Goal: Task Accomplishment & Management: Complete application form

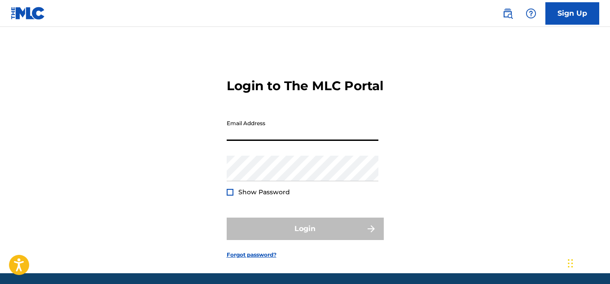
click at [339, 141] on input "Email Address" at bounding box center [303, 128] width 152 height 26
type input "[EMAIL_ADDRESS][DOMAIN_NAME]"
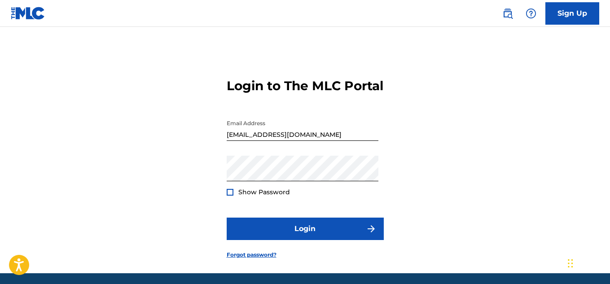
click at [229, 196] on div at bounding box center [230, 192] width 7 height 7
click at [229, 195] on img at bounding box center [230, 192] width 5 height 5
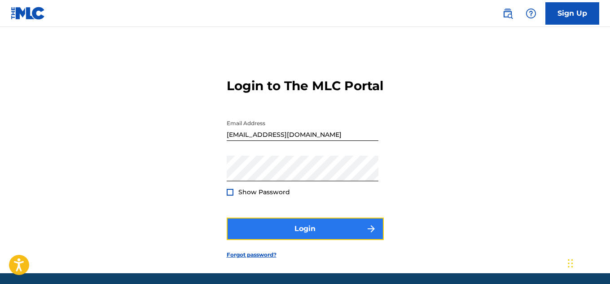
click at [310, 240] on button "Login" at bounding box center [305, 229] width 157 height 22
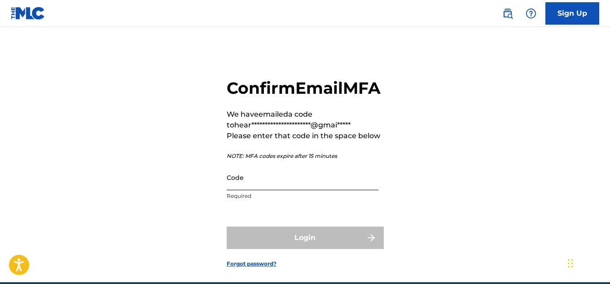
click at [279, 190] on input "Code" at bounding box center [303, 178] width 152 height 26
paste input "691791"
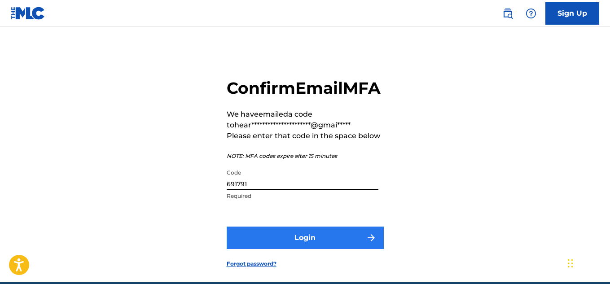
type input "691791"
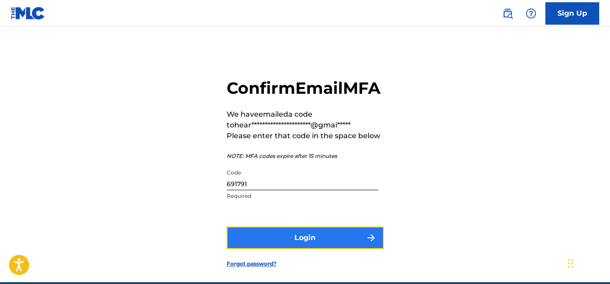
click at [290, 249] on button "Login" at bounding box center [305, 238] width 157 height 22
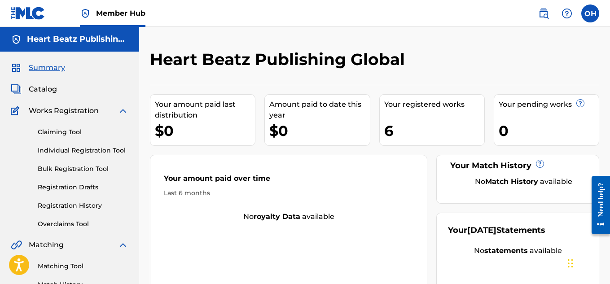
click at [299, 4] on nav "Member Hub OH [GEOGRAPHIC_DATA] [PERSON_NAME] [EMAIL_ADDRESS][DOMAIN_NAME] Noti…" at bounding box center [305, 13] width 610 height 27
click at [395, 132] on div "6" at bounding box center [434, 131] width 100 height 20
click at [33, 88] on span "Catalog" at bounding box center [43, 89] width 28 height 11
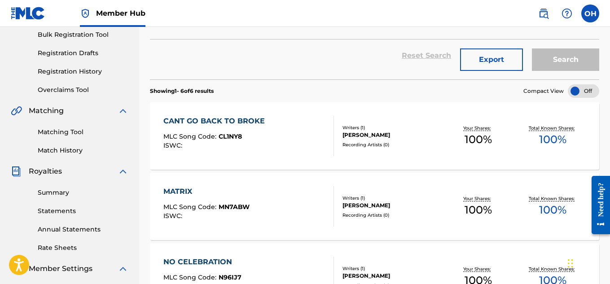
scroll to position [135, 0]
click at [75, 129] on link "Matching Tool" at bounding box center [83, 131] width 91 height 9
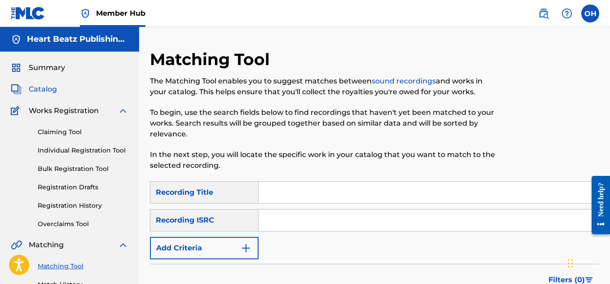
click at [46, 88] on span "Catalog" at bounding box center [43, 89] width 28 height 11
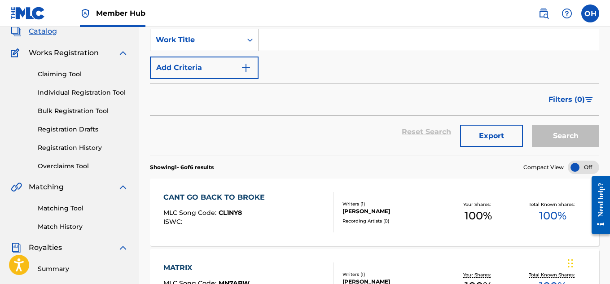
scroll to position [58, 0]
click at [178, 196] on div "CANT GO BACK TO BROKE" at bounding box center [216, 197] width 106 height 11
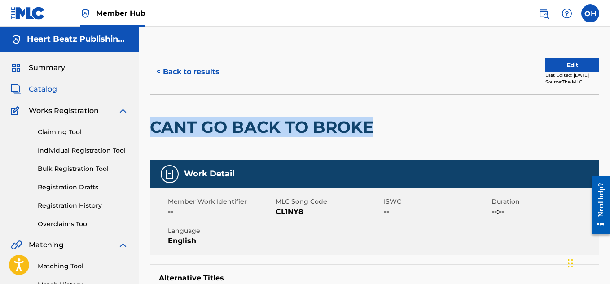
drag, startPoint x: 372, startPoint y: 130, endPoint x: 154, endPoint y: 120, distance: 218.4
click at [154, 120] on h2 "CANT GO BACK TO BROKE" at bounding box center [264, 127] width 228 height 20
copy h2 "CANT GO BACK TO BROKE"
click at [61, 265] on link "Matching Tool" at bounding box center [83, 266] width 91 height 9
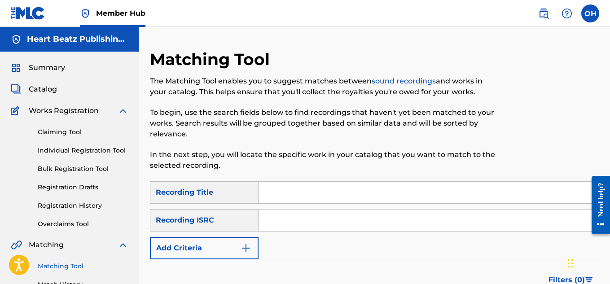
click at [269, 220] on input "Search Form" at bounding box center [429, 221] width 340 height 22
type input "[PERSON_NAME]"
click at [306, 197] on input "Search Form" at bounding box center [429, 193] width 340 height 22
paste input "CANT GO BACK TO BROKE"
type input "CANT GO BACK TO BROKE"
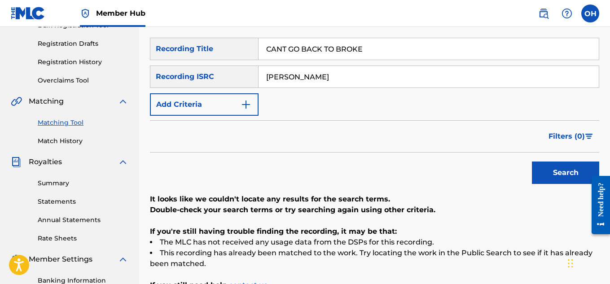
scroll to position [129, 0]
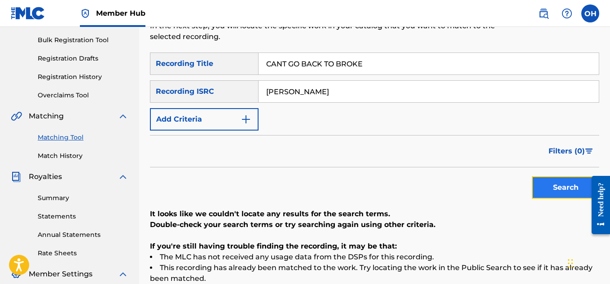
click at [556, 191] on button "Search" at bounding box center [565, 187] width 67 height 22
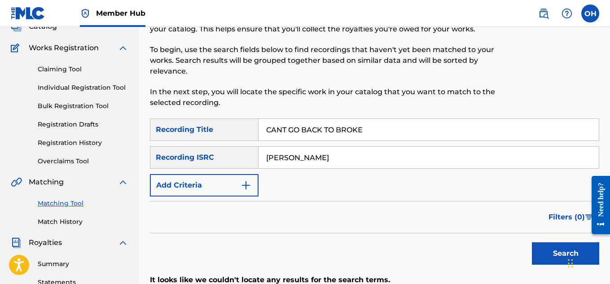
scroll to position [59, 0]
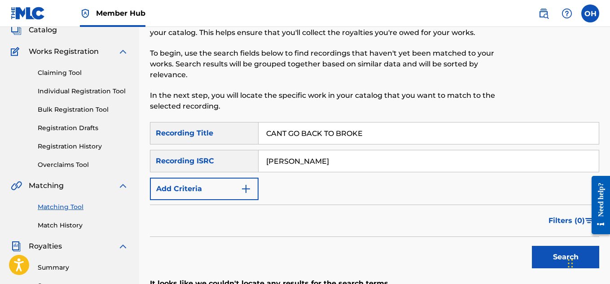
drag, startPoint x: 306, startPoint y: 162, endPoint x: 191, endPoint y: 141, distance: 117.2
click at [191, 141] on div "SearchWithCriteriaa7165cc3-7e2b-43e5-aefd-74c5963004f8 Recording Title CANT GO …" at bounding box center [374, 161] width 449 height 78
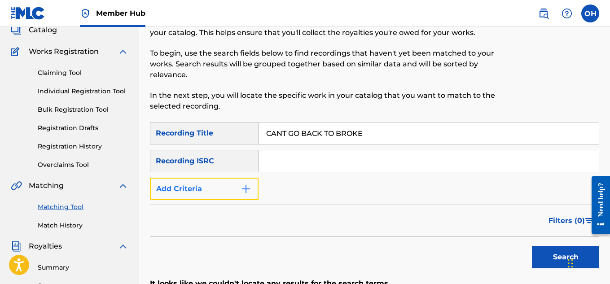
click at [249, 194] on img "Search Form" at bounding box center [246, 189] width 11 height 11
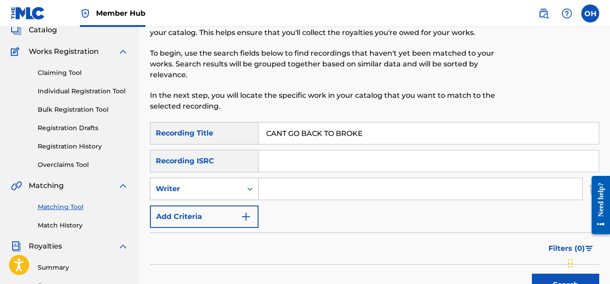
click at [248, 190] on icon "Search Form" at bounding box center [250, 189] width 9 height 9
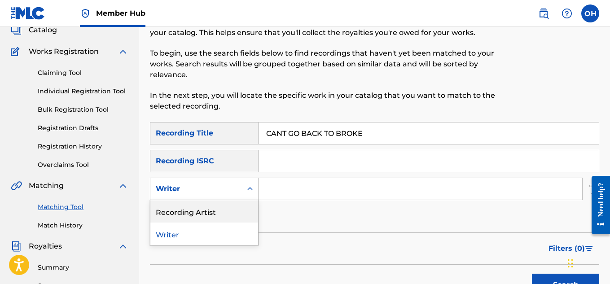
click at [220, 210] on div "Recording Artist" at bounding box center [204, 211] width 108 height 22
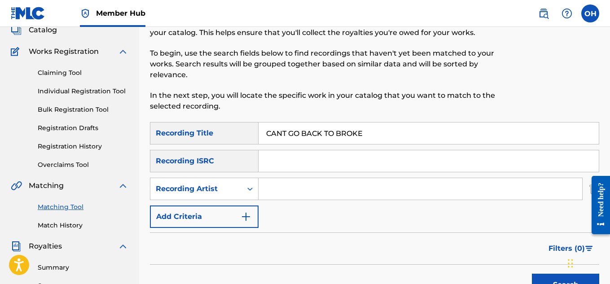
click at [269, 202] on div "SearchWithCriteriaa7165cc3-7e2b-43e5-aefd-74c5963004f8 Recording Title CANT GO …" at bounding box center [374, 175] width 449 height 106
click at [274, 195] on input "Search Form" at bounding box center [421, 189] width 324 height 22
type input "heartbeatz"
click at [557, 282] on button "Search" at bounding box center [565, 285] width 67 height 22
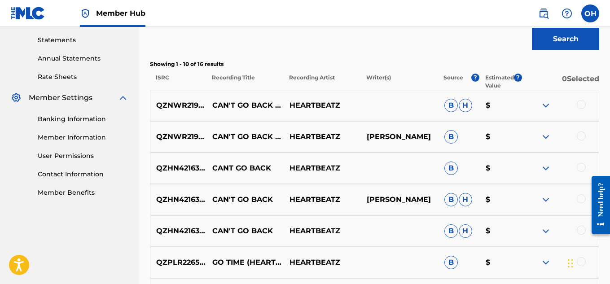
scroll to position [301, 0]
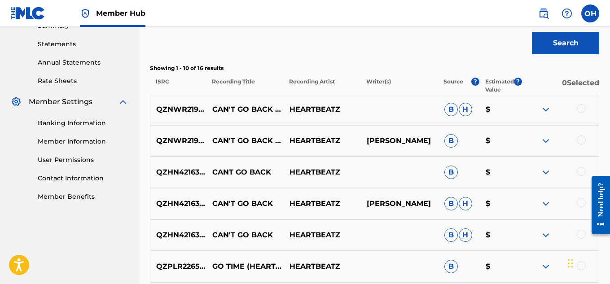
click at [581, 236] on div at bounding box center [581, 234] width 9 height 9
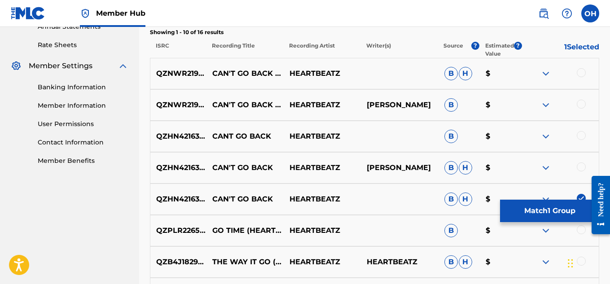
scroll to position [343, 0]
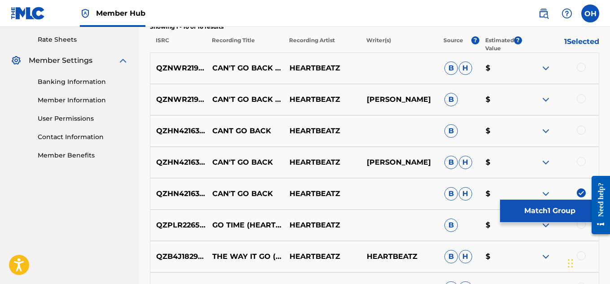
click at [580, 163] on div at bounding box center [581, 161] width 9 height 9
click at [580, 128] on div at bounding box center [581, 130] width 9 height 9
click at [580, 104] on div at bounding box center [560, 99] width 77 height 11
click at [580, 97] on div at bounding box center [581, 98] width 9 height 9
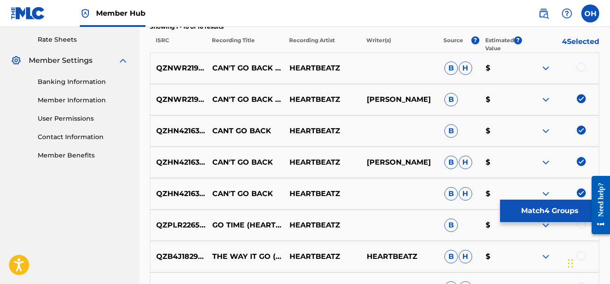
click at [582, 71] on div at bounding box center [581, 67] width 9 height 9
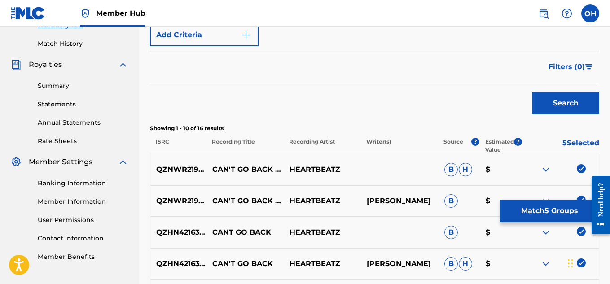
scroll to position [245, 0]
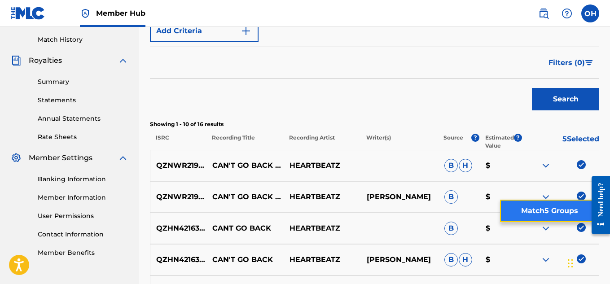
click at [547, 210] on button "Match 5 Groups" at bounding box center [549, 211] width 99 height 22
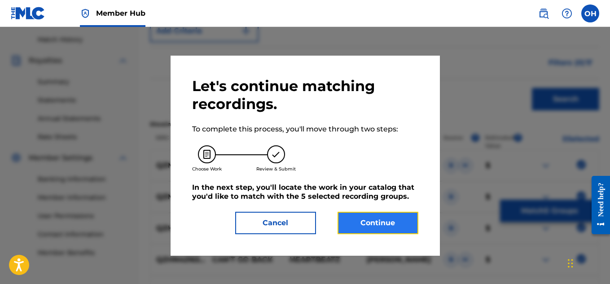
click at [370, 219] on button "Continue" at bounding box center [378, 223] width 81 height 22
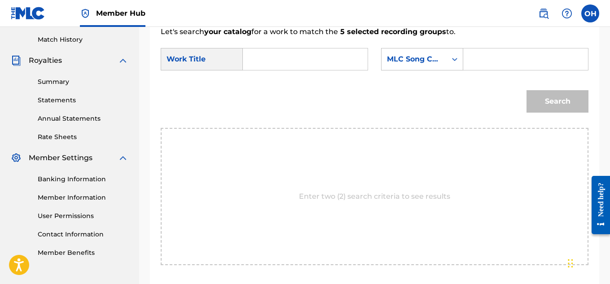
click at [343, 70] on input "Search Form" at bounding box center [306, 59] width 110 height 22
paste input "CANT GO BACK TO BROKE"
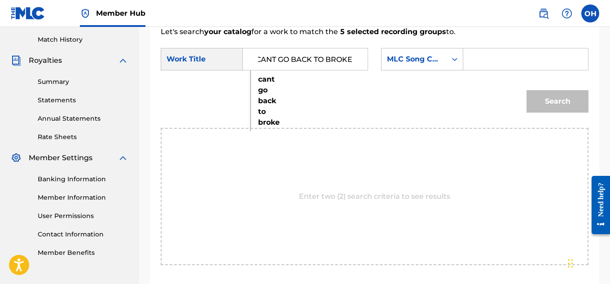
type input "CANT GO BACK TO BROKE"
click at [269, 96] on div "Search" at bounding box center [375, 104] width 428 height 47
click at [551, 109] on div "Search" at bounding box center [555, 99] width 66 height 36
click at [449, 67] on div "Search Form" at bounding box center [455, 59] width 16 height 16
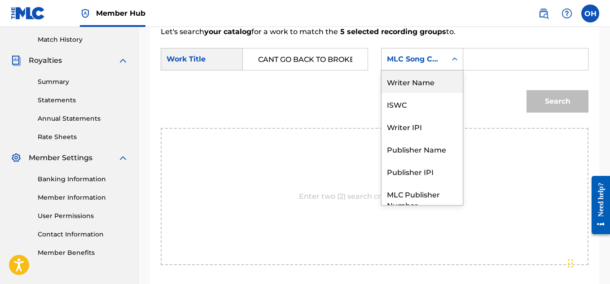
click at [424, 93] on div "Writer Name" at bounding box center [422, 81] width 81 height 22
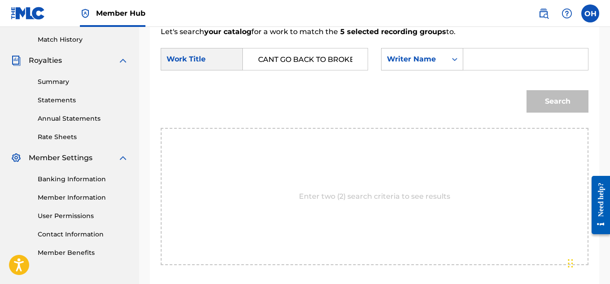
click at [492, 70] on input "Search Form" at bounding box center [526, 59] width 110 height 22
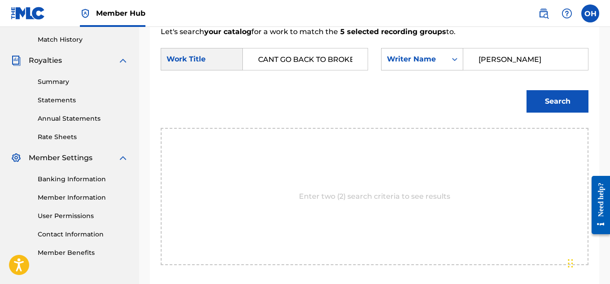
type input "[PERSON_NAME]"
click at [527, 90] on button "Search" at bounding box center [558, 101] width 62 height 22
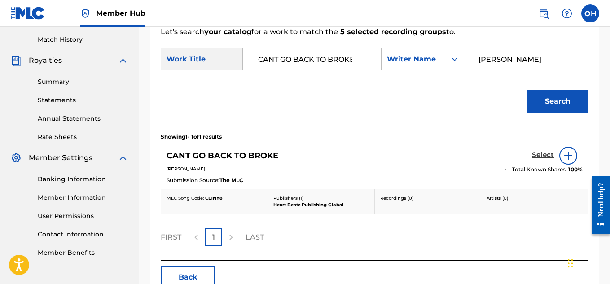
click at [542, 159] on h5 "Select" at bounding box center [543, 155] width 22 height 9
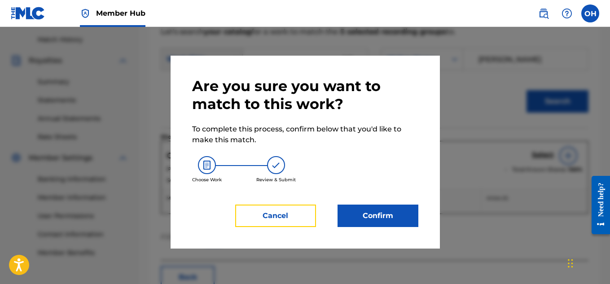
click at [303, 210] on button "Cancel" at bounding box center [275, 216] width 81 height 22
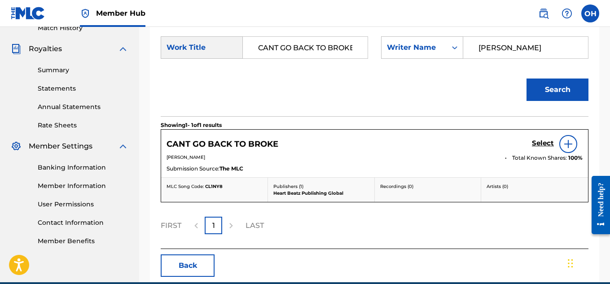
scroll to position [260, 0]
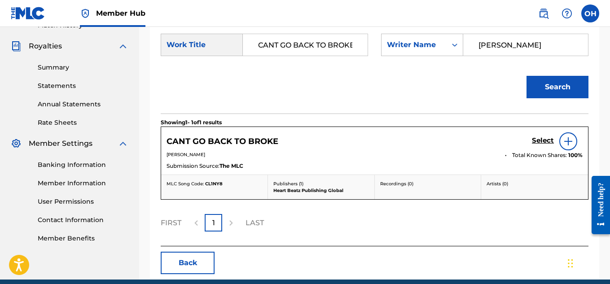
click at [568, 147] on img at bounding box center [568, 141] width 11 height 11
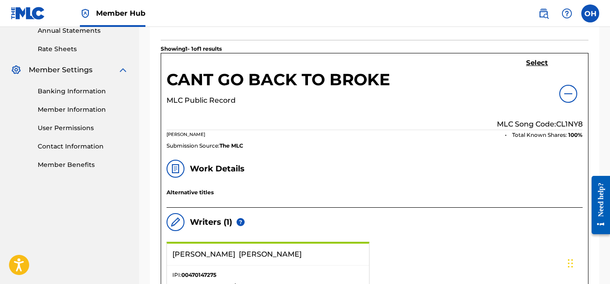
scroll to position [332, 0]
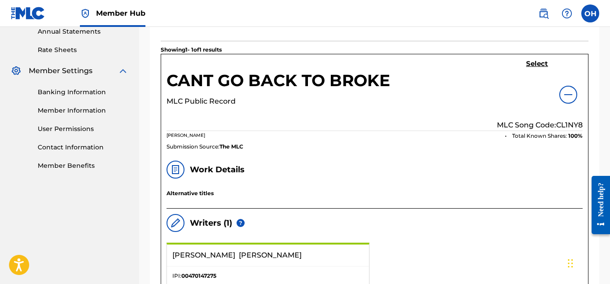
click at [576, 104] on div at bounding box center [568, 95] width 18 height 18
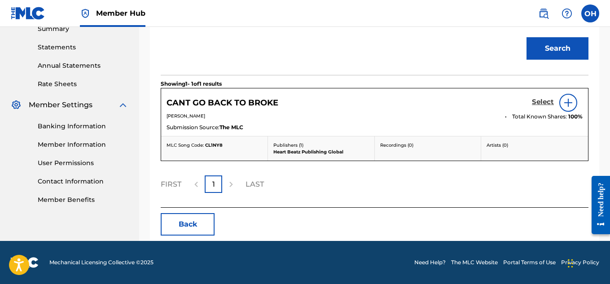
click at [539, 99] on h5 "Select" at bounding box center [543, 102] width 22 height 9
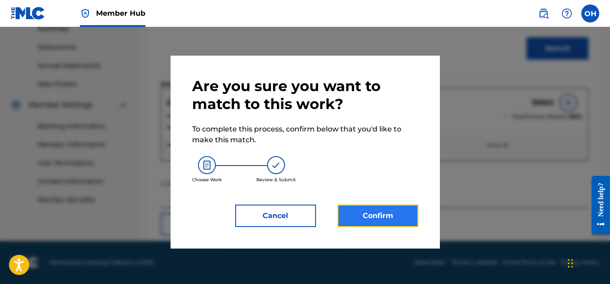
click at [361, 214] on button "Confirm" at bounding box center [378, 216] width 81 height 22
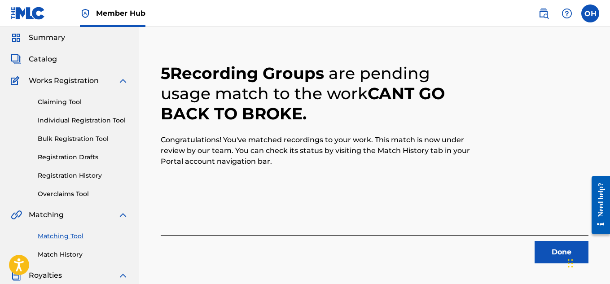
scroll to position [30, 0]
click at [555, 255] on button "Done" at bounding box center [562, 253] width 54 height 22
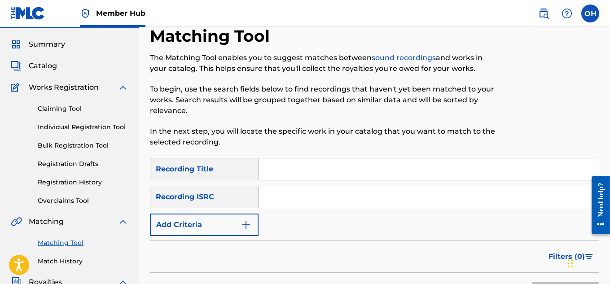
scroll to position [0, 0]
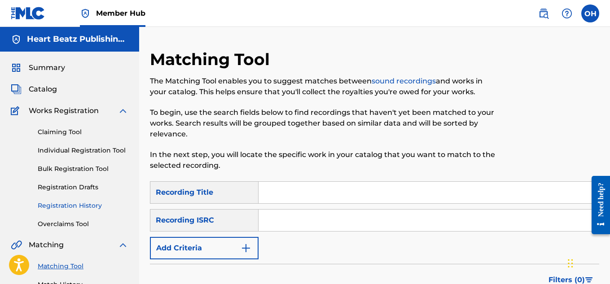
click at [73, 209] on link "Registration History" at bounding box center [83, 205] width 91 height 9
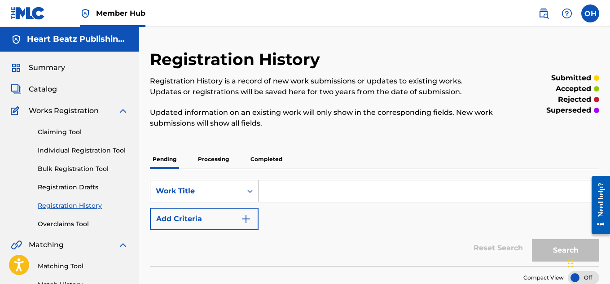
click at [261, 159] on p "Completed" at bounding box center [266, 159] width 37 height 19
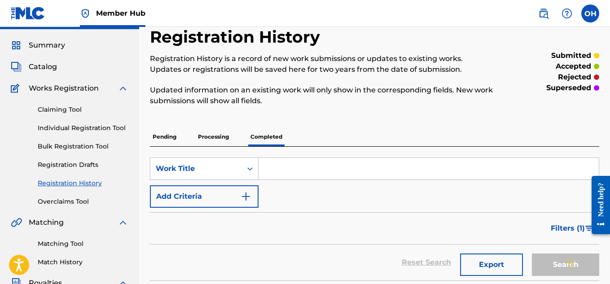
scroll to position [1, 0]
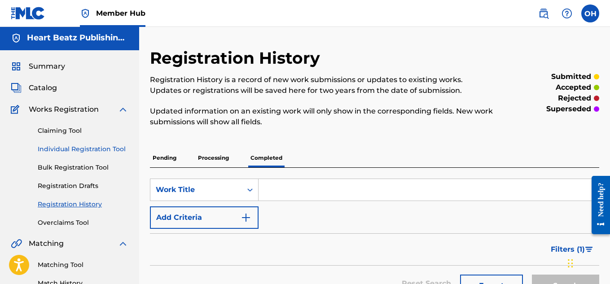
click at [98, 153] on link "Individual Registration Tool" at bounding box center [83, 149] width 91 height 9
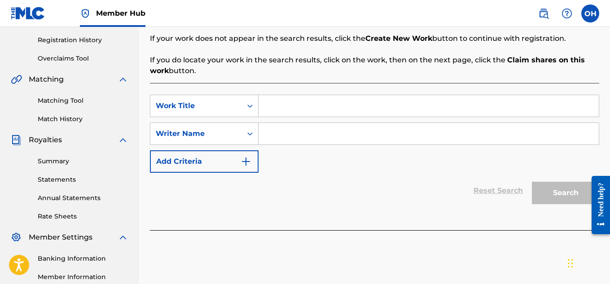
scroll to position [188, 0]
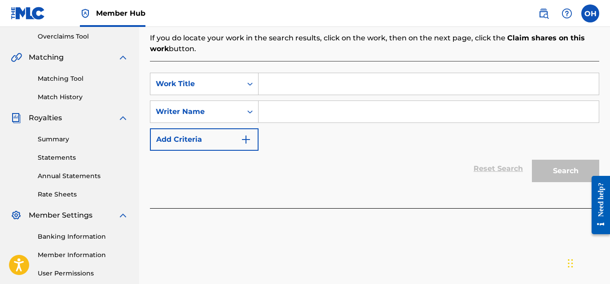
click at [282, 85] on input "Search Form" at bounding box center [429, 84] width 340 height 22
type input "been poppin"
click at [284, 111] on input "Search Form" at bounding box center [429, 112] width 340 height 22
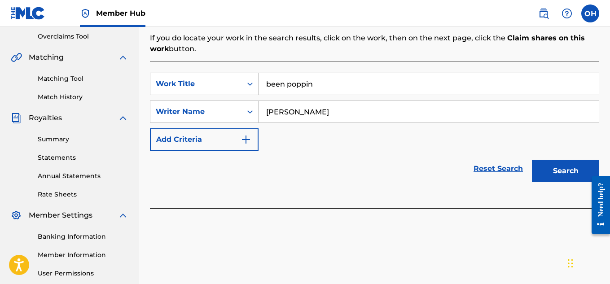
type input "[PERSON_NAME]"
click at [532, 160] on button "Search" at bounding box center [565, 171] width 67 height 22
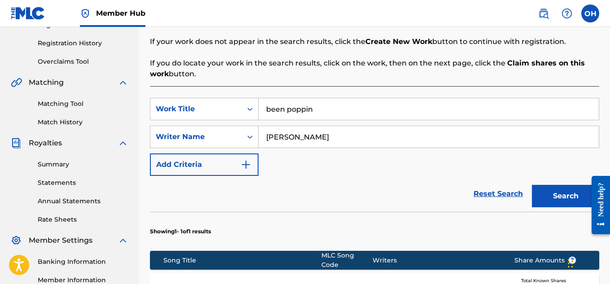
scroll to position [330, 0]
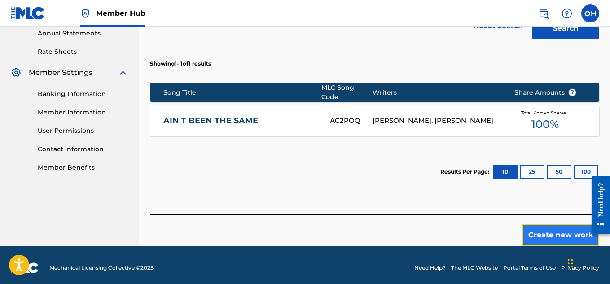
click at [547, 233] on button "Create new work" at bounding box center [560, 235] width 77 height 22
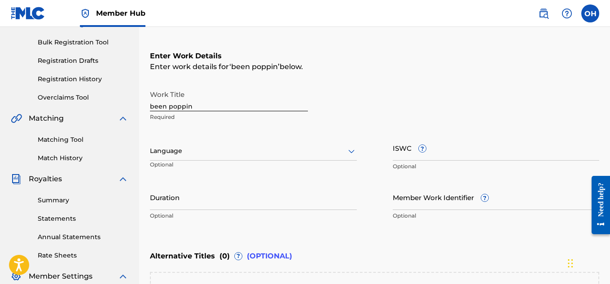
scroll to position [123, 0]
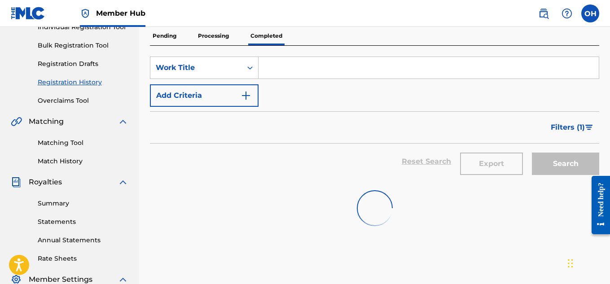
scroll to position [1, 0]
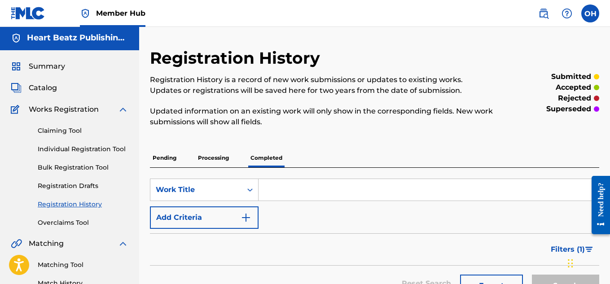
click at [293, 188] on input "Search Form" at bounding box center [429, 190] width 340 height 22
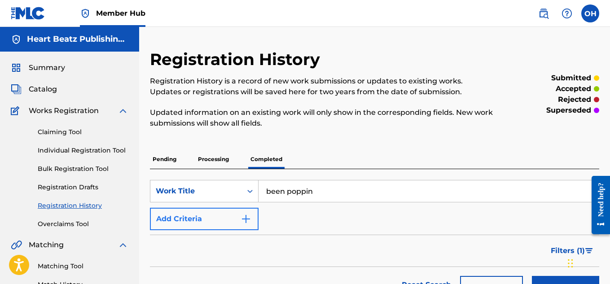
type input "been poppin"
click at [244, 219] on img "Search Form" at bounding box center [246, 219] width 11 height 11
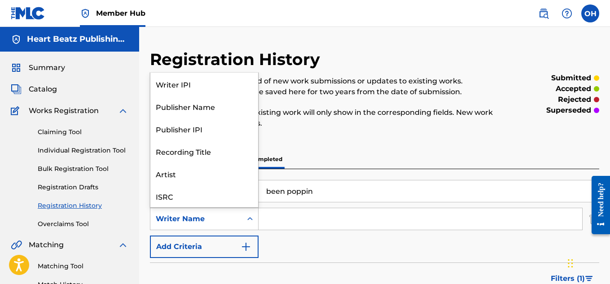
click at [255, 215] on div "Search Form" at bounding box center [250, 219] width 16 height 16
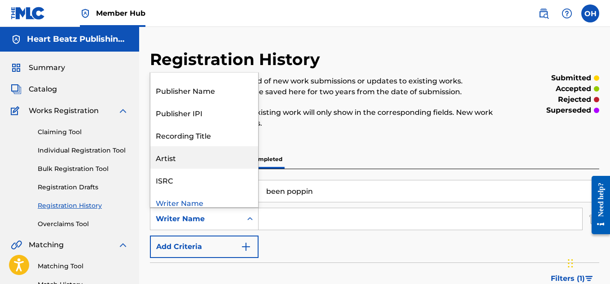
scroll to position [17, 0]
click at [215, 154] on div "Artist" at bounding box center [204, 156] width 108 height 22
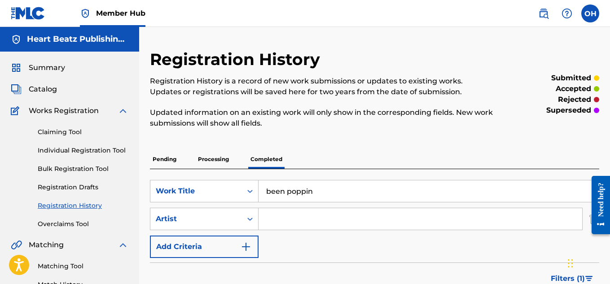
click at [276, 216] on input "Search Form" at bounding box center [421, 219] width 324 height 22
type input "[PERSON_NAME]"
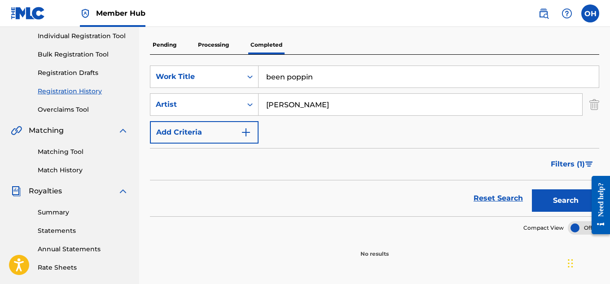
scroll to position [134, 0]
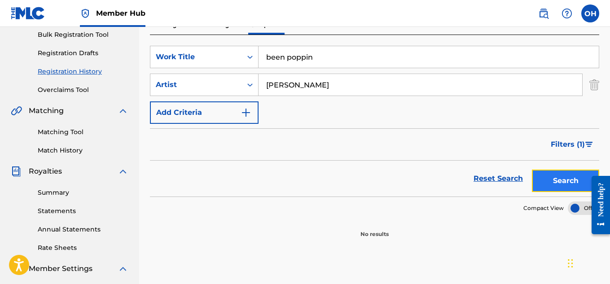
click at [547, 184] on button "Search" at bounding box center [565, 181] width 67 height 22
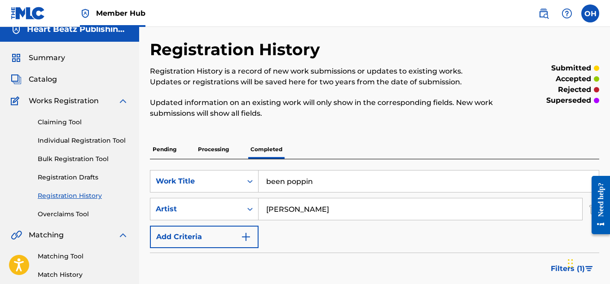
scroll to position [5, 0]
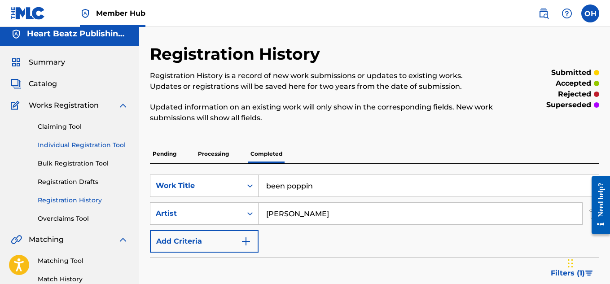
click at [93, 145] on link "Individual Registration Tool" at bounding box center [83, 145] width 91 height 9
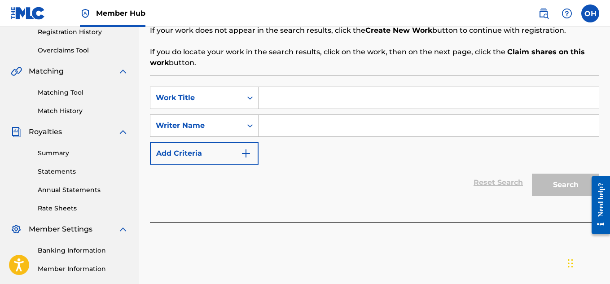
scroll to position [174, 0]
click at [304, 100] on input "Search Form" at bounding box center [429, 98] width 340 height 22
type input "been poppin"
click at [298, 117] on input "Search Form" at bounding box center [429, 125] width 340 height 22
click at [249, 127] on icon "Search Form" at bounding box center [250, 125] width 9 height 9
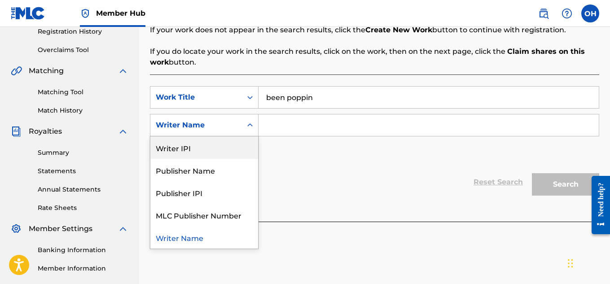
click at [327, 153] on div "SearchWithCriteriafd885269-8602-47de-89a3-4f4fd0297128 Work Title been poppin S…" at bounding box center [374, 125] width 449 height 78
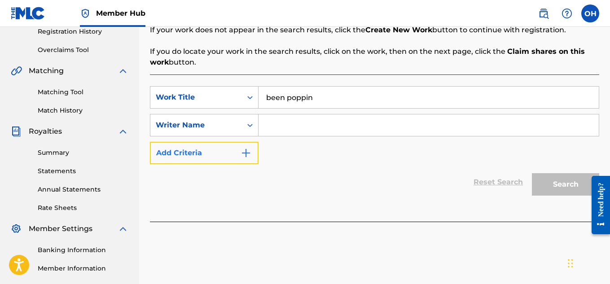
click at [246, 150] on img "Search Form" at bounding box center [246, 153] width 11 height 11
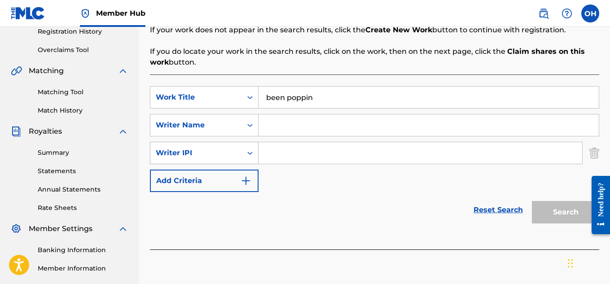
click at [247, 153] on icon "Search Form" at bounding box center [250, 153] width 9 height 9
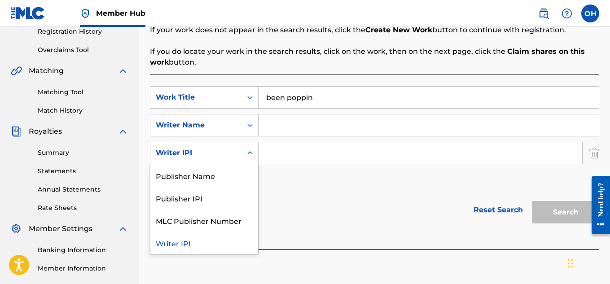
click at [247, 152] on icon "Search Form" at bounding box center [250, 153] width 9 height 9
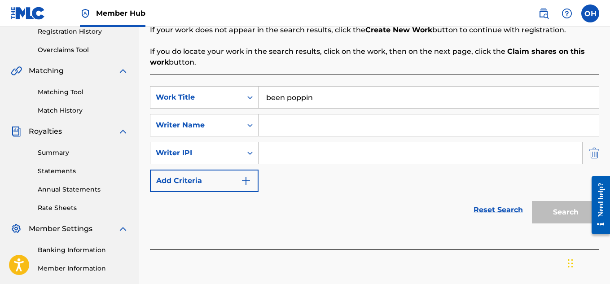
click at [594, 157] on img "Search Form" at bounding box center [595, 153] width 10 height 22
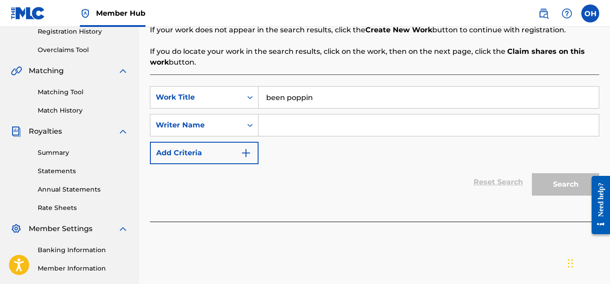
click at [482, 130] on input "Search Form" at bounding box center [429, 125] width 340 height 22
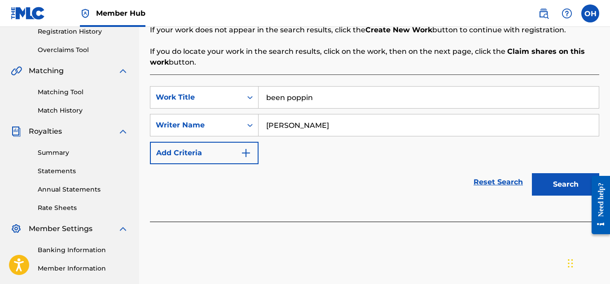
type input "[PERSON_NAME]"
click at [532, 173] on button "Search" at bounding box center [565, 184] width 67 height 22
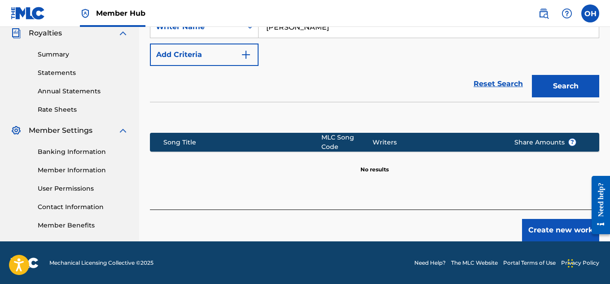
scroll to position [264, 0]
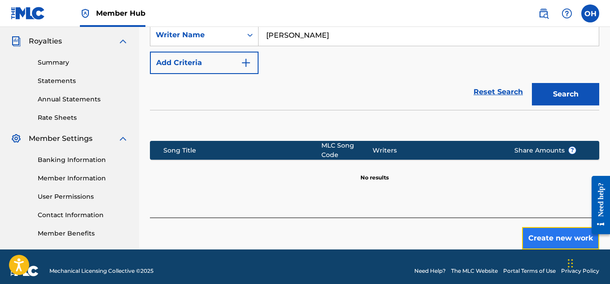
click at [560, 230] on button "Create new work" at bounding box center [560, 238] width 77 height 22
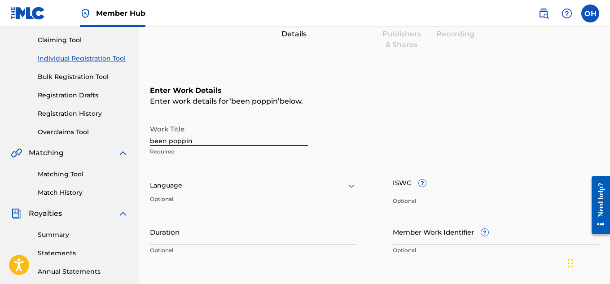
scroll to position [92, 0]
drag, startPoint x: 211, startPoint y: 139, endPoint x: 116, endPoint y: 137, distance: 94.8
click at [116, 137] on main "Heart Beatz Publishing Global Summary Catalog Works Registration Claiming Tool …" at bounding box center [305, 181] width 610 height 493
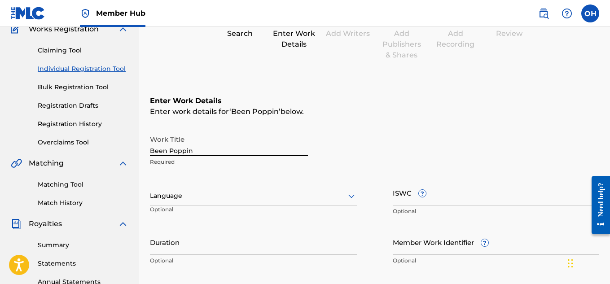
scroll to position [278, 0]
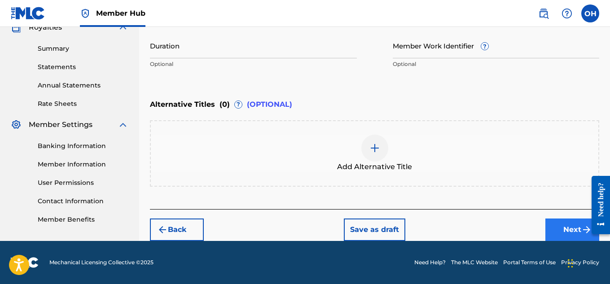
type input "Been Poppin"
click at [561, 227] on button "Next" at bounding box center [573, 230] width 54 height 22
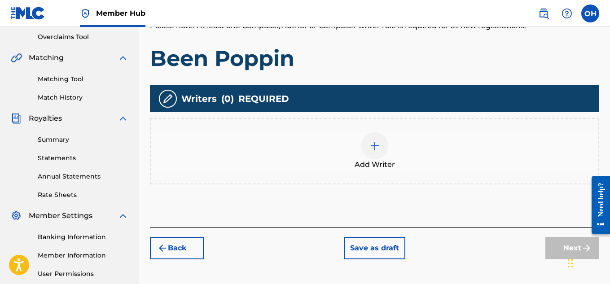
scroll to position [189, 0]
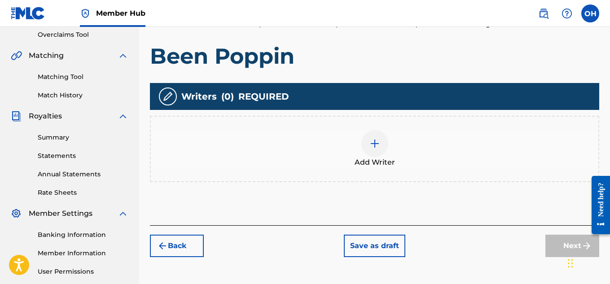
click at [365, 151] on div "Add Writer" at bounding box center [375, 149] width 448 height 38
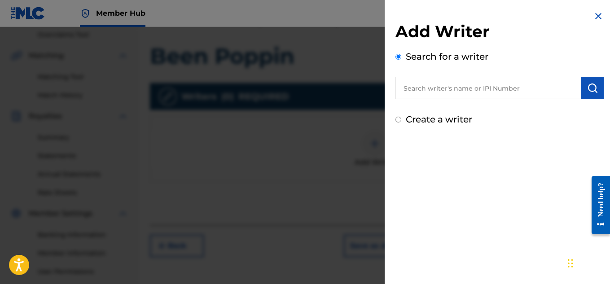
click at [471, 92] on input "text" at bounding box center [489, 88] width 186 height 22
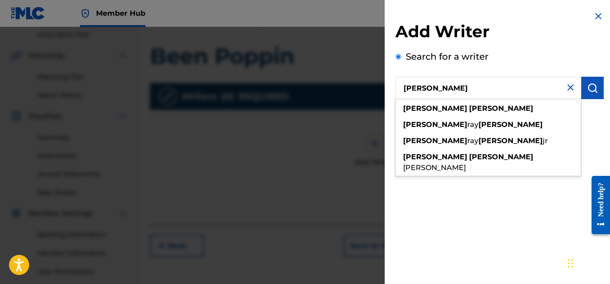
type input "[PERSON_NAME]"
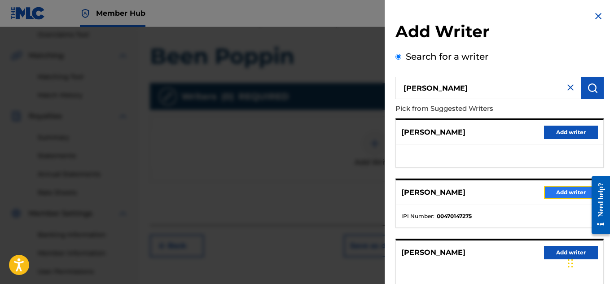
click at [555, 192] on button "Add writer" at bounding box center [571, 192] width 54 height 13
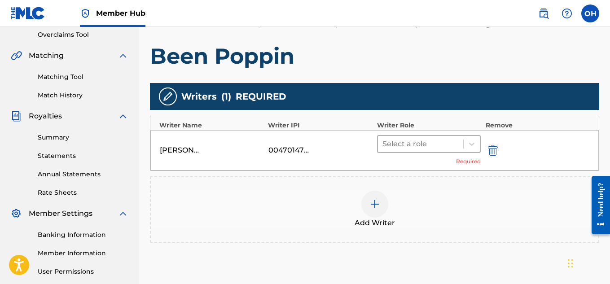
click at [456, 146] on div at bounding box center [421, 144] width 77 height 13
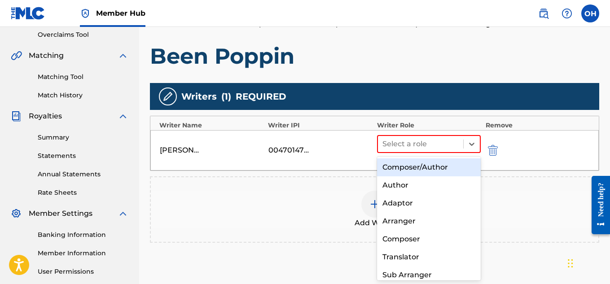
click at [440, 169] on div "Composer/Author" at bounding box center [429, 167] width 104 height 18
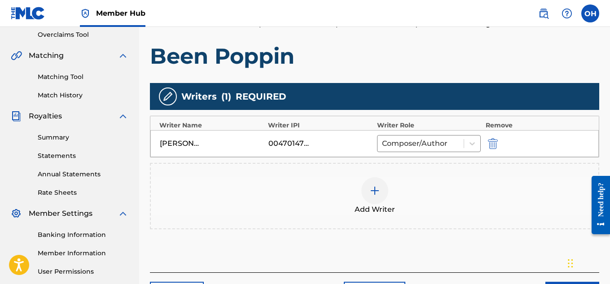
click at [371, 187] on img at bounding box center [375, 190] width 11 height 11
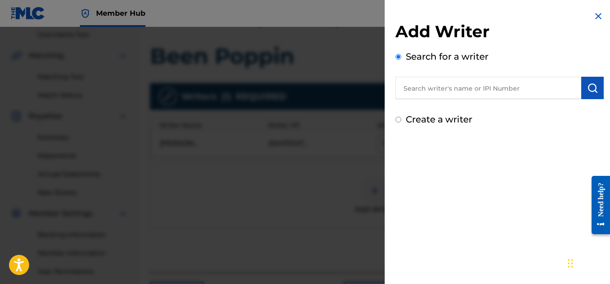
click at [478, 87] on input "text" at bounding box center [489, 88] width 186 height 22
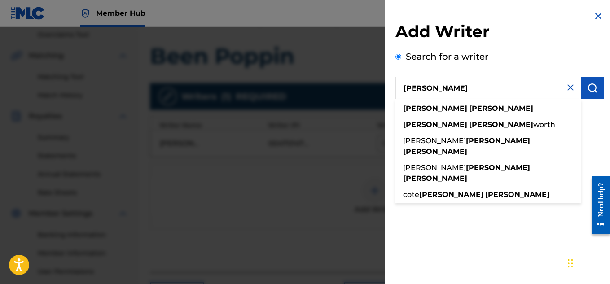
type input "[PERSON_NAME]"
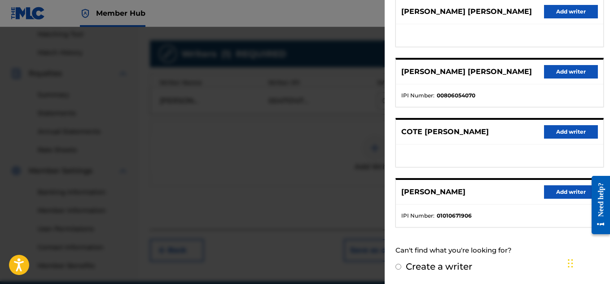
scroll to position [233, 0]
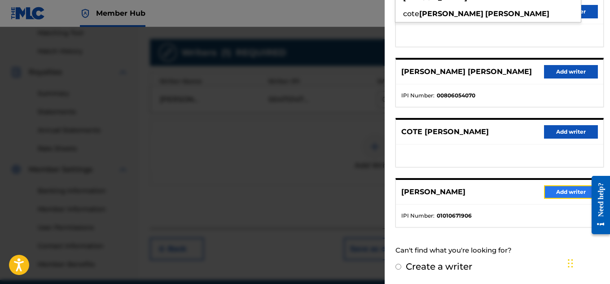
click at [563, 192] on button "Add writer" at bounding box center [571, 191] width 54 height 13
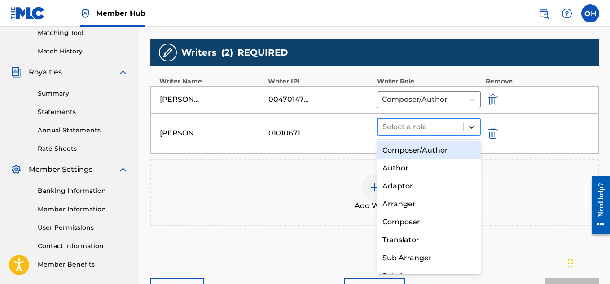
click at [471, 127] on icon at bounding box center [471, 127] width 9 height 9
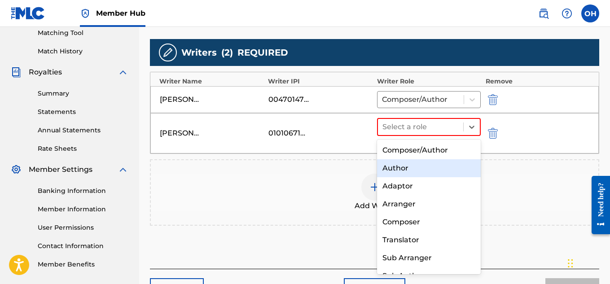
click at [409, 166] on div "Author" at bounding box center [429, 168] width 104 height 18
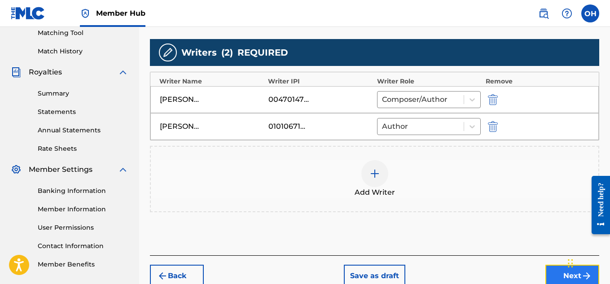
click at [562, 273] on button "Next" at bounding box center [573, 276] width 54 height 22
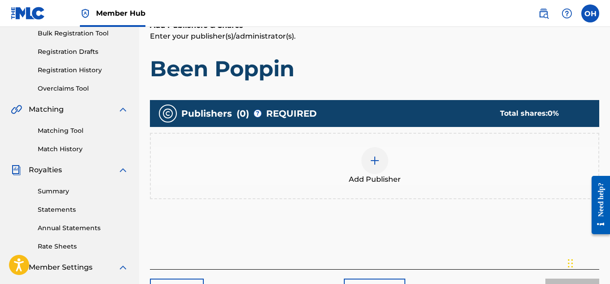
scroll to position [137, 0]
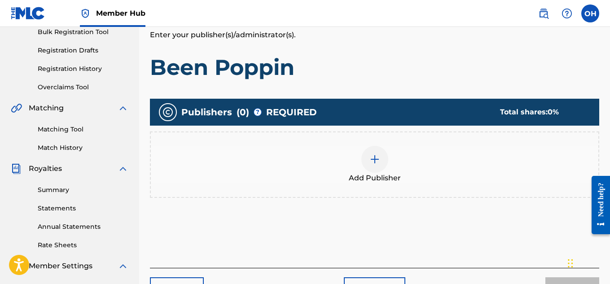
click at [372, 167] on div at bounding box center [374, 159] width 27 height 27
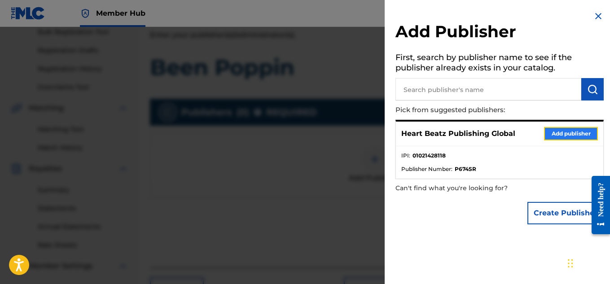
click at [554, 132] on button "Add publisher" at bounding box center [571, 133] width 54 height 13
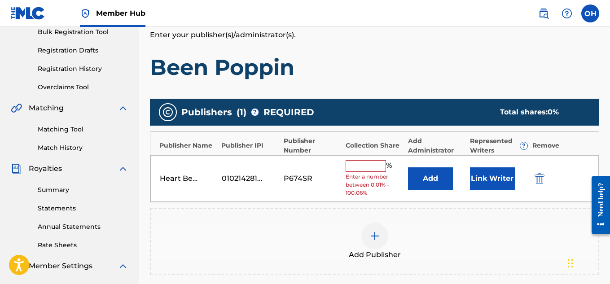
click at [371, 161] on input "text" at bounding box center [366, 166] width 40 height 12
type input "100"
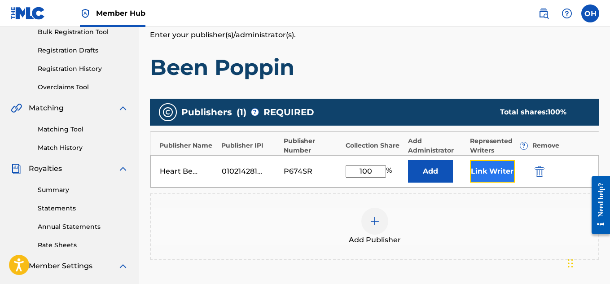
click at [480, 176] on button "Link Writer" at bounding box center [492, 171] width 45 height 22
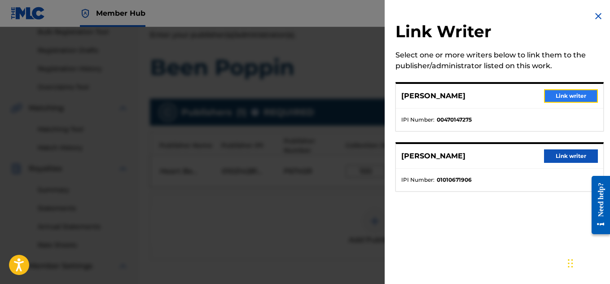
click at [556, 99] on button "Link writer" at bounding box center [571, 95] width 54 height 13
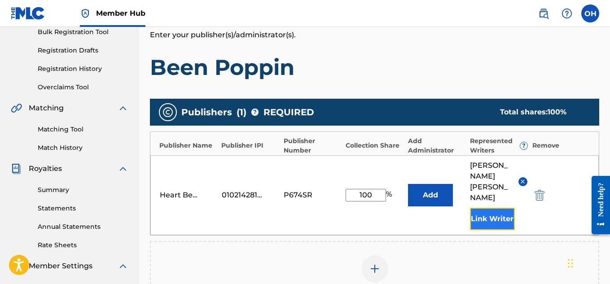
click at [495, 208] on button "Link Writer" at bounding box center [492, 219] width 45 height 22
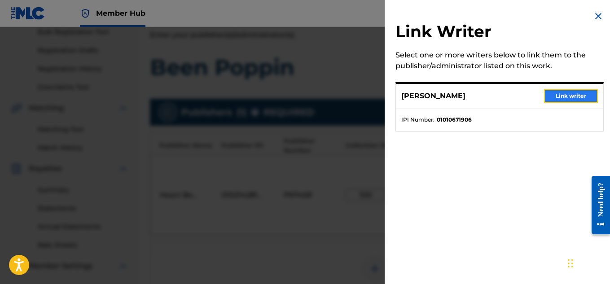
click at [559, 97] on button "Link writer" at bounding box center [571, 95] width 54 height 13
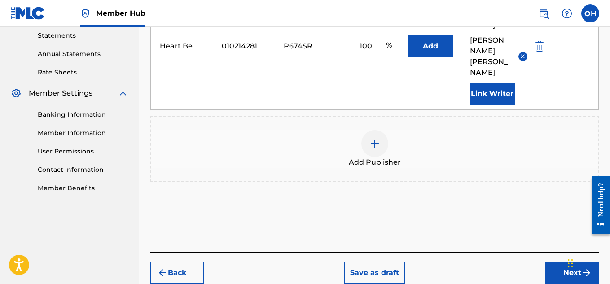
scroll to position [309, 0]
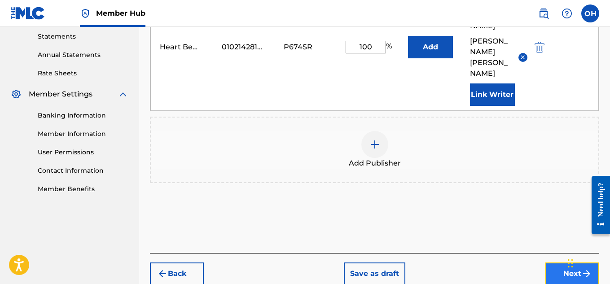
click at [553, 263] on button "Next" at bounding box center [573, 274] width 54 height 22
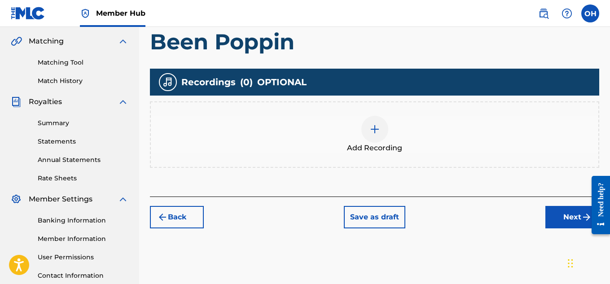
scroll to position [204, 0]
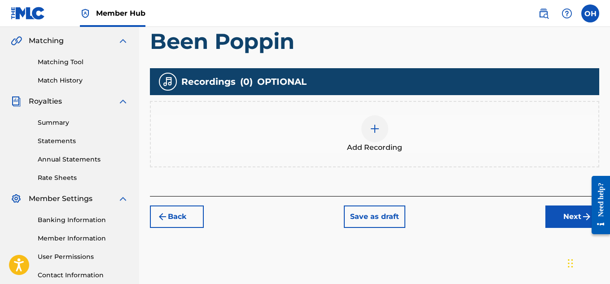
click at [385, 131] on div at bounding box center [374, 128] width 27 height 27
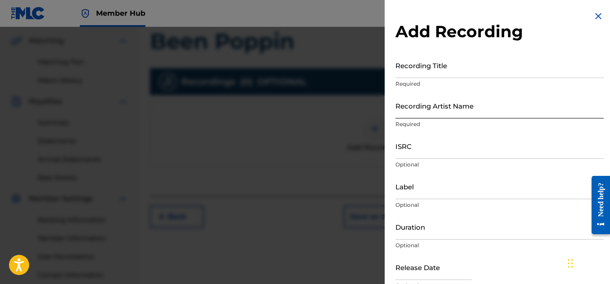
click at [475, 105] on input "Recording Artist Name" at bounding box center [500, 106] width 208 height 26
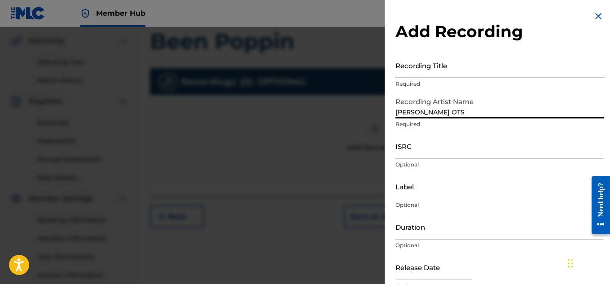
type input "[PERSON_NAME] OTS"
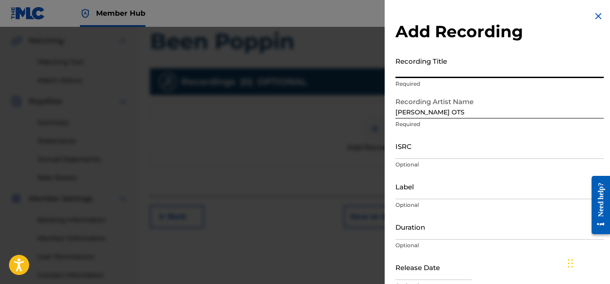
click at [456, 75] on input "Recording Title" at bounding box center [500, 66] width 208 height 26
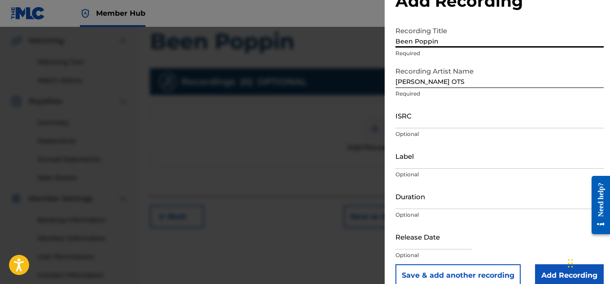
scroll to position [31, 0]
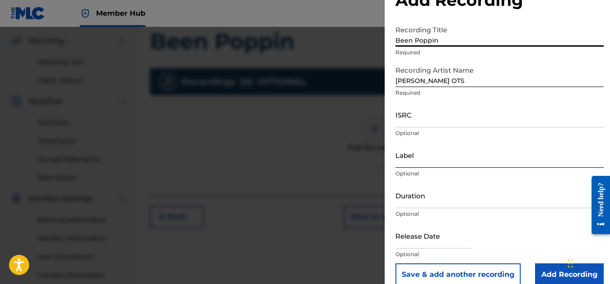
type input "Been Poppin"
click at [446, 164] on input "Label" at bounding box center [500, 155] width 208 height 26
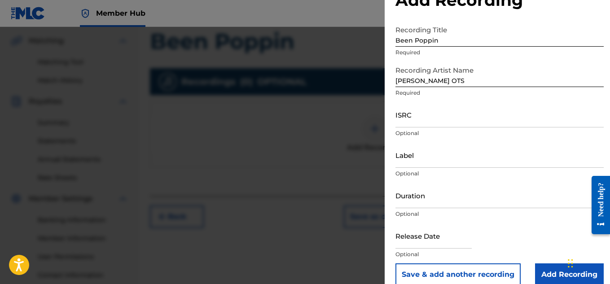
click at [392, 190] on div "Add Recording Recording Title Been Poppin Required Recording Artist Name [PERSO…" at bounding box center [500, 133] width 230 height 328
click at [412, 166] on input "Label" at bounding box center [500, 155] width 208 height 26
type input "Heartbeatz Entertainment"
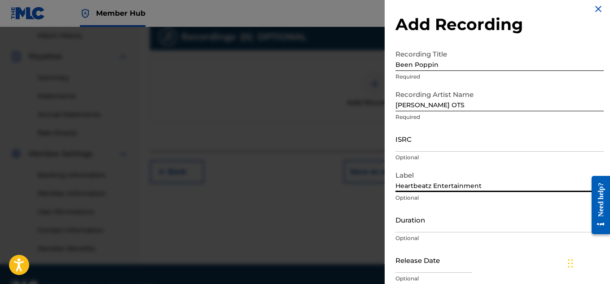
scroll to position [44, 0]
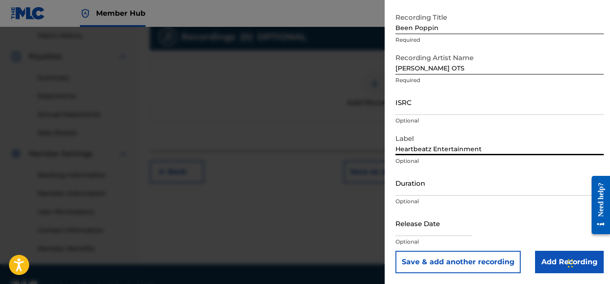
drag, startPoint x: 489, startPoint y: 145, endPoint x: 388, endPoint y: 153, distance: 100.4
click at [388, 153] on div "Add Recording Recording Title Been Poppin Required Recording Artist Name [PERSO…" at bounding box center [500, 120] width 230 height 328
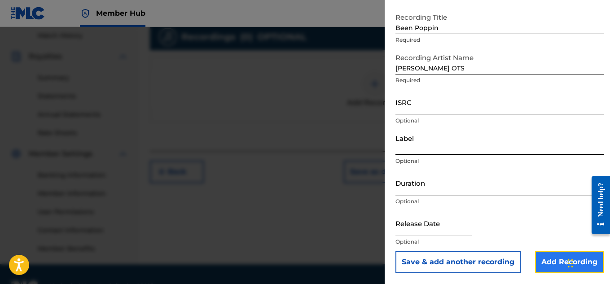
click at [535, 252] on input "Add Recording" at bounding box center [569, 262] width 69 height 22
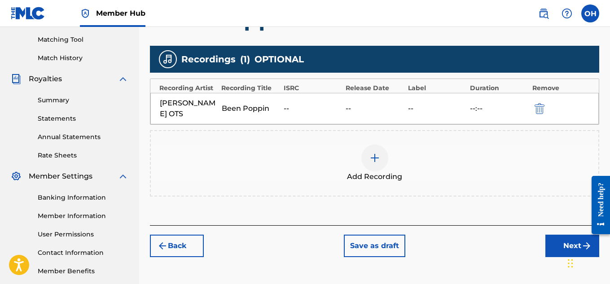
scroll to position [234, 0]
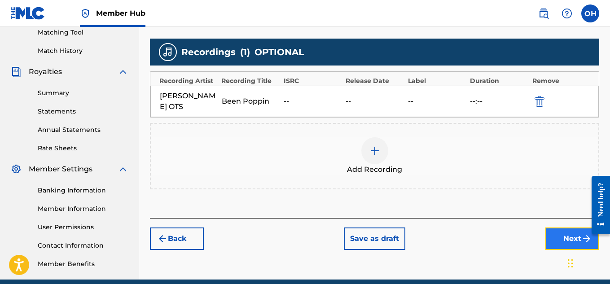
click at [562, 228] on button "Next" at bounding box center [573, 239] width 54 height 22
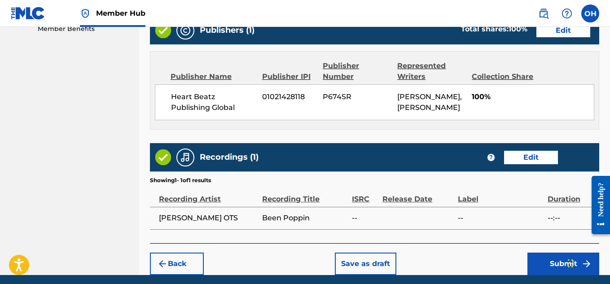
scroll to position [514, 0]
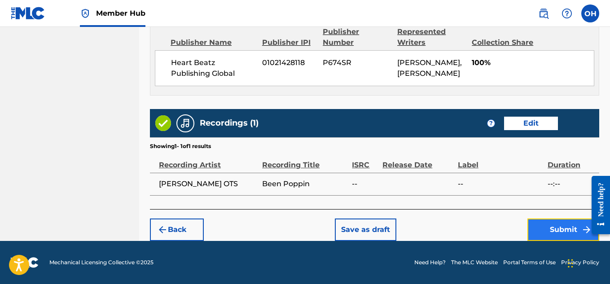
click at [555, 231] on button "Submit" at bounding box center [564, 230] width 72 height 22
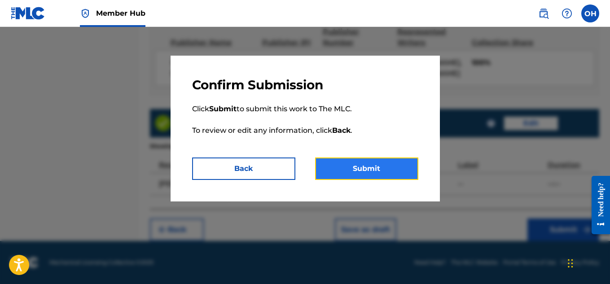
click at [382, 167] on button "Submit" at bounding box center [366, 169] width 103 height 22
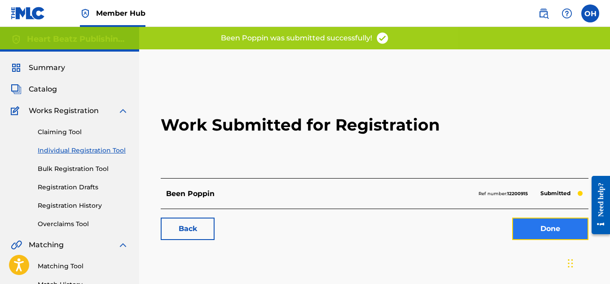
click at [532, 223] on link "Done" at bounding box center [550, 229] width 76 height 22
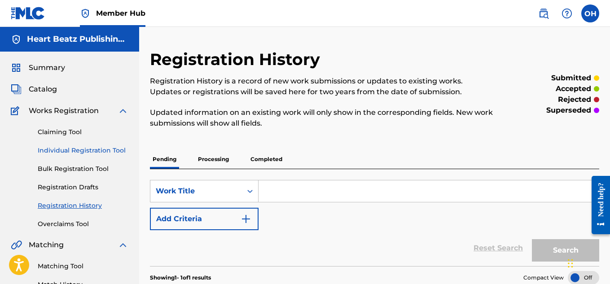
click at [55, 150] on link "Individual Registration Tool" at bounding box center [83, 150] width 91 height 9
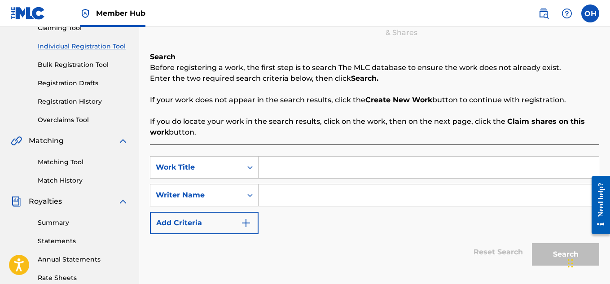
scroll to position [106, 0]
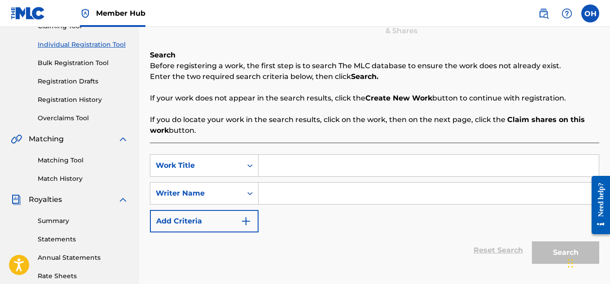
click at [316, 163] on input "Search Form" at bounding box center [429, 166] width 340 height 22
type input "a problem"
click at [284, 201] on input "Search Form" at bounding box center [429, 194] width 340 height 22
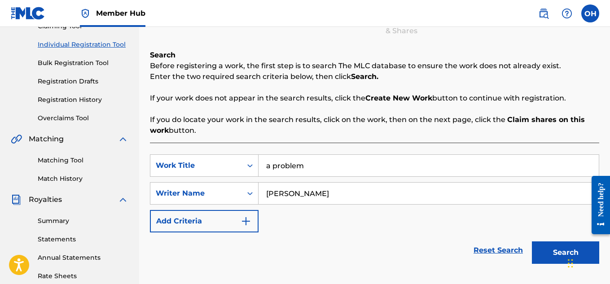
type input "[PERSON_NAME]"
drag, startPoint x: 277, startPoint y: 165, endPoint x: 251, endPoint y: 164, distance: 25.2
click at [251, 164] on div "SearchWithCriteriafd885269-8602-47de-89a3-4f4fd0297128 Work Title a problem" at bounding box center [374, 165] width 449 height 22
type input "A Problem"
click at [340, 189] on input "[PERSON_NAME]" at bounding box center [429, 194] width 340 height 22
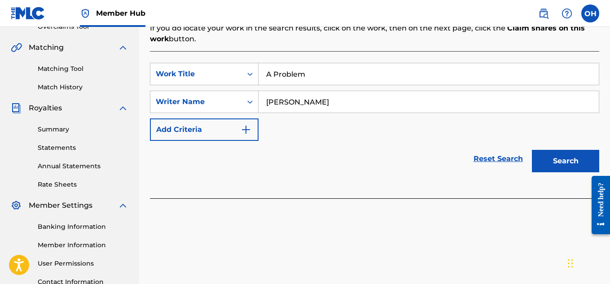
scroll to position [198, 0]
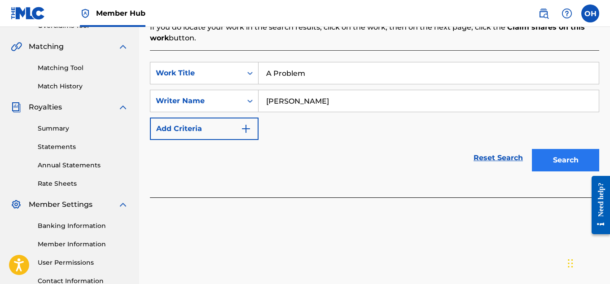
type input "[PERSON_NAME]"
click at [545, 165] on button "Search" at bounding box center [565, 160] width 67 height 22
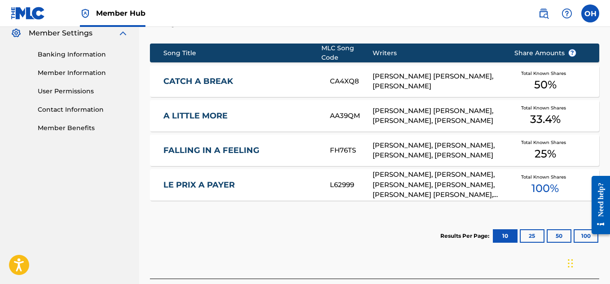
scroll to position [434, 0]
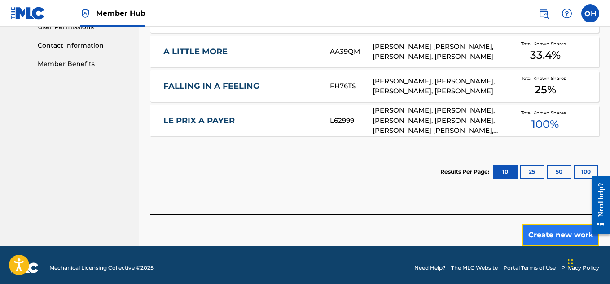
click at [534, 230] on button "Create new work" at bounding box center [560, 235] width 77 height 22
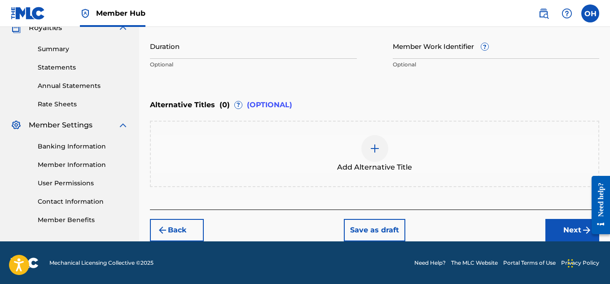
scroll to position [278, 0]
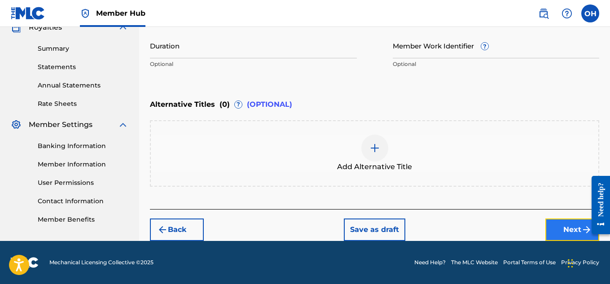
click at [572, 228] on button "Next" at bounding box center [573, 230] width 54 height 22
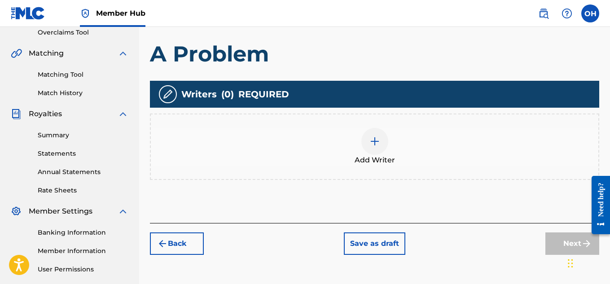
scroll to position [192, 0]
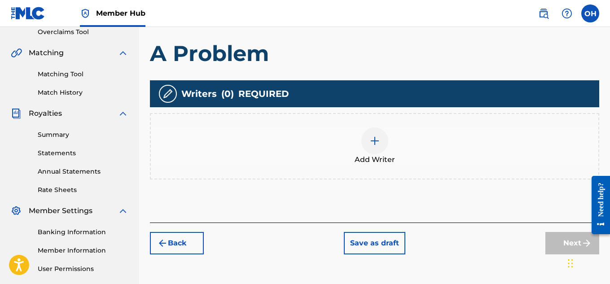
click at [372, 140] on img at bounding box center [375, 141] width 11 height 11
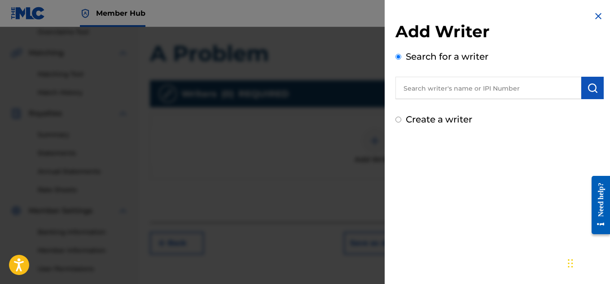
click at [497, 90] on input "text" at bounding box center [489, 88] width 186 height 22
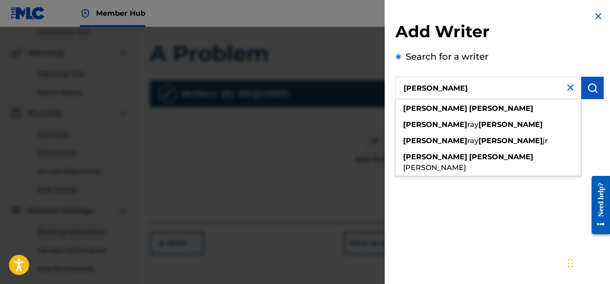
type input "[PERSON_NAME]"
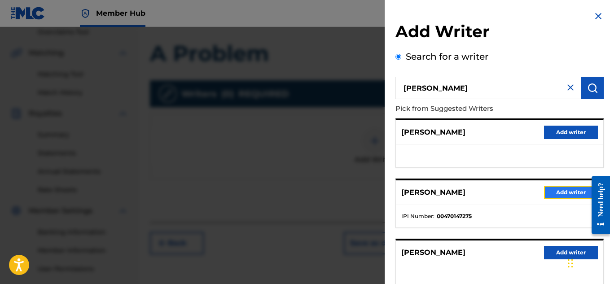
click at [562, 196] on button "Add writer" at bounding box center [571, 192] width 54 height 13
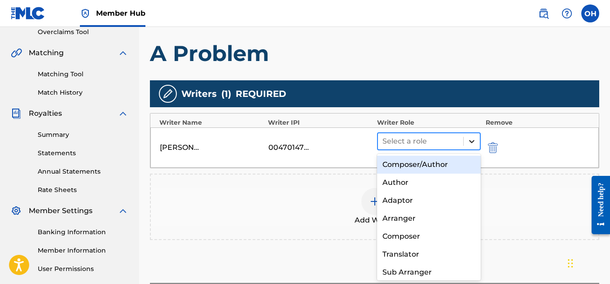
click at [472, 145] on icon at bounding box center [471, 141] width 9 height 9
click at [458, 163] on div "Composer/Author" at bounding box center [429, 165] width 104 height 18
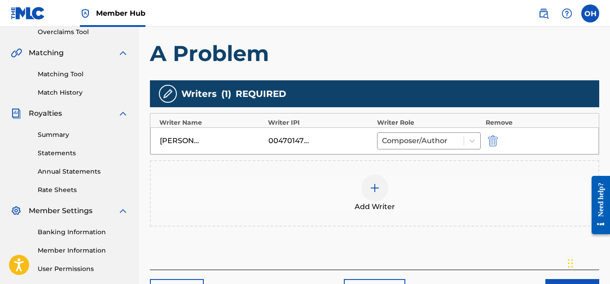
click at [373, 184] on img at bounding box center [375, 188] width 11 height 11
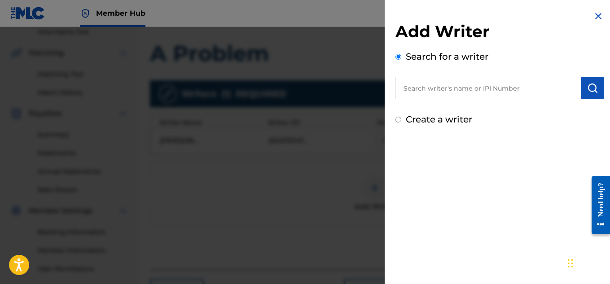
click at [480, 86] on input "text" at bounding box center [489, 88] width 186 height 22
type input "[PERSON_NAME]"
click at [581, 91] on button "submit" at bounding box center [592, 88] width 22 height 22
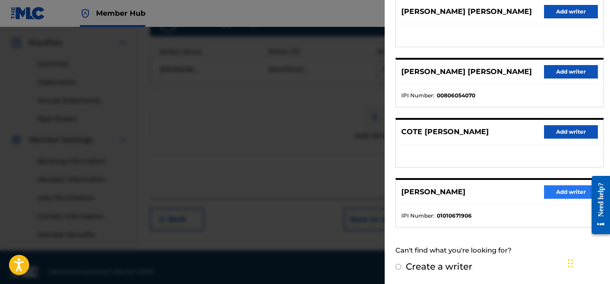
scroll to position [264, 0]
click at [563, 197] on button "Add writer" at bounding box center [571, 191] width 54 height 13
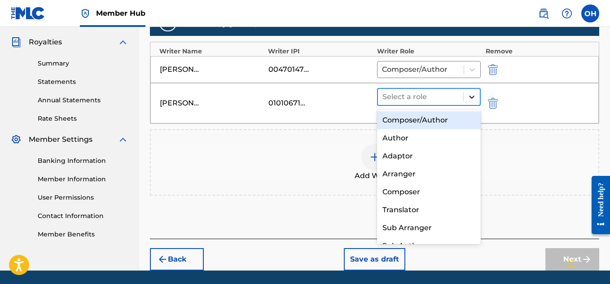
click at [472, 97] on icon at bounding box center [471, 96] width 9 height 9
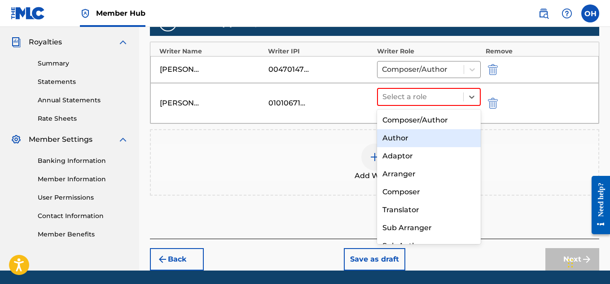
click at [434, 133] on div "Author" at bounding box center [429, 138] width 104 height 18
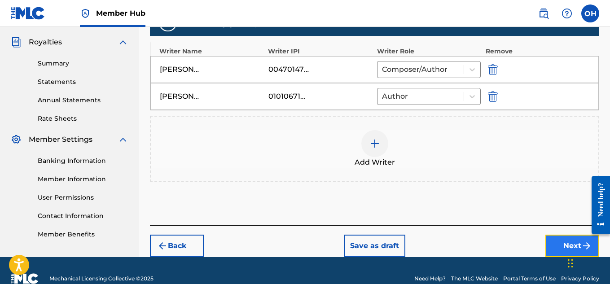
click at [563, 243] on button "Next" at bounding box center [573, 246] width 54 height 22
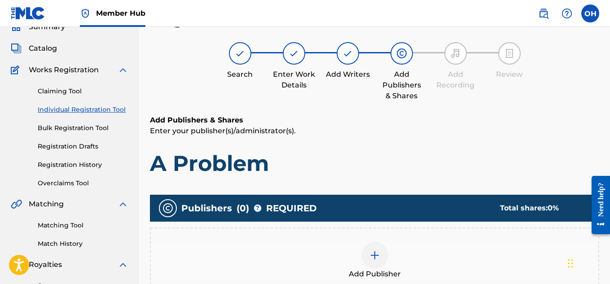
scroll to position [40, 0]
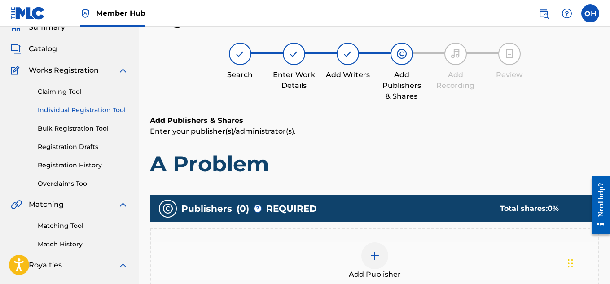
click at [373, 252] on img at bounding box center [375, 256] width 11 height 11
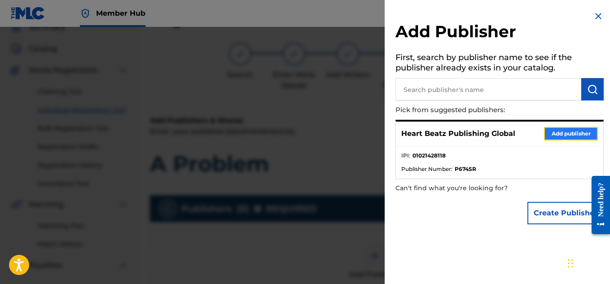
click at [544, 136] on button "Add publisher" at bounding box center [571, 133] width 54 height 13
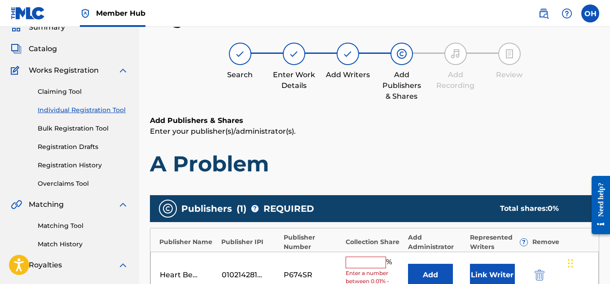
click at [375, 263] on input "text" at bounding box center [366, 263] width 40 height 12
type input "100"
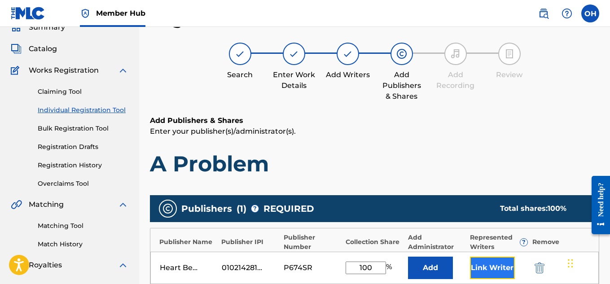
click at [492, 257] on button "Link Writer" at bounding box center [492, 268] width 45 height 22
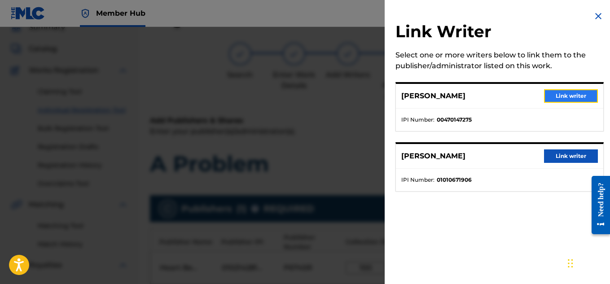
click at [560, 90] on button "Link writer" at bounding box center [571, 95] width 54 height 13
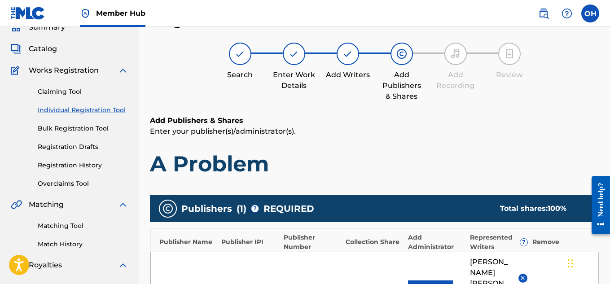
scroll to position [134, 0]
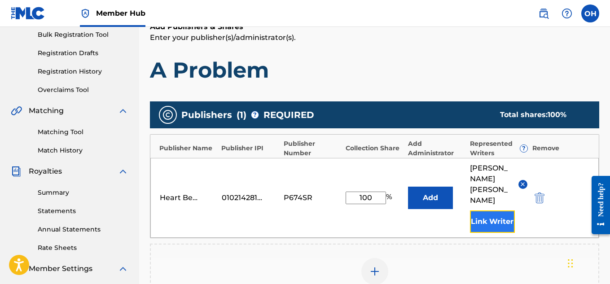
click at [485, 211] on button "Link Writer" at bounding box center [492, 222] width 45 height 22
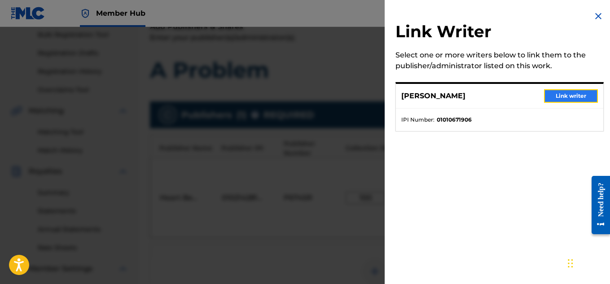
click at [551, 97] on button "Link writer" at bounding box center [571, 95] width 54 height 13
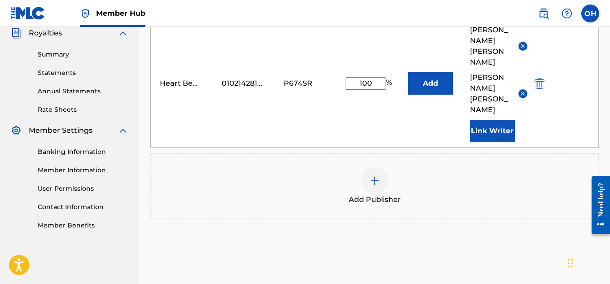
scroll to position [310, 0]
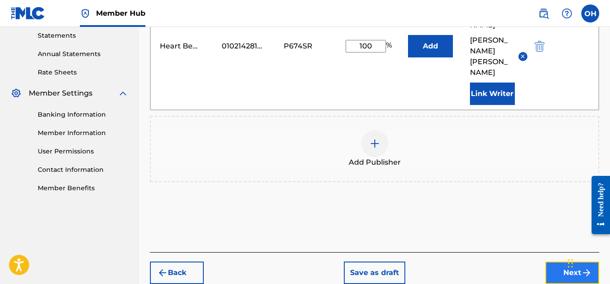
click at [566, 262] on button "Next" at bounding box center [573, 273] width 54 height 22
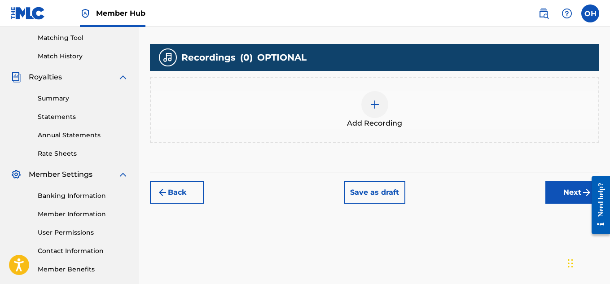
scroll to position [231, 0]
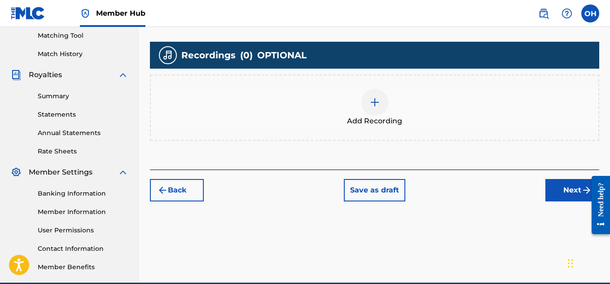
click at [362, 109] on div "Add Recording" at bounding box center [375, 108] width 448 height 38
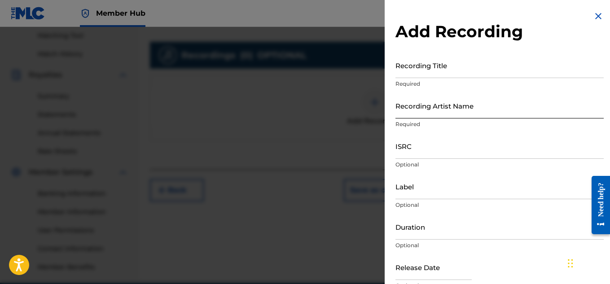
click at [489, 115] on input "Recording Artist Name" at bounding box center [500, 106] width 208 height 26
type input "Heartbeatz"
drag, startPoint x: 466, startPoint y: 112, endPoint x: 353, endPoint y: 128, distance: 114.3
click at [353, 128] on div "Add Recording Recording Title Required Recording Artist Name Heartbeatz Require…" at bounding box center [305, 155] width 610 height 257
click at [425, 122] on p "Required" at bounding box center [500, 124] width 208 height 8
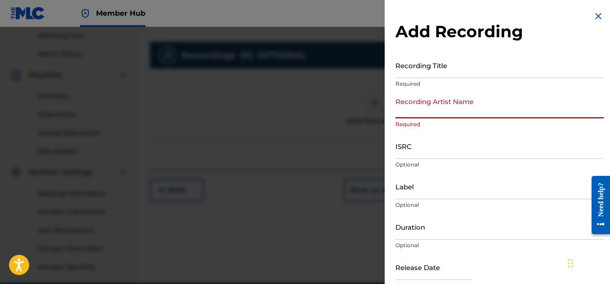
click at [423, 115] on input "Recording Artist Name" at bounding box center [500, 106] width 208 height 26
type input "[PERSON_NAME] OTS"
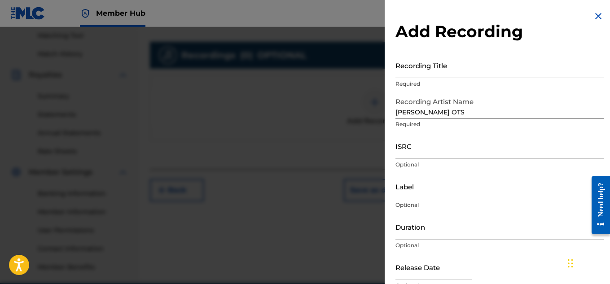
click at [413, 79] on div "Recording Title Required" at bounding box center [500, 73] width 208 height 40
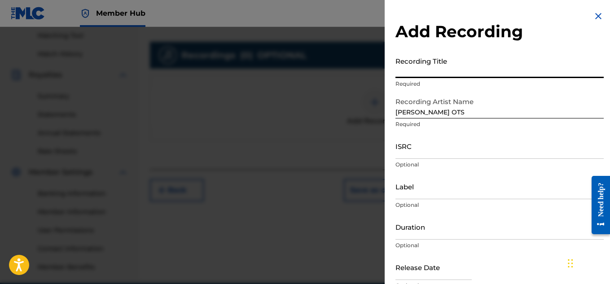
click at [413, 74] on input "Recording Title" at bounding box center [500, 66] width 208 height 26
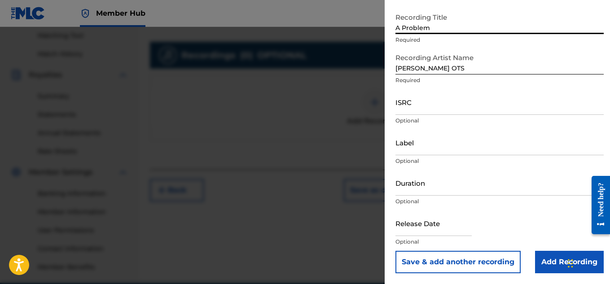
scroll to position [234, 0]
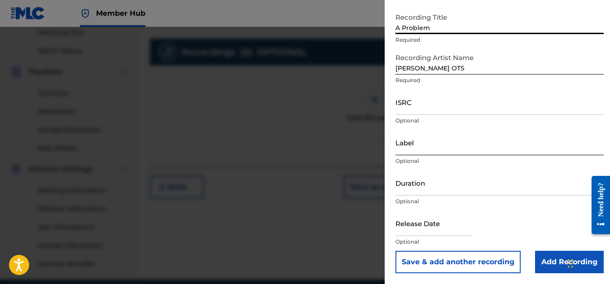
type input "A Problem"
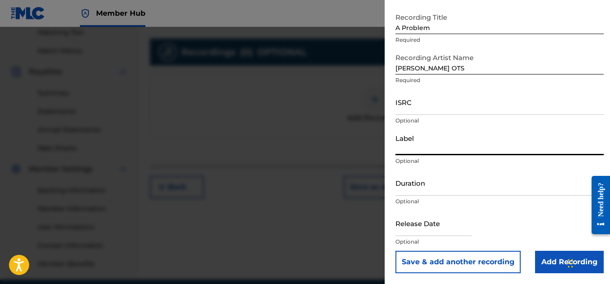
click at [491, 146] on input "Label" at bounding box center [500, 143] width 208 height 26
type input "Heartbeatz Entertainment"
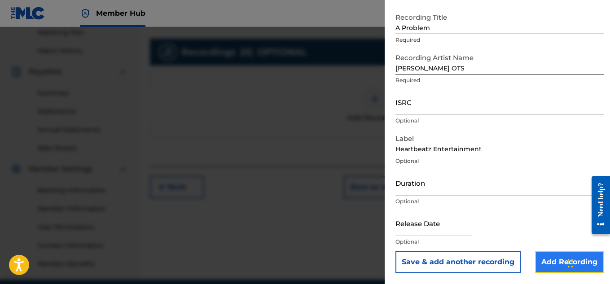
click at [551, 263] on input "Add Recording" at bounding box center [569, 262] width 69 height 22
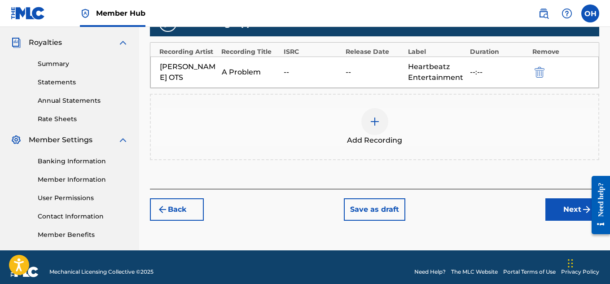
scroll to position [270, 0]
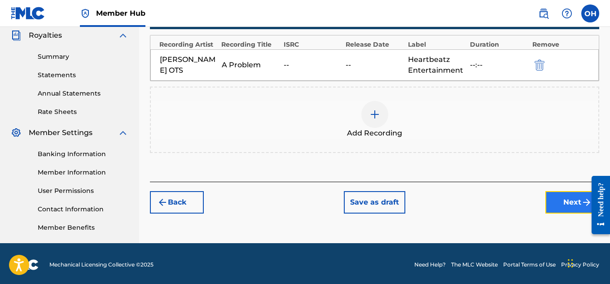
click at [559, 203] on button "Next" at bounding box center [573, 202] width 54 height 22
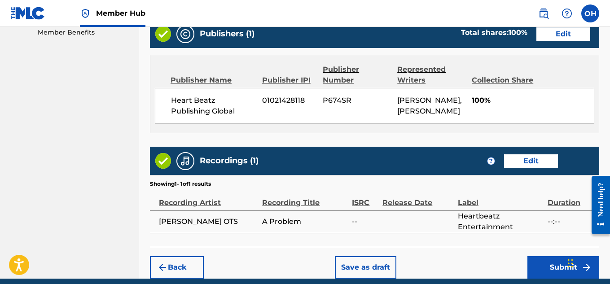
scroll to position [514, 0]
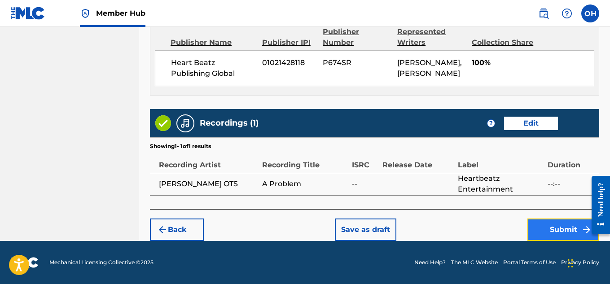
click at [546, 233] on button "Submit" at bounding box center [564, 230] width 72 height 22
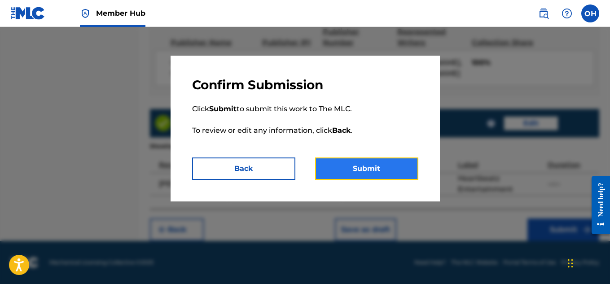
click at [374, 172] on button "Submit" at bounding box center [366, 169] width 103 height 22
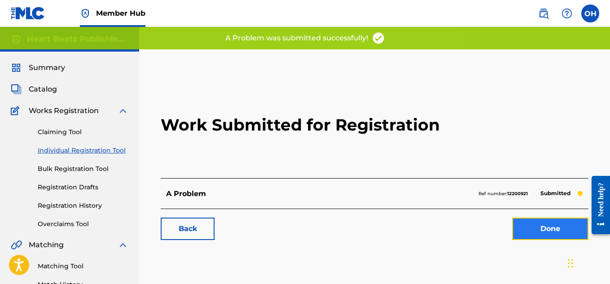
click at [557, 227] on link "Done" at bounding box center [550, 229] width 76 height 22
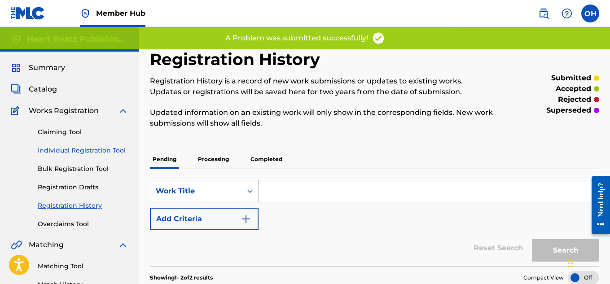
click at [101, 151] on link "Individual Registration Tool" at bounding box center [83, 150] width 91 height 9
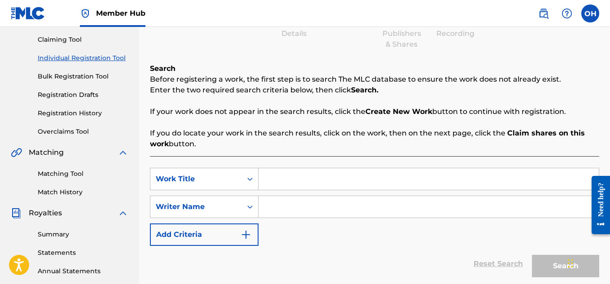
scroll to position [96, 0]
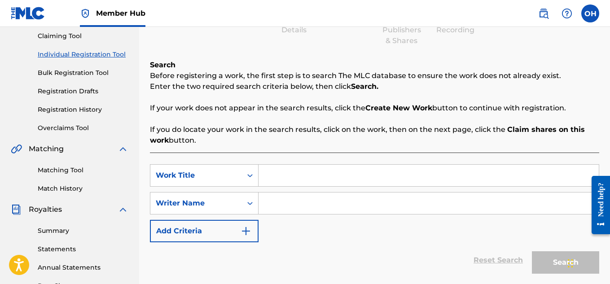
click at [274, 184] on input "Search Form" at bounding box center [429, 176] width 340 height 22
type input "Hulu"
click at [264, 207] on input "Search Form" at bounding box center [429, 204] width 340 height 22
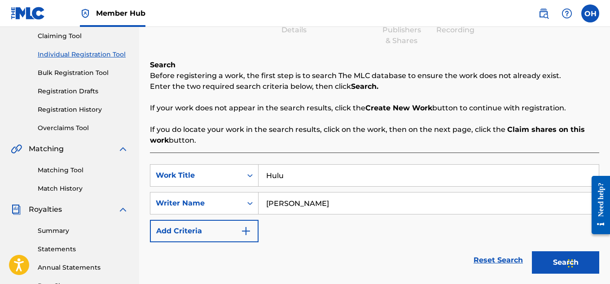
type input "[PERSON_NAME]"
click at [532, 251] on button "Search" at bounding box center [565, 262] width 67 height 22
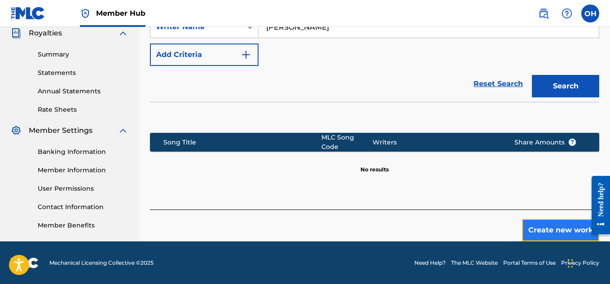
click at [573, 221] on button "Create new work" at bounding box center [560, 230] width 77 height 22
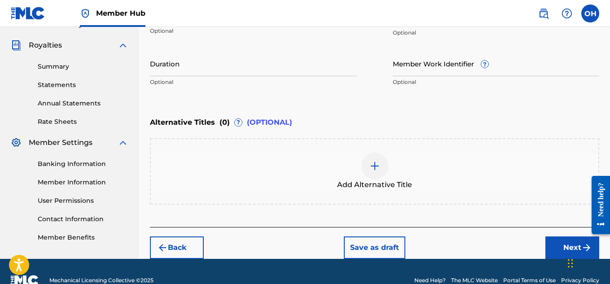
scroll to position [261, 0]
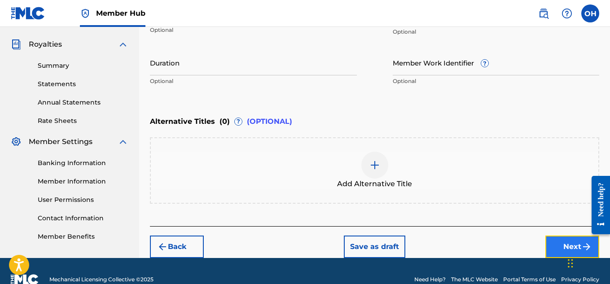
click at [559, 241] on button "Next" at bounding box center [573, 247] width 54 height 22
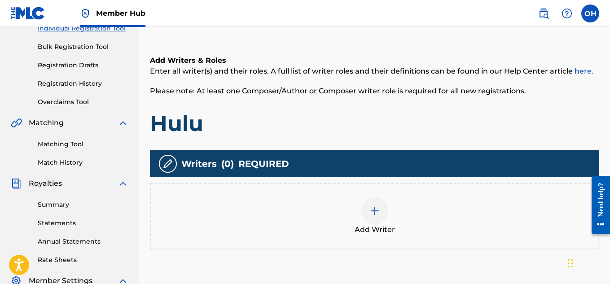
scroll to position [138, 0]
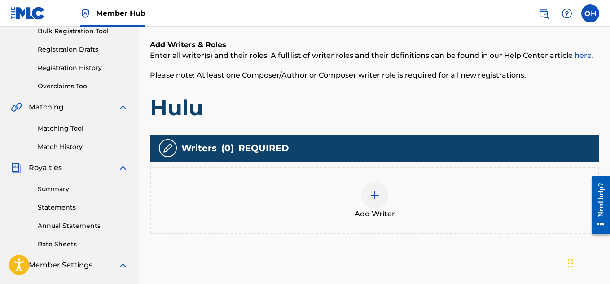
click at [376, 196] on img at bounding box center [375, 195] width 11 height 11
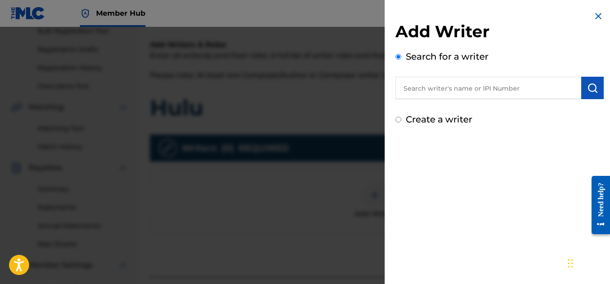
click at [441, 89] on input "text" at bounding box center [489, 88] width 186 height 22
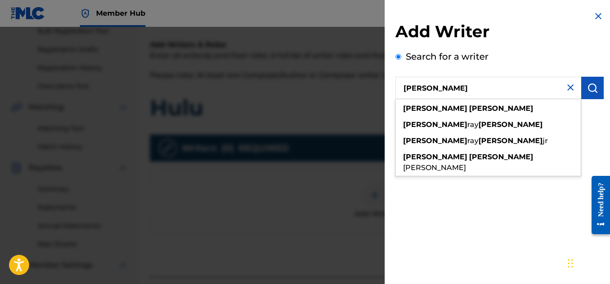
type input "[PERSON_NAME]"
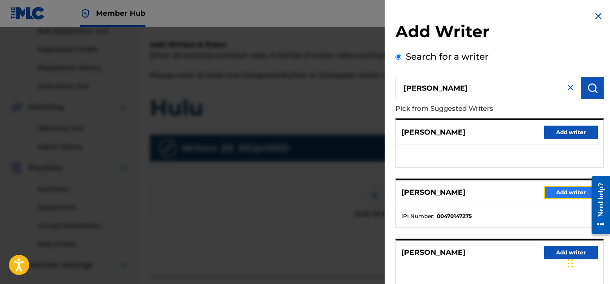
click at [558, 191] on button "Add writer" at bounding box center [571, 192] width 54 height 13
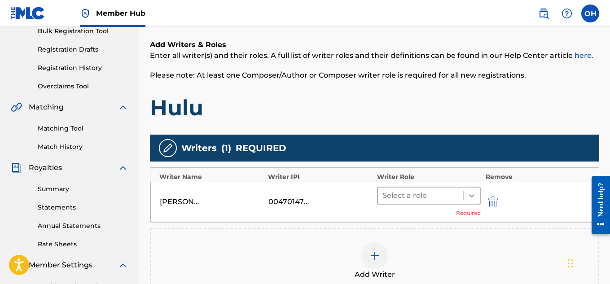
click at [469, 198] on icon at bounding box center [471, 195] width 9 height 9
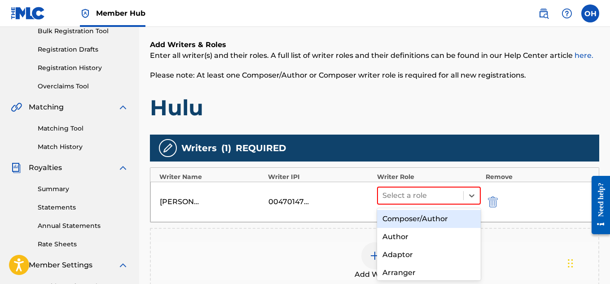
click at [440, 217] on div "Composer/Author" at bounding box center [429, 219] width 104 height 18
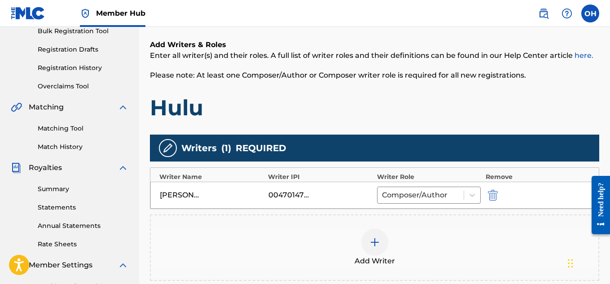
click at [372, 237] on div at bounding box center [374, 242] width 27 height 27
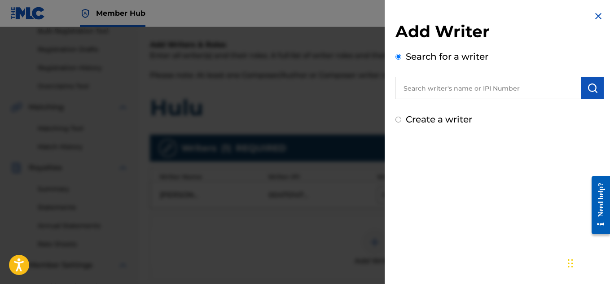
click at [434, 87] on input "text" at bounding box center [489, 88] width 186 height 22
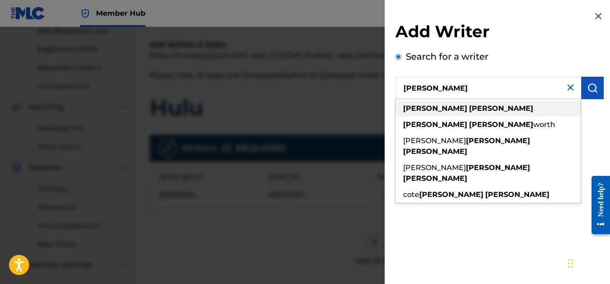
type input "[PERSON_NAME]"
click at [469, 108] on strong "[PERSON_NAME]" at bounding box center [501, 108] width 64 height 9
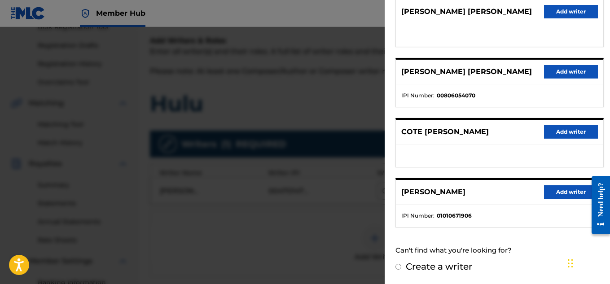
scroll to position [143, 0]
click at [553, 190] on button "Add writer" at bounding box center [571, 191] width 54 height 13
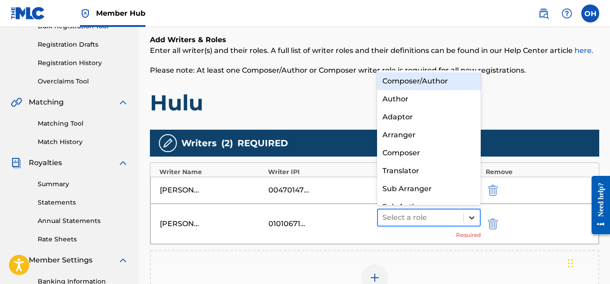
click at [474, 222] on icon at bounding box center [471, 217] width 9 height 9
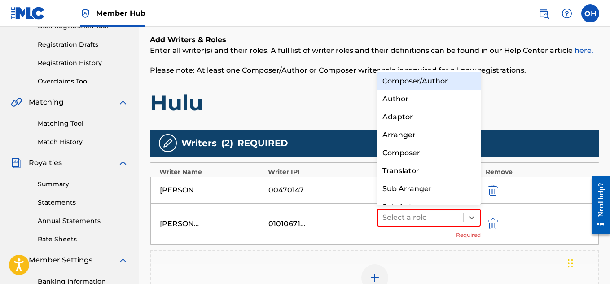
scroll to position [13, 0]
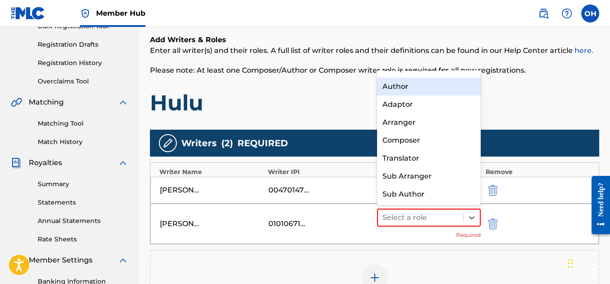
click at [416, 87] on div "Author" at bounding box center [429, 87] width 104 height 18
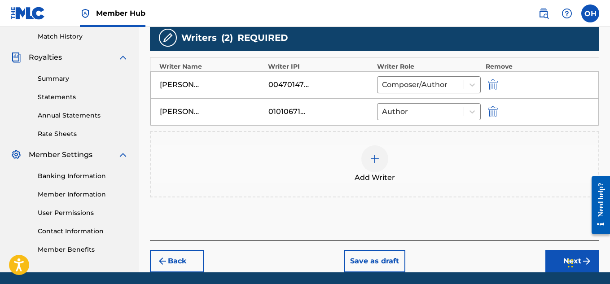
scroll to position [280, 0]
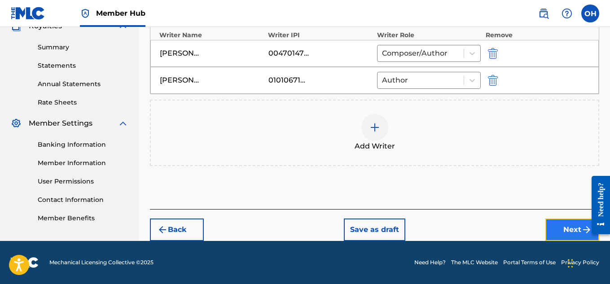
click at [568, 223] on button "Next" at bounding box center [573, 230] width 54 height 22
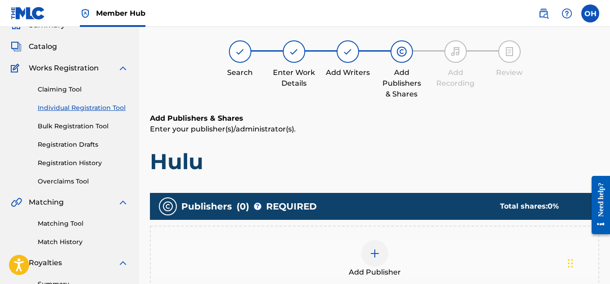
scroll to position [40, 0]
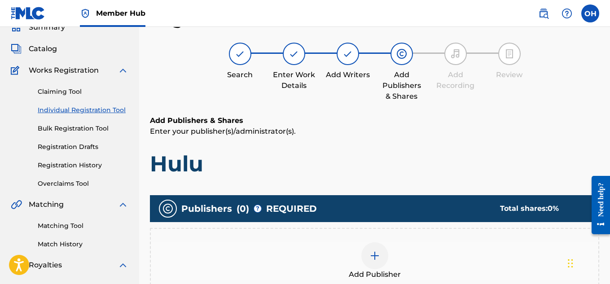
click at [370, 244] on div at bounding box center [374, 255] width 27 height 27
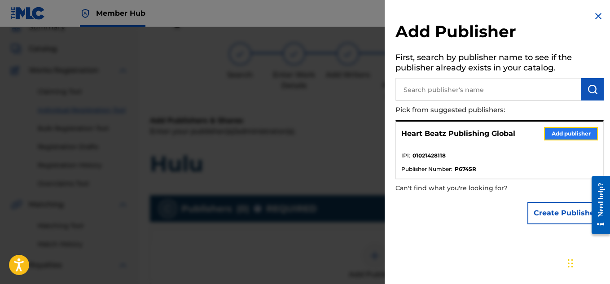
click at [551, 127] on button "Add publisher" at bounding box center [571, 133] width 54 height 13
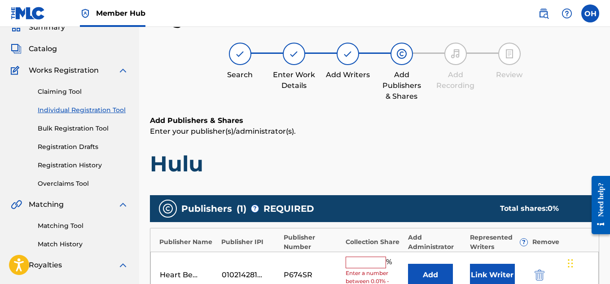
click at [380, 266] on input "text" at bounding box center [366, 263] width 40 height 12
type input "100"
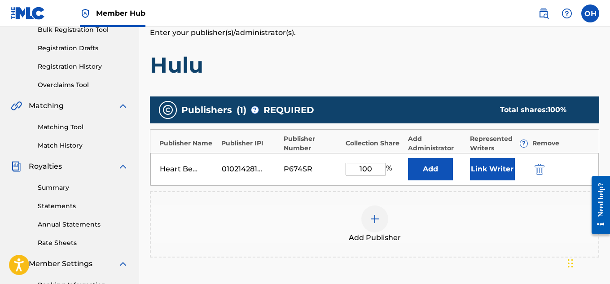
scroll to position [144, 0]
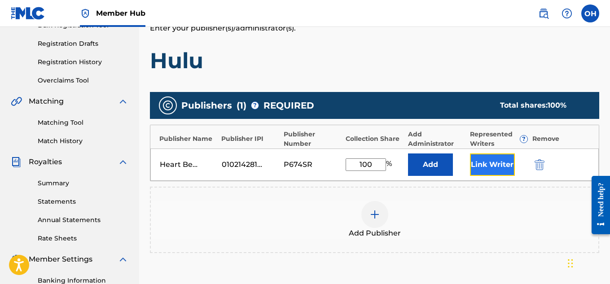
click at [489, 170] on button "Link Writer" at bounding box center [492, 165] width 45 height 22
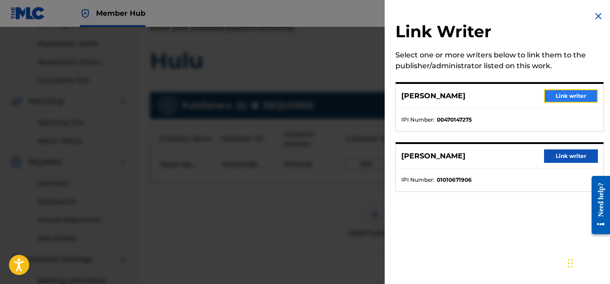
click at [563, 96] on button "Link writer" at bounding box center [571, 95] width 54 height 13
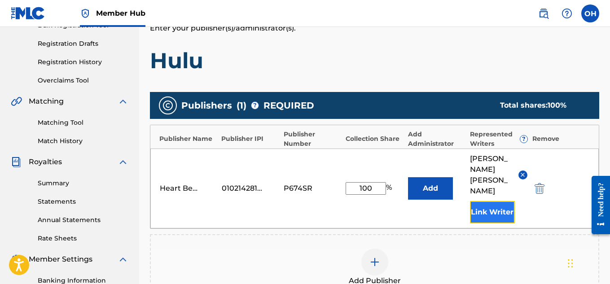
click at [491, 201] on button "Link Writer" at bounding box center [492, 212] width 45 height 22
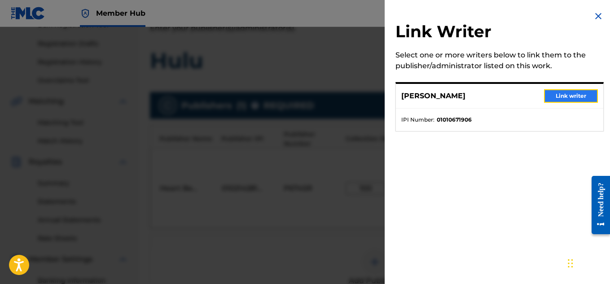
click at [559, 97] on button "Link writer" at bounding box center [571, 95] width 54 height 13
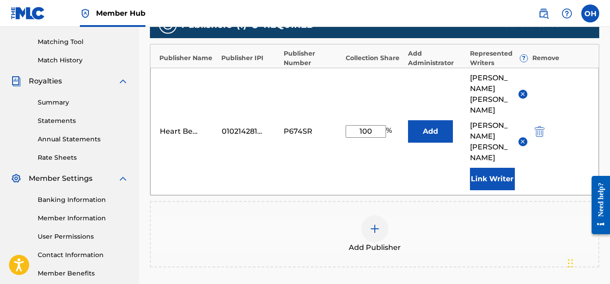
scroll to position [310, 0]
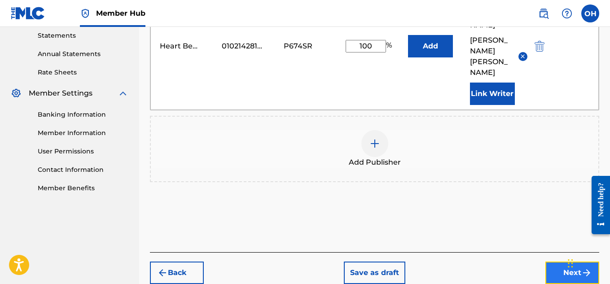
click at [557, 262] on button "Next" at bounding box center [573, 273] width 54 height 22
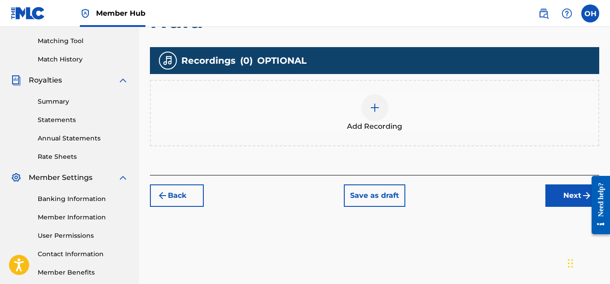
scroll to position [273, 0]
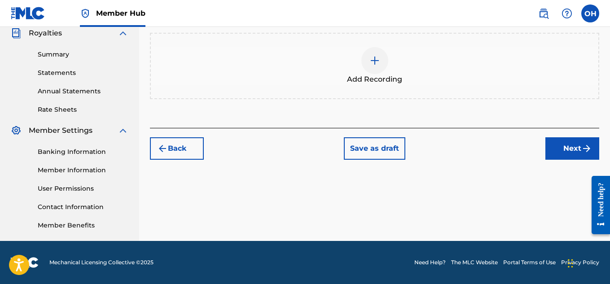
click at [373, 66] on div at bounding box center [374, 60] width 27 height 27
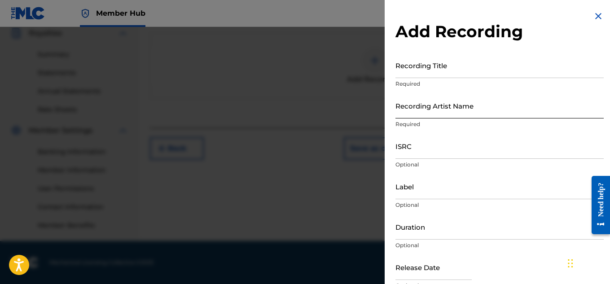
click at [470, 115] on input "Recording Artist Name" at bounding box center [500, 106] width 208 height 26
type input "[PERSON_NAME] OTS"
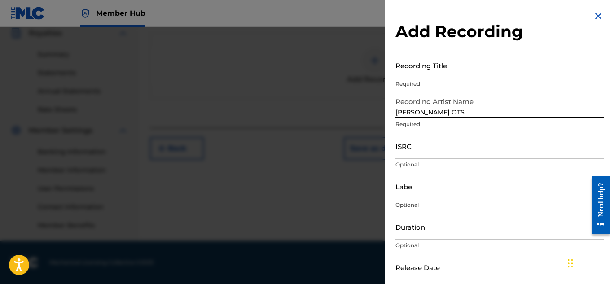
click at [431, 75] on input "Recording Title" at bounding box center [500, 66] width 208 height 26
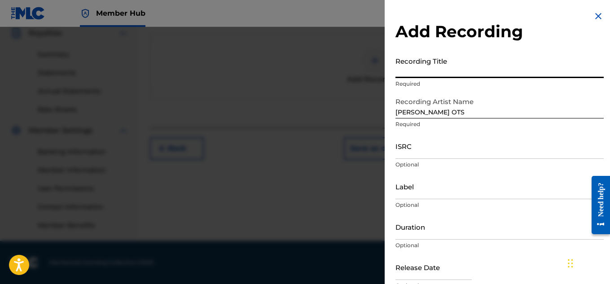
click at [431, 74] on input "Recording Title" at bounding box center [500, 66] width 208 height 26
click at [420, 65] on input "Recording Title" at bounding box center [500, 66] width 208 height 26
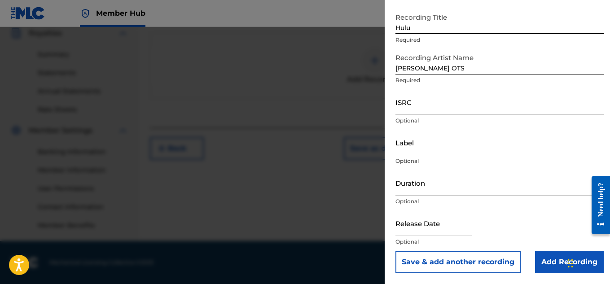
type input "Hulu"
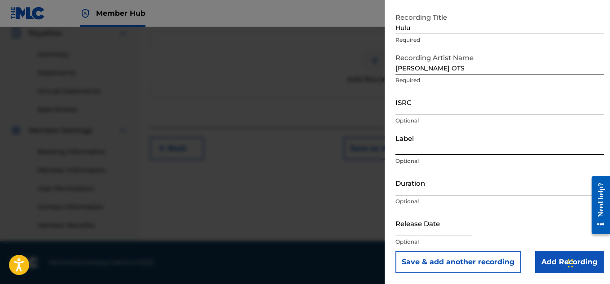
click at [414, 154] on input "Label" at bounding box center [500, 143] width 208 height 26
type input "Heartbeatz Entertainment"
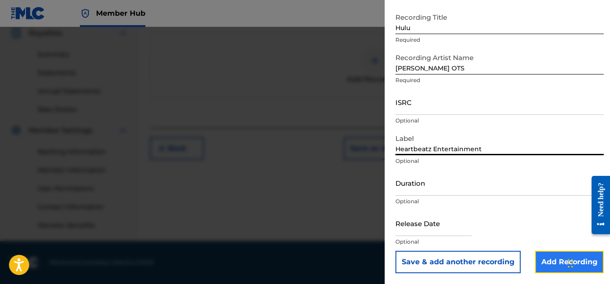
click at [550, 261] on input "Add Recording" at bounding box center [569, 262] width 69 height 22
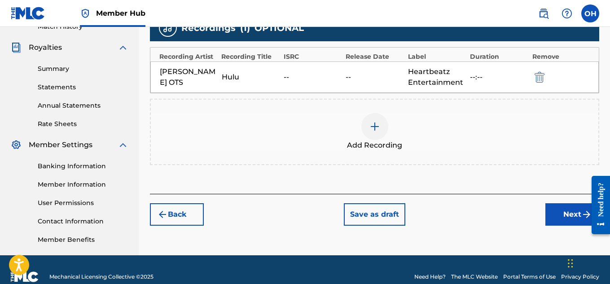
scroll to position [273, 0]
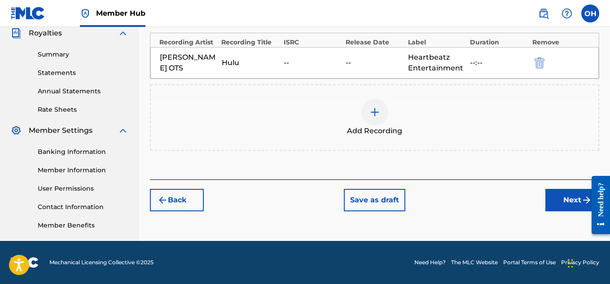
click at [568, 187] on div "Back Save as draft Next" at bounding box center [374, 196] width 449 height 32
click at [567, 194] on button "Next" at bounding box center [573, 200] width 54 height 22
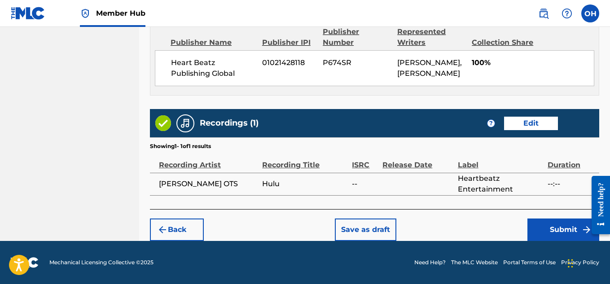
scroll to position [514, 0]
click at [566, 230] on button "Submit" at bounding box center [564, 230] width 72 height 22
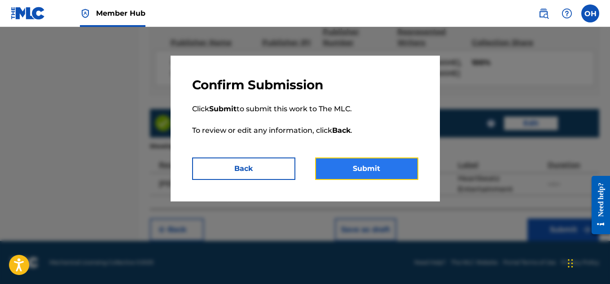
click at [395, 171] on button "Submit" at bounding box center [366, 169] width 103 height 22
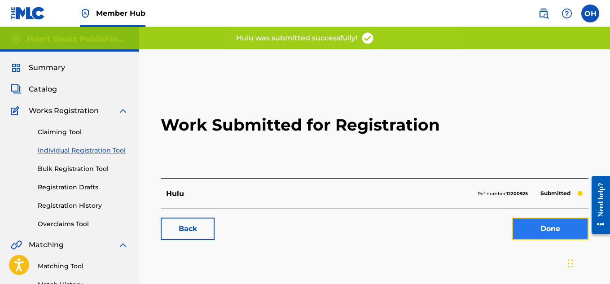
click at [528, 232] on link "Done" at bounding box center [550, 229] width 76 height 22
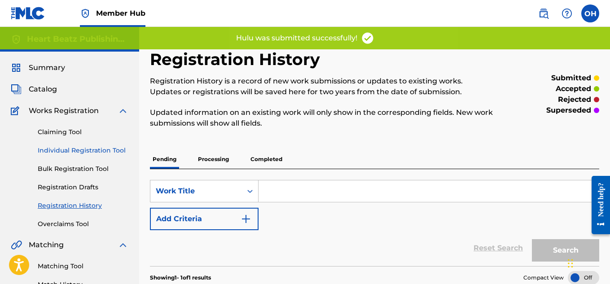
click at [88, 150] on link "Individual Registration Tool" at bounding box center [83, 150] width 91 height 9
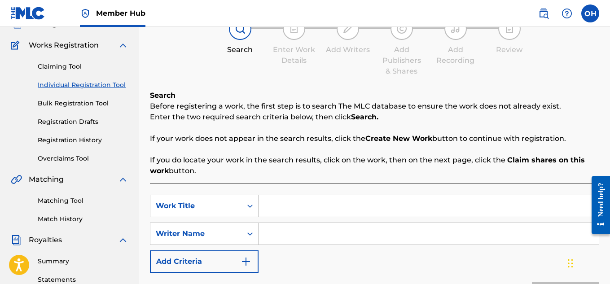
scroll to position [66, 0]
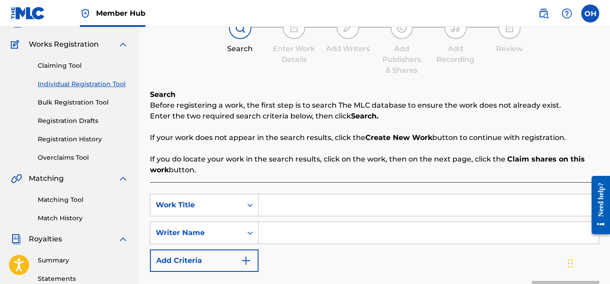
click at [275, 212] on input "Search Form" at bounding box center [429, 205] width 340 height 22
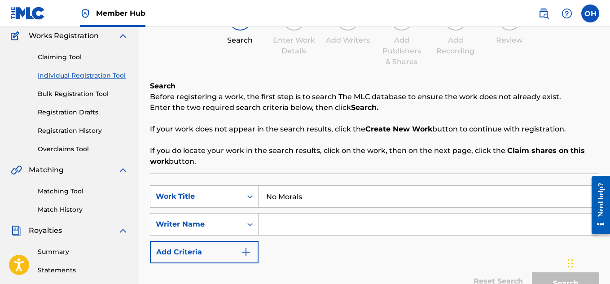
type input "No Morals"
click at [274, 223] on input "Search Form" at bounding box center [429, 225] width 340 height 22
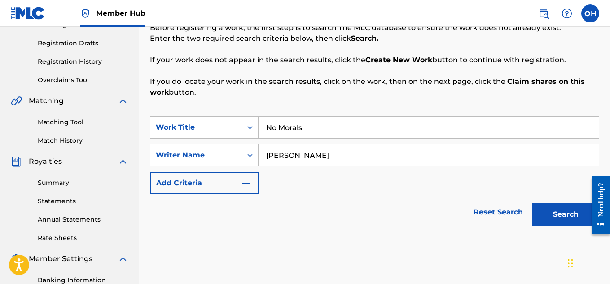
scroll to position [145, 0]
type input "[PERSON_NAME]"
click at [532, 203] on button "Search" at bounding box center [565, 214] width 67 height 22
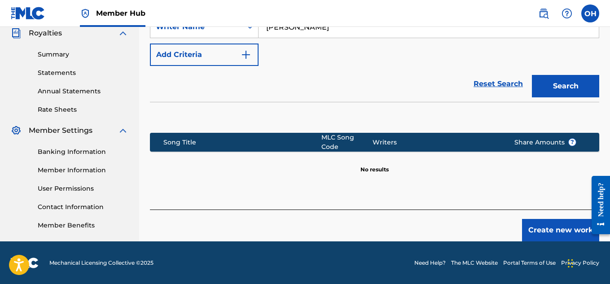
scroll to position [270, 0]
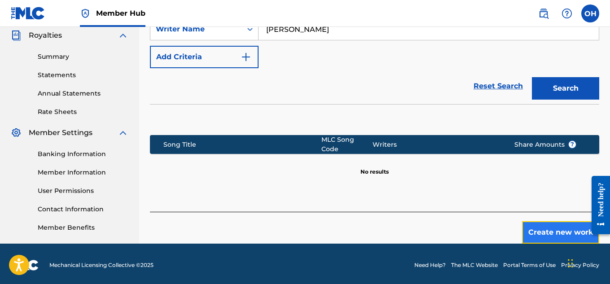
click at [531, 231] on button "Create new work" at bounding box center [560, 232] width 77 height 22
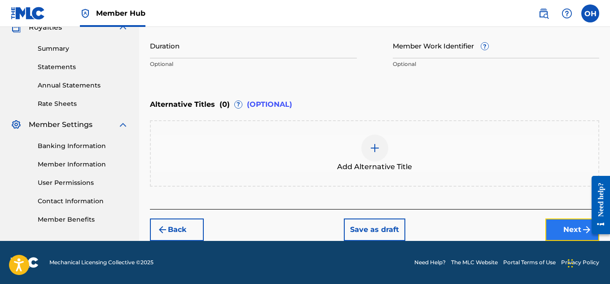
click at [552, 229] on button "Next" at bounding box center [573, 230] width 54 height 22
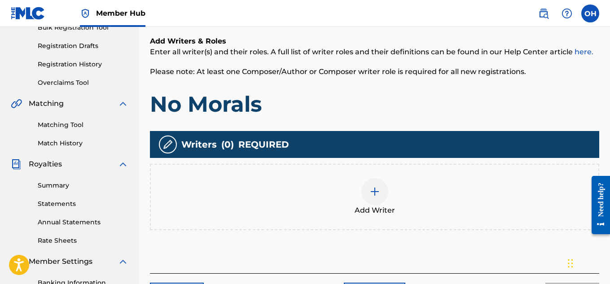
scroll to position [142, 0]
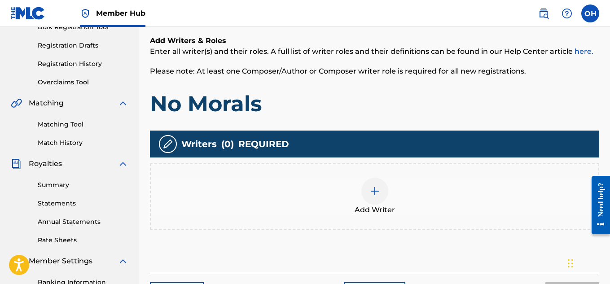
click at [368, 185] on div at bounding box center [374, 191] width 27 height 27
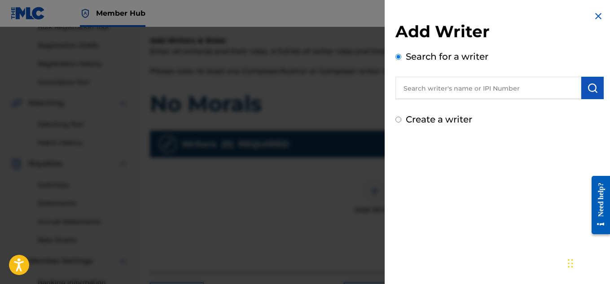
click at [425, 90] on input "text" at bounding box center [489, 88] width 186 height 22
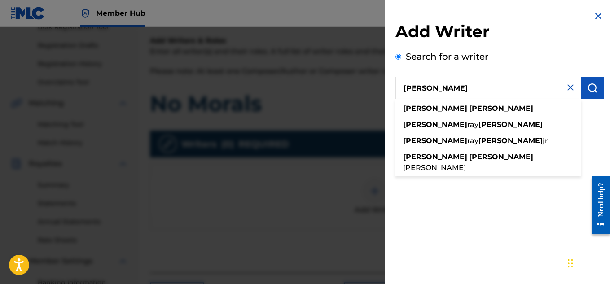
type input "[PERSON_NAME]"
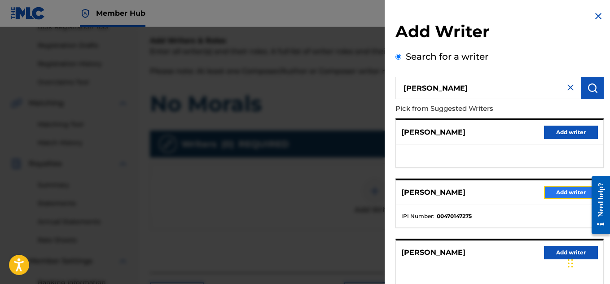
click at [558, 195] on button "Add writer" at bounding box center [571, 192] width 54 height 13
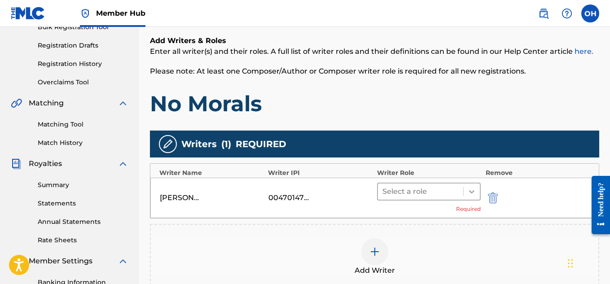
click at [474, 190] on icon at bounding box center [471, 191] width 9 height 9
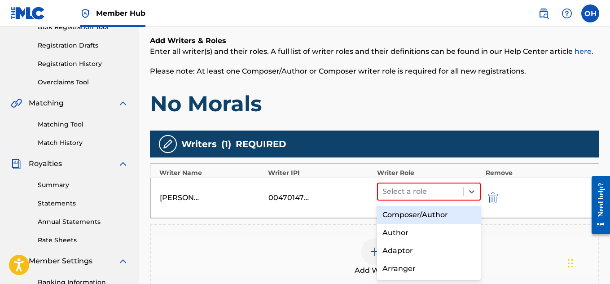
click at [443, 216] on div "Composer/Author" at bounding box center [429, 215] width 104 height 18
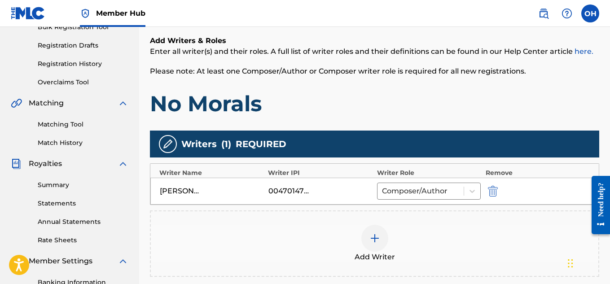
click at [384, 234] on div at bounding box center [374, 238] width 27 height 27
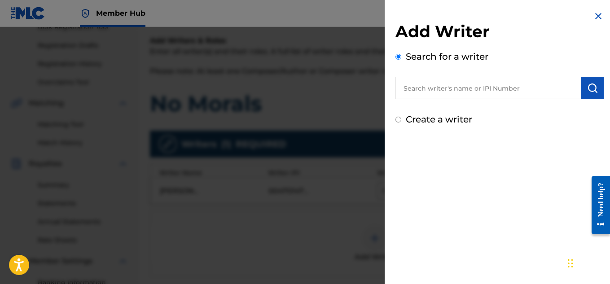
click at [453, 92] on input "text" at bounding box center [489, 88] width 186 height 22
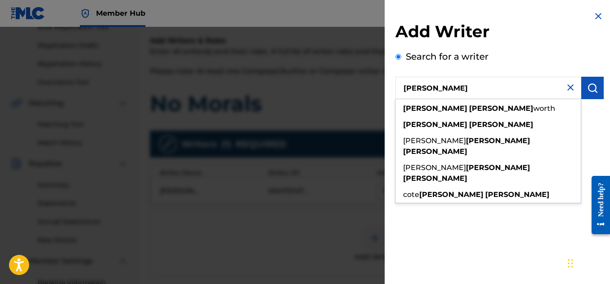
type input "[PERSON_NAME]"
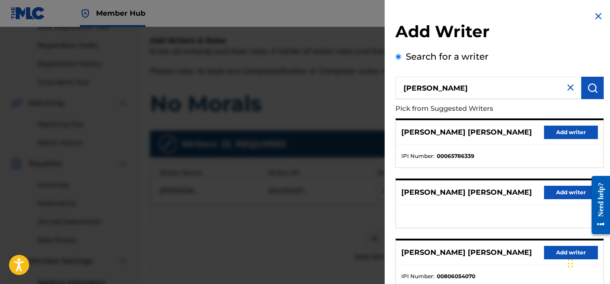
scroll to position [181, 0]
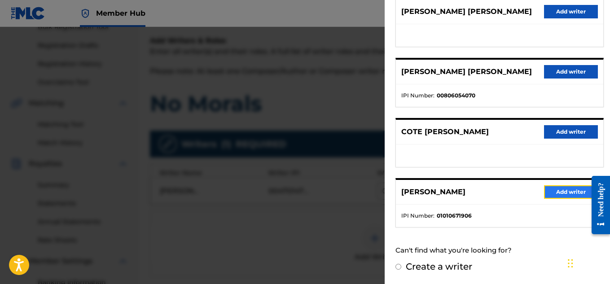
click at [563, 192] on button "Add writer" at bounding box center [571, 191] width 54 height 13
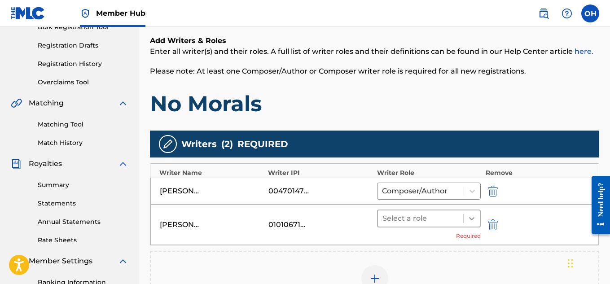
click at [468, 225] on div at bounding box center [472, 219] width 16 height 16
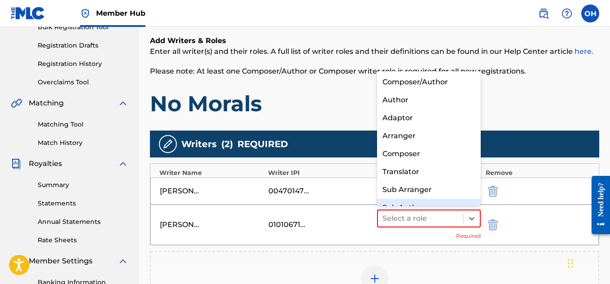
scroll to position [13, 0]
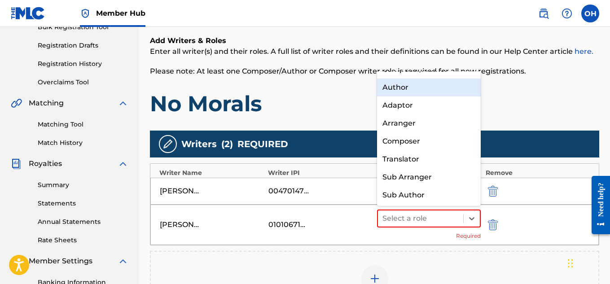
click at [425, 91] on div "Author" at bounding box center [429, 88] width 104 height 18
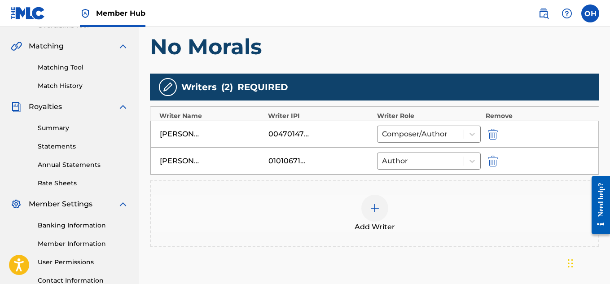
scroll to position [280, 0]
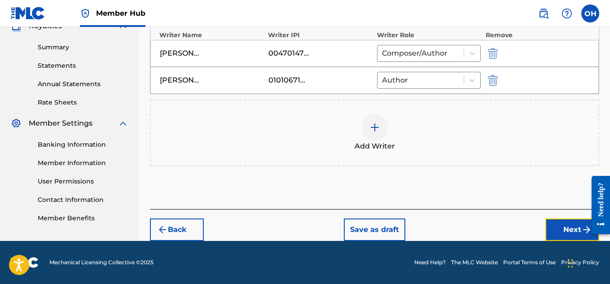
click at [546, 224] on button "Next" at bounding box center [573, 230] width 54 height 22
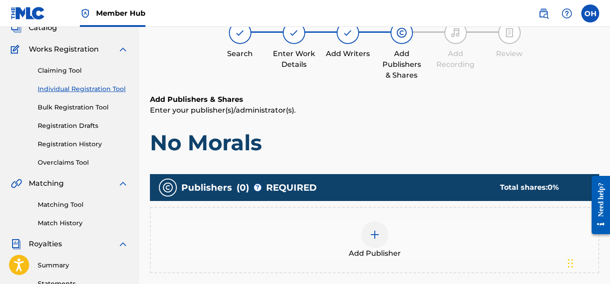
scroll to position [65, 0]
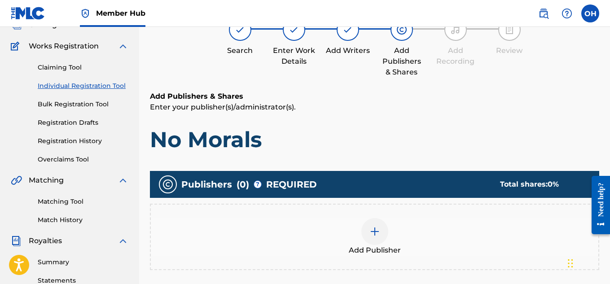
click at [379, 231] on div at bounding box center [374, 231] width 27 height 27
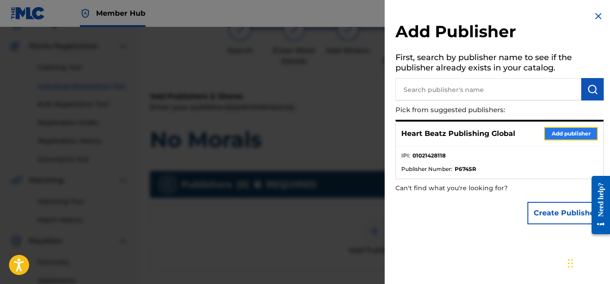
click at [578, 137] on button "Add publisher" at bounding box center [571, 133] width 54 height 13
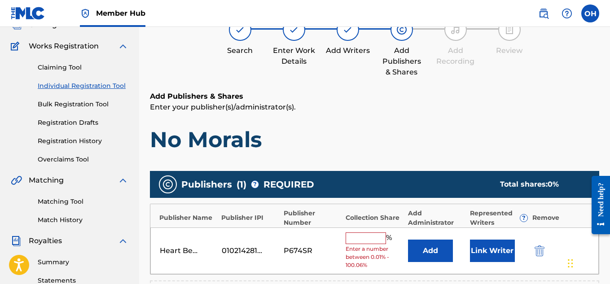
click at [374, 241] on input "text" at bounding box center [366, 239] width 40 height 12
type input "100"
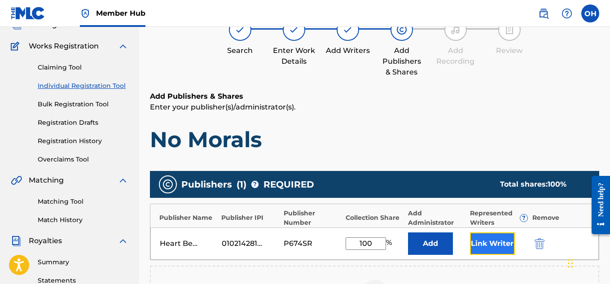
click at [495, 242] on button "Link Writer" at bounding box center [492, 244] width 45 height 22
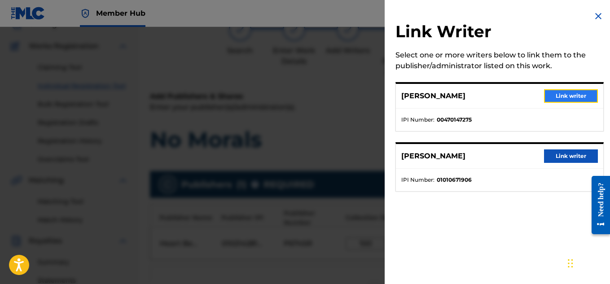
click at [562, 94] on button "Link writer" at bounding box center [571, 95] width 54 height 13
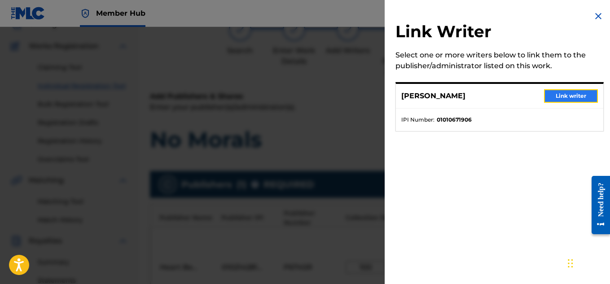
click at [575, 93] on button "Link writer" at bounding box center [571, 95] width 54 height 13
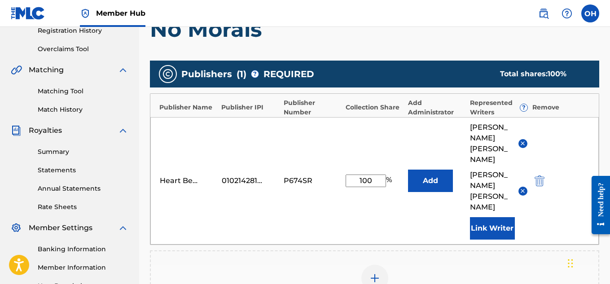
scroll to position [310, 0]
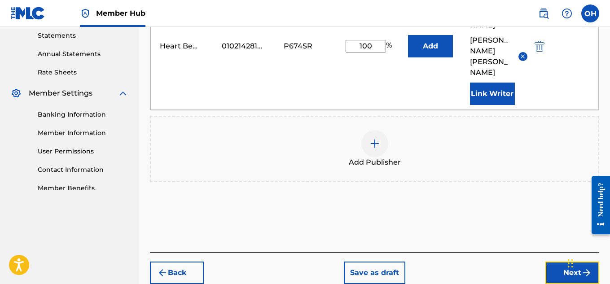
click at [562, 262] on button "Next" at bounding box center [573, 273] width 54 height 22
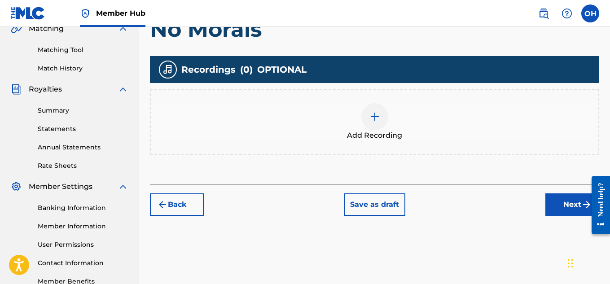
scroll to position [214, 0]
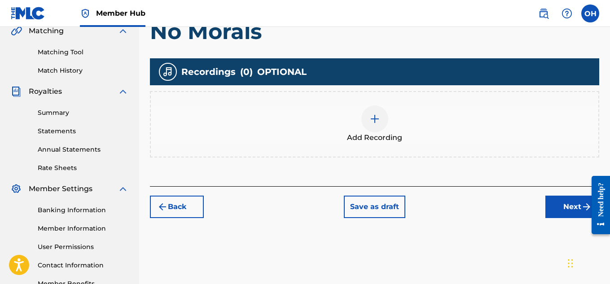
click at [374, 132] on span "Add Recording" at bounding box center [374, 137] width 55 height 11
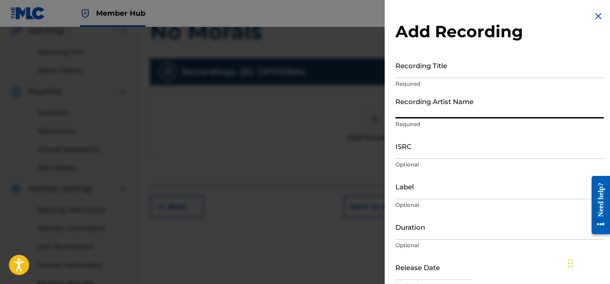
click at [442, 112] on input "Recording Artist Name" at bounding box center [500, 106] width 208 height 26
type input "[PERSON_NAME] OTS"
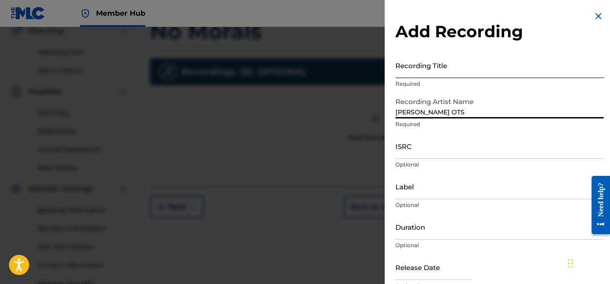
click at [414, 74] on input "Recording Title" at bounding box center [500, 66] width 208 height 26
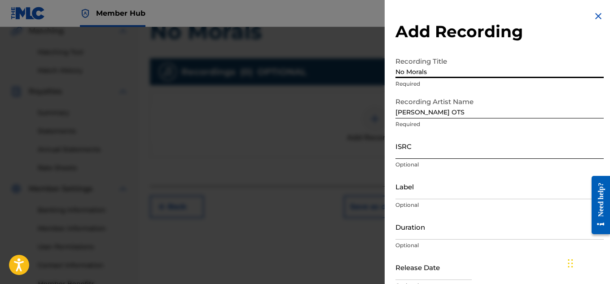
scroll to position [19, 0]
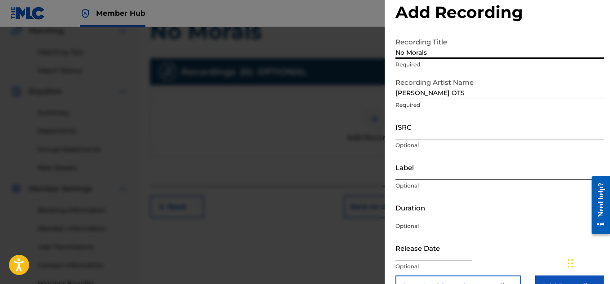
type input "No Morals"
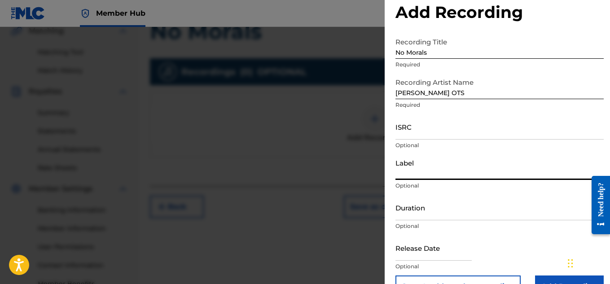
click at [487, 172] on input "Label" at bounding box center [500, 167] width 208 height 26
type input "Heartbeatz Entertainment"
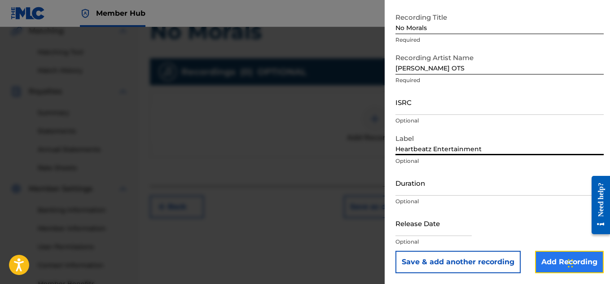
click at [549, 260] on input "Add Recording" at bounding box center [569, 262] width 69 height 22
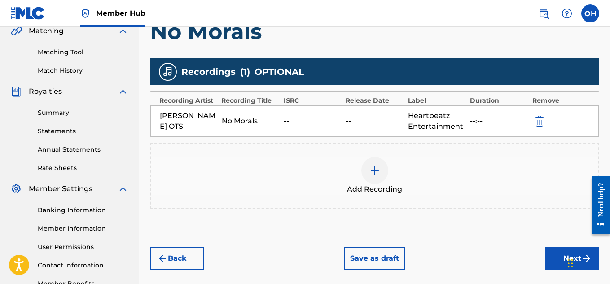
scroll to position [273, 0]
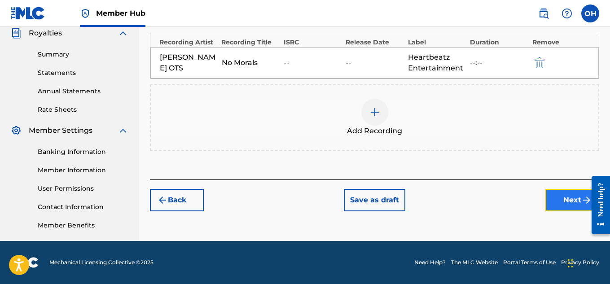
click at [568, 204] on button "Next" at bounding box center [573, 200] width 54 height 22
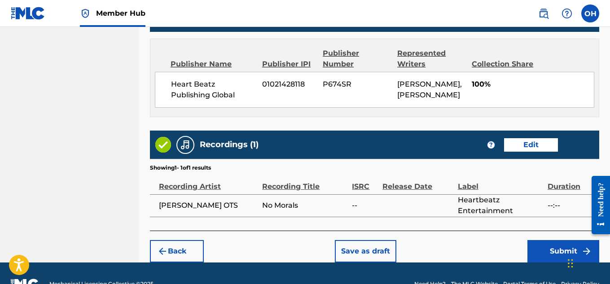
scroll to position [514, 0]
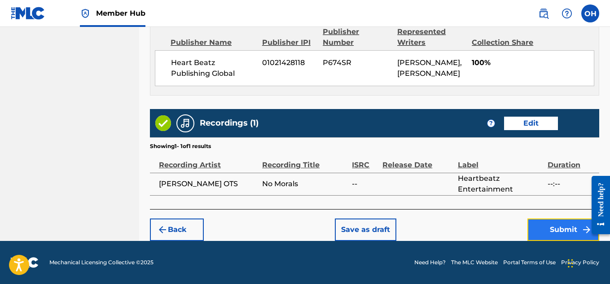
click at [549, 233] on button "Submit" at bounding box center [564, 230] width 72 height 22
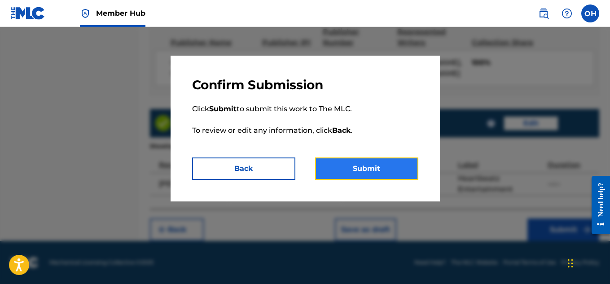
click at [385, 177] on button "Submit" at bounding box center [366, 169] width 103 height 22
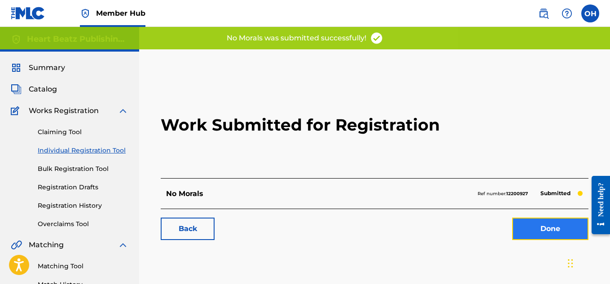
click at [531, 237] on link "Done" at bounding box center [550, 229] width 76 height 22
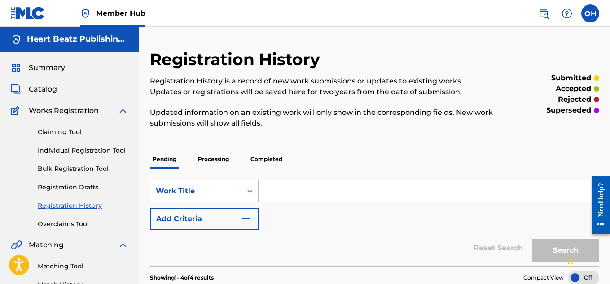
click at [112, 144] on div "Claiming Tool Individual Registration Tool Bulk Registration Tool Registration …" at bounding box center [70, 172] width 118 height 113
click at [110, 148] on link "Individual Registration Tool" at bounding box center [83, 150] width 91 height 9
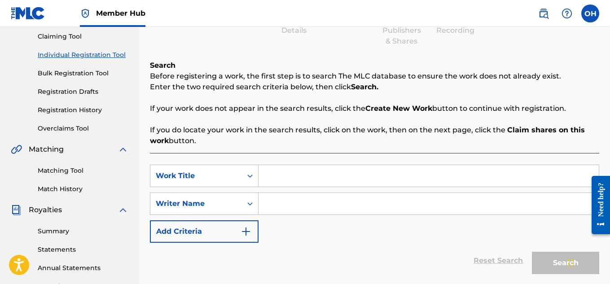
scroll to position [96, 0]
click at [273, 179] on input "Search Form" at bounding box center [429, 176] width 340 height 22
type input "Double Dip"
click at [277, 199] on input "Search Form" at bounding box center [429, 204] width 340 height 22
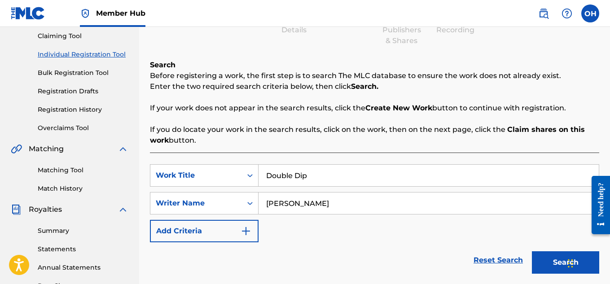
type input "[PERSON_NAME]"
click at [532, 251] on button "Search" at bounding box center [565, 262] width 67 height 22
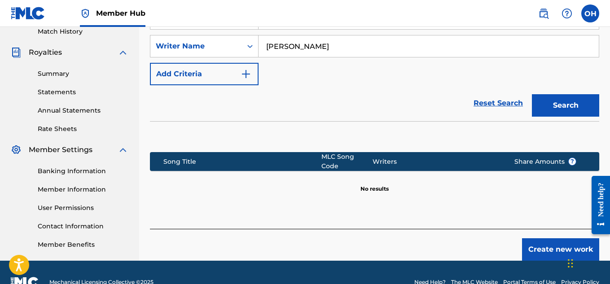
scroll to position [254, 0]
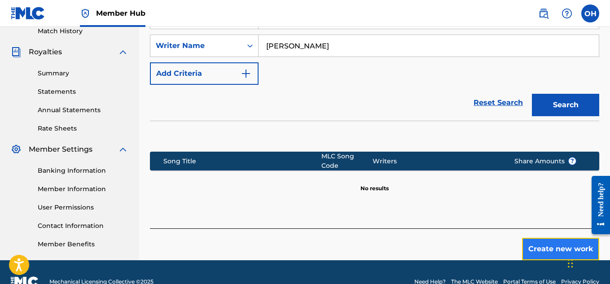
click at [548, 247] on button "Create new work" at bounding box center [560, 249] width 77 height 22
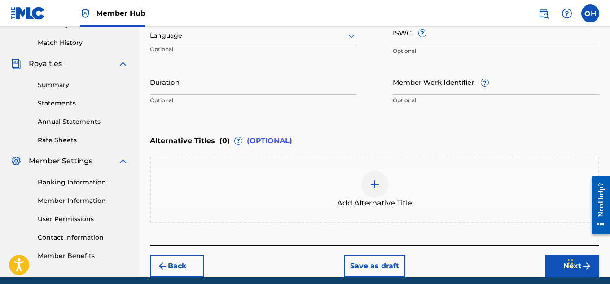
scroll to position [263, 0]
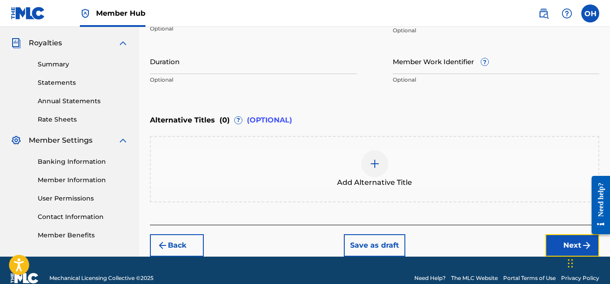
click at [550, 238] on button "Next" at bounding box center [573, 245] width 54 height 22
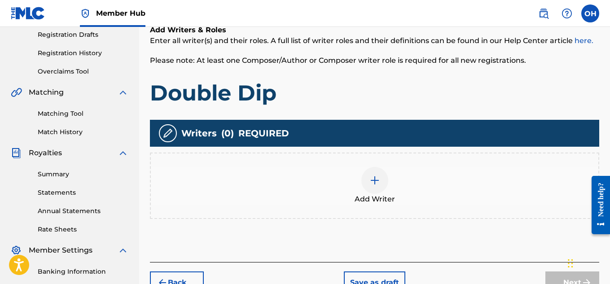
scroll to position [157, 0]
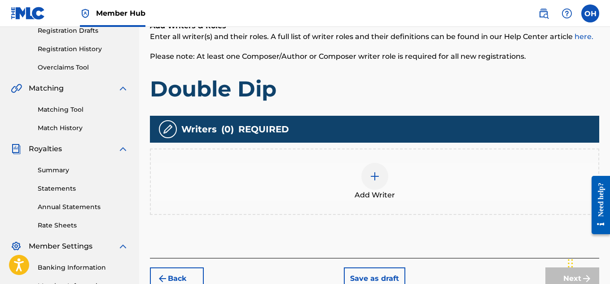
click at [367, 169] on div at bounding box center [374, 176] width 27 height 27
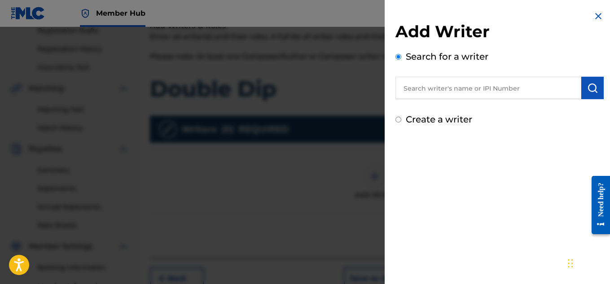
click at [448, 89] on input "text" at bounding box center [489, 88] width 186 height 22
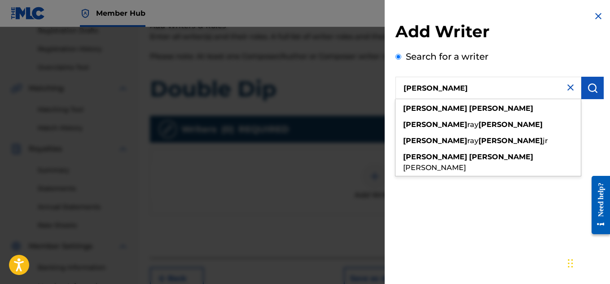
type input "[PERSON_NAME]"
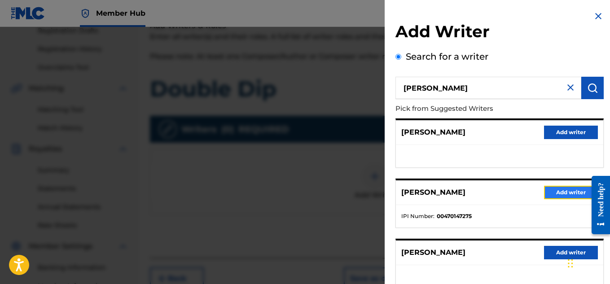
click at [544, 193] on button "Add writer" at bounding box center [571, 192] width 54 height 13
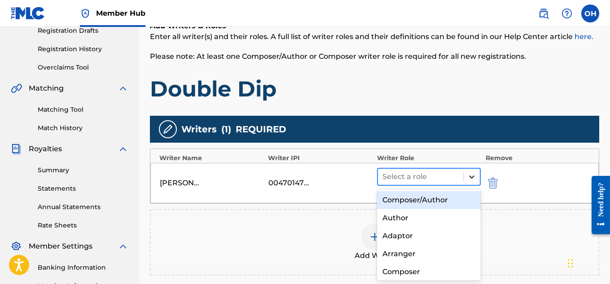
click at [475, 174] on icon at bounding box center [471, 176] width 9 height 9
click at [435, 203] on div "Composer/Author" at bounding box center [429, 200] width 104 height 18
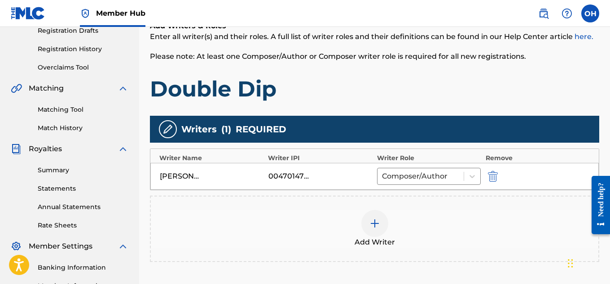
click at [374, 220] on img at bounding box center [375, 223] width 11 height 11
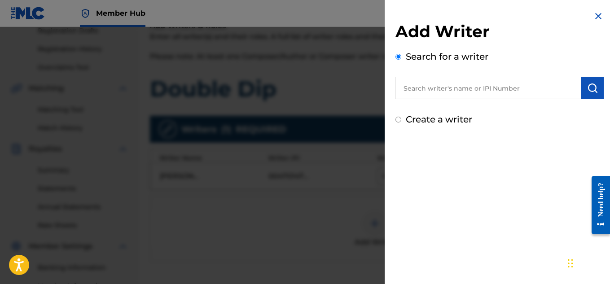
click at [456, 92] on input "text" at bounding box center [489, 88] width 186 height 22
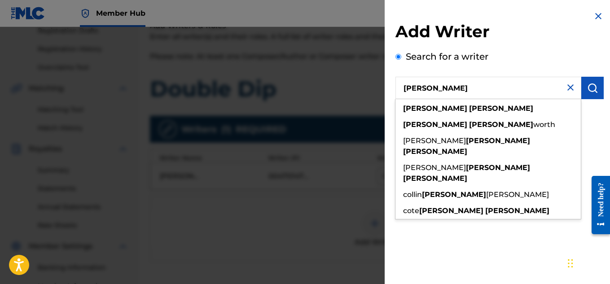
type input "[PERSON_NAME]"
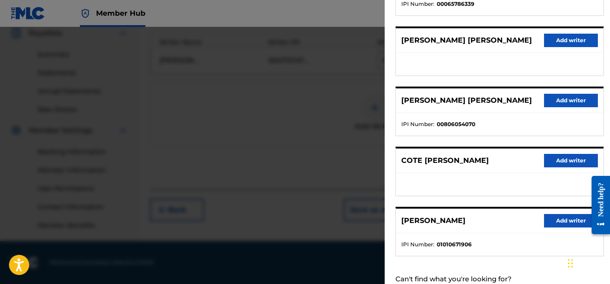
scroll to position [150, 0]
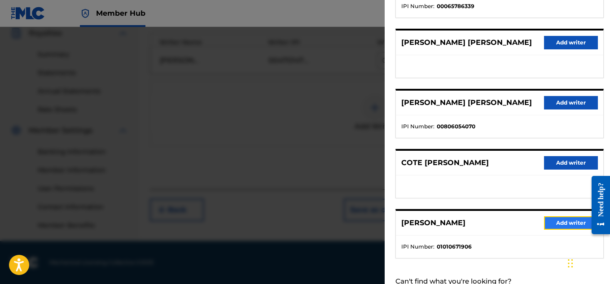
click at [557, 223] on button "Add writer" at bounding box center [571, 222] width 54 height 13
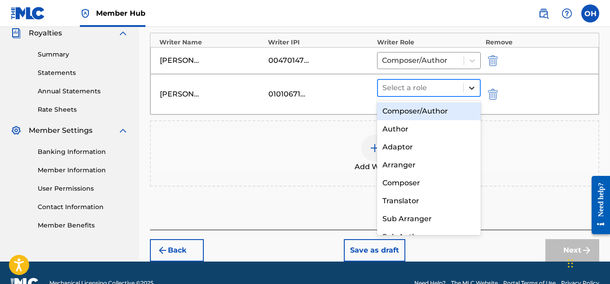
click at [474, 90] on icon at bounding box center [471, 88] width 9 height 9
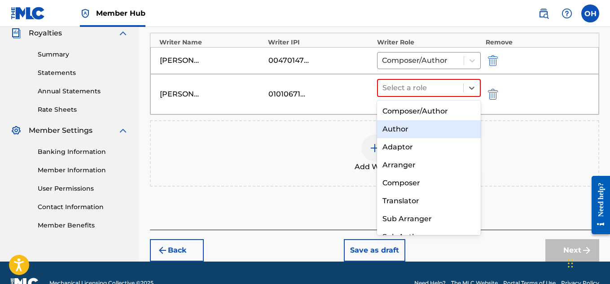
click at [449, 129] on div "Author" at bounding box center [429, 129] width 104 height 18
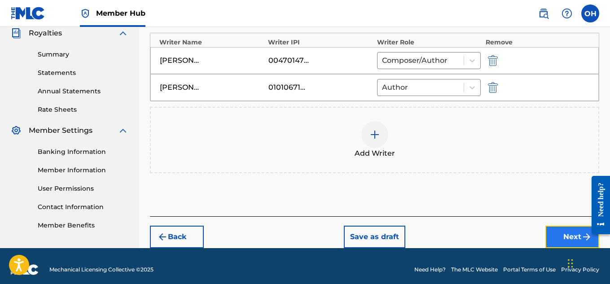
click at [569, 238] on button "Next" at bounding box center [573, 237] width 54 height 22
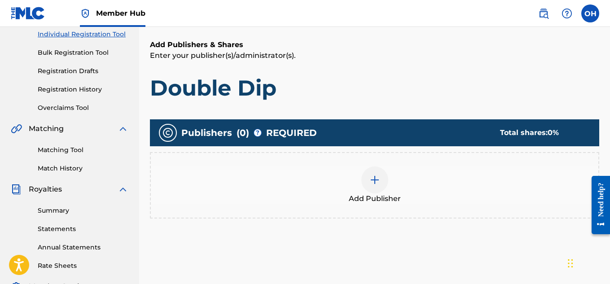
scroll to position [117, 0]
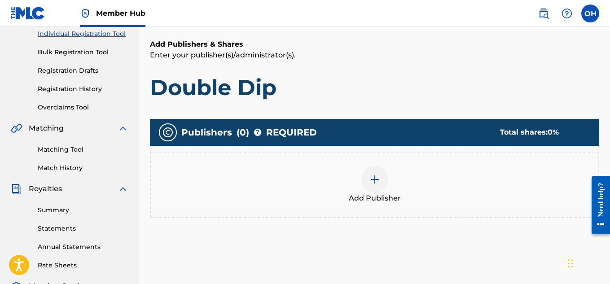
click at [378, 177] on img at bounding box center [375, 179] width 11 height 11
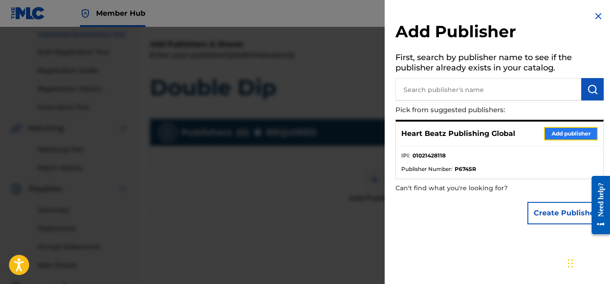
click at [560, 132] on button "Add publisher" at bounding box center [571, 133] width 54 height 13
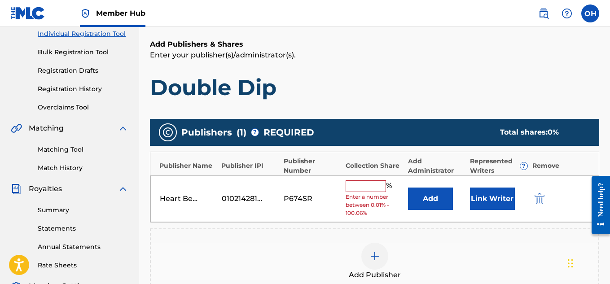
click at [364, 178] on div "Heart Beatz Publishing Global 01021428118 P674SR % Enter a number between 0.01%…" at bounding box center [374, 199] width 449 height 47
click at [370, 189] on input "text" at bounding box center [366, 187] width 40 height 12
type input "100"
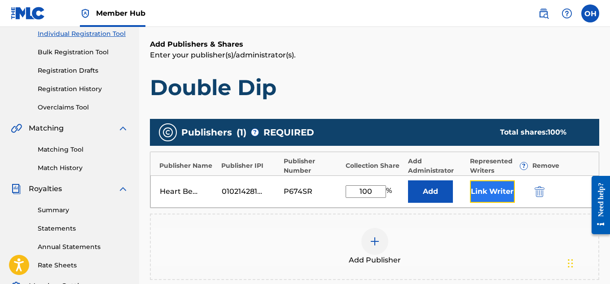
click at [481, 202] on button "Link Writer" at bounding box center [492, 192] width 45 height 22
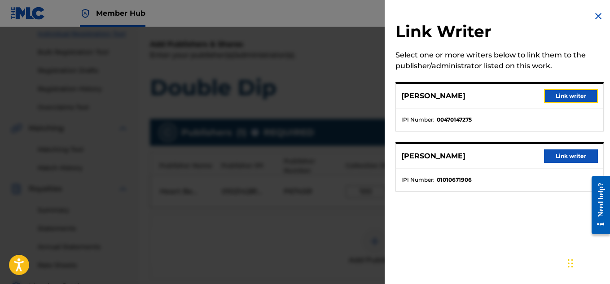
click at [561, 95] on button "Link writer" at bounding box center [571, 95] width 54 height 13
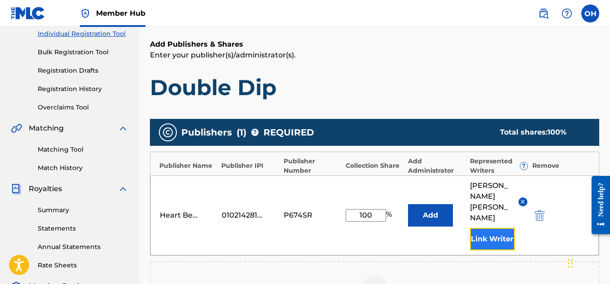
click at [496, 228] on button "Link Writer" at bounding box center [492, 239] width 45 height 22
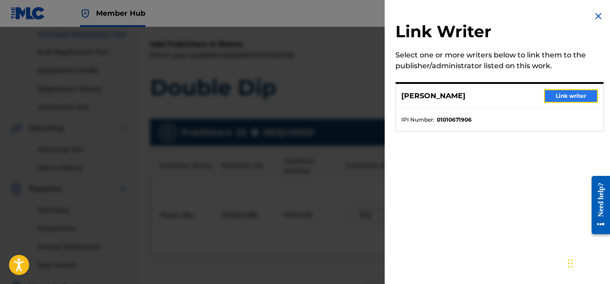
click at [580, 95] on button "Link writer" at bounding box center [571, 95] width 54 height 13
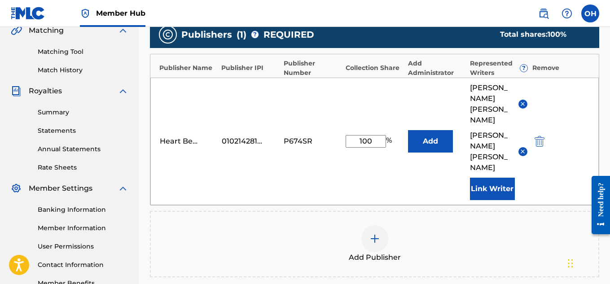
scroll to position [310, 0]
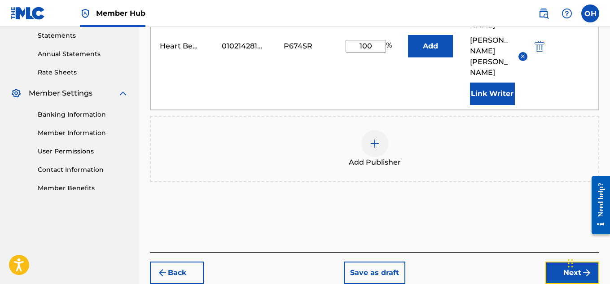
click at [564, 262] on button "Next" at bounding box center [573, 273] width 54 height 22
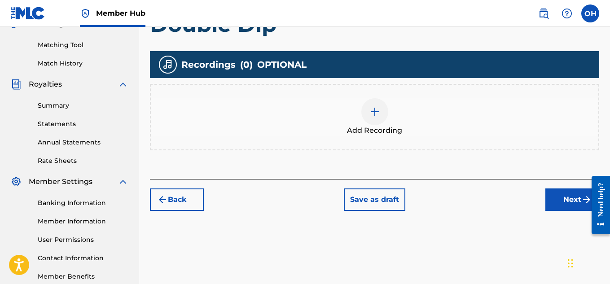
scroll to position [222, 0]
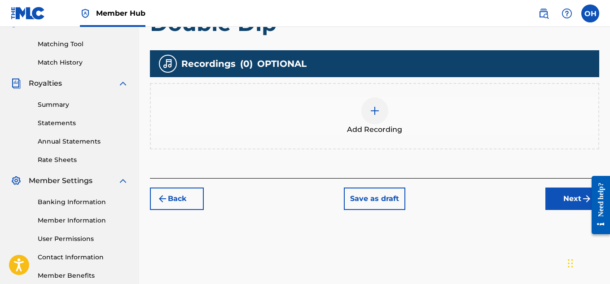
click at [374, 114] on img at bounding box center [375, 111] width 11 height 11
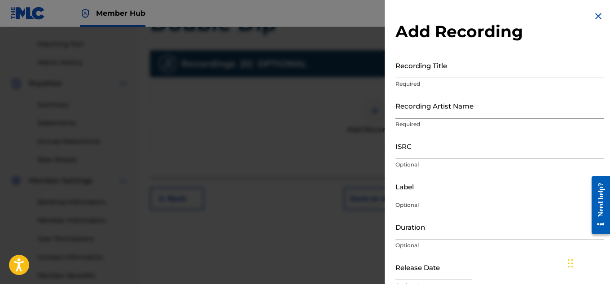
click at [481, 110] on input "Recording Artist Name" at bounding box center [500, 106] width 208 height 26
type input "[PERSON_NAME] OTS"
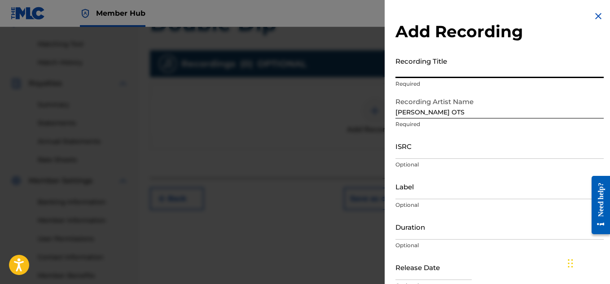
click at [423, 75] on input "Recording Title" at bounding box center [500, 66] width 208 height 26
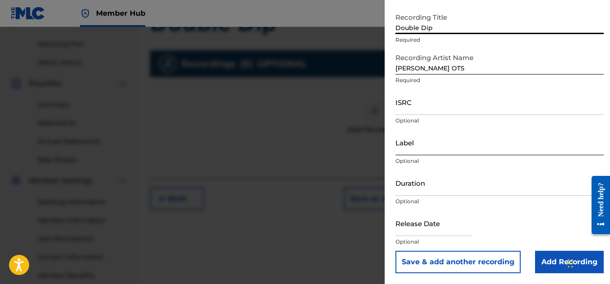
type input "Double Dip"
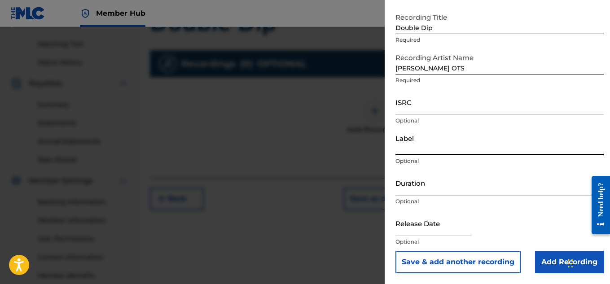
click at [425, 142] on input "Label" at bounding box center [500, 143] width 208 height 26
type input "Heartbeatz Entertainment"
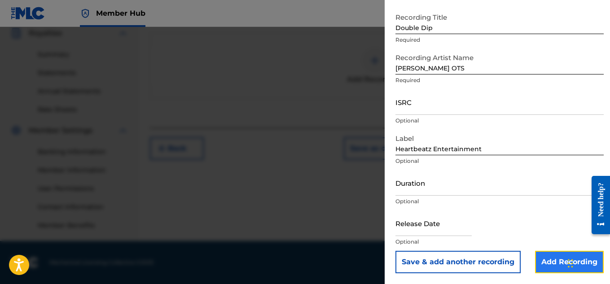
click at [543, 262] on input "Add Recording" at bounding box center [569, 262] width 69 height 22
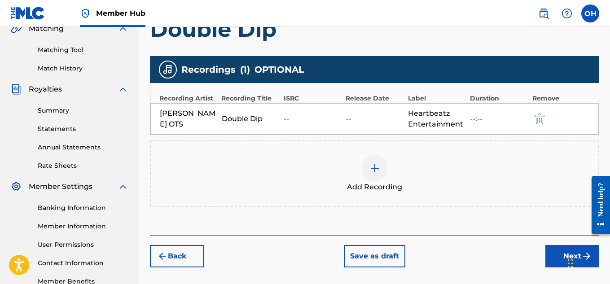
scroll to position [218, 0]
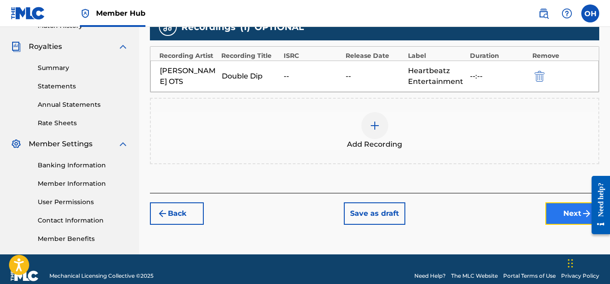
click at [565, 211] on button "Next" at bounding box center [573, 214] width 54 height 22
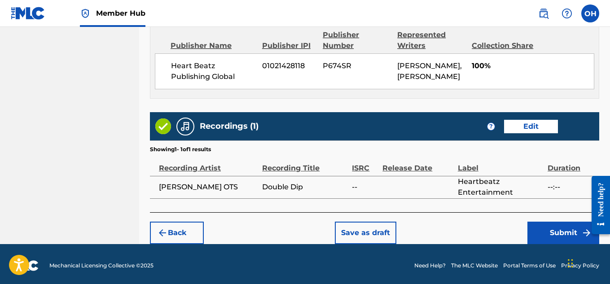
scroll to position [514, 0]
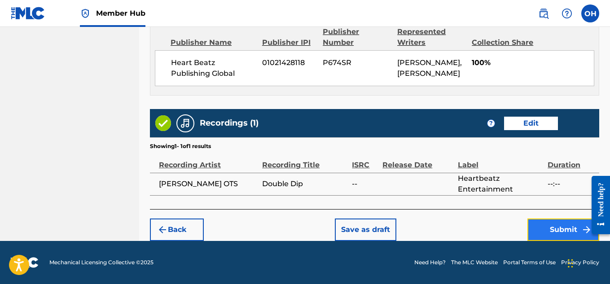
click at [547, 225] on button "Submit" at bounding box center [564, 230] width 72 height 22
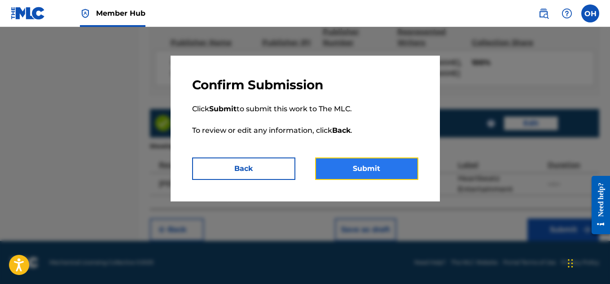
click at [366, 172] on button "Submit" at bounding box center [366, 169] width 103 height 22
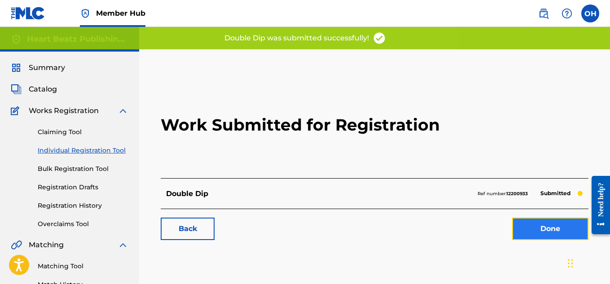
click at [531, 229] on link "Done" at bounding box center [550, 229] width 76 height 22
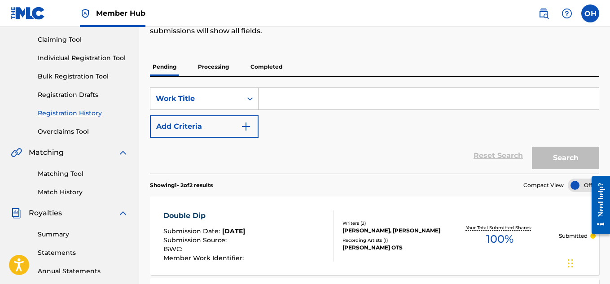
scroll to position [66, 0]
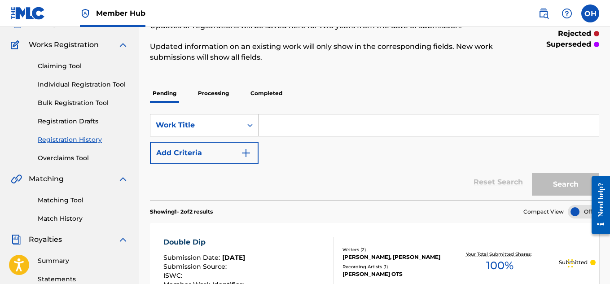
click at [102, 79] on div "Claiming Tool Individual Registration Tool Bulk Registration Tool Registration …" at bounding box center [70, 106] width 118 height 113
click at [79, 80] on link "Individual Registration Tool" at bounding box center [83, 84] width 91 height 9
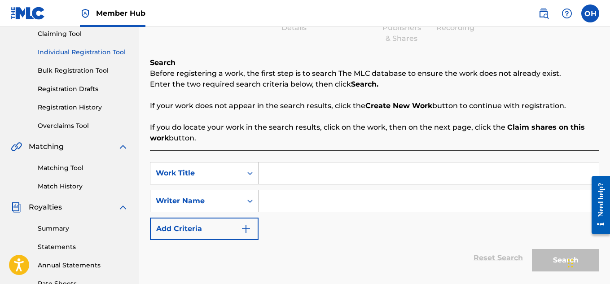
scroll to position [99, 0]
click at [273, 172] on input "Search Form" at bounding box center [429, 173] width 340 height 22
type input "Cant Stop"
click at [269, 204] on input "Search Form" at bounding box center [429, 201] width 340 height 22
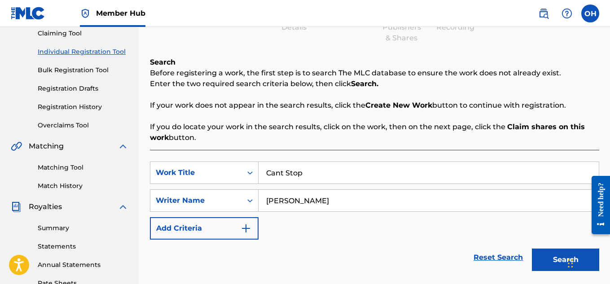
type input "[PERSON_NAME]"
click at [532, 249] on button "Search" at bounding box center [565, 260] width 67 height 22
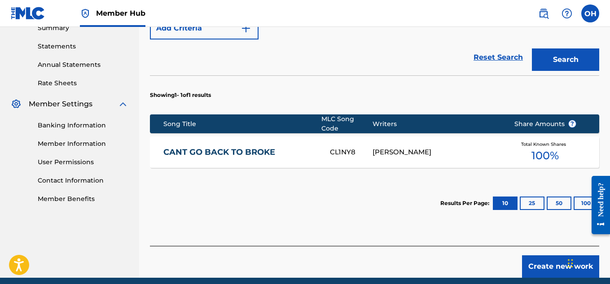
scroll to position [325, 0]
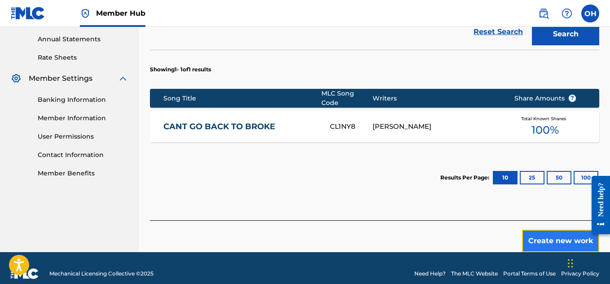
click at [538, 233] on button "Create new work" at bounding box center [560, 241] width 77 height 22
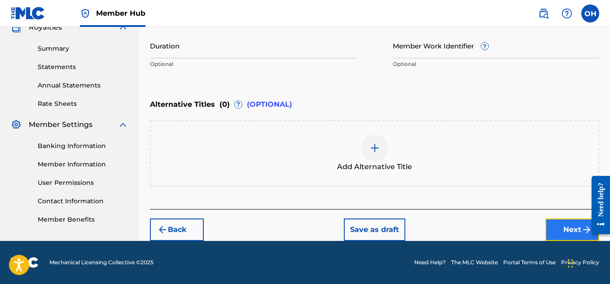
click at [556, 235] on button "Next" at bounding box center [573, 230] width 54 height 22
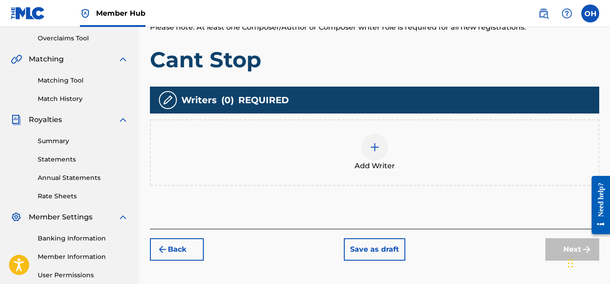
scroll to position [186, 0]
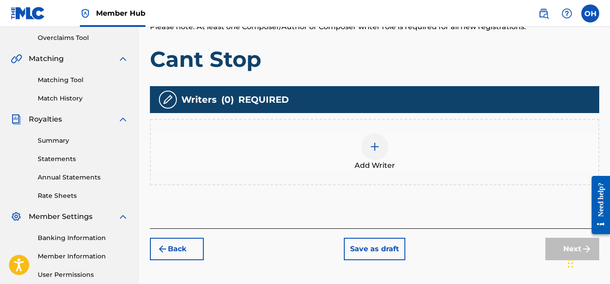
click at [372, 152] on div at bounding box center [374, 146] width 27 height 27
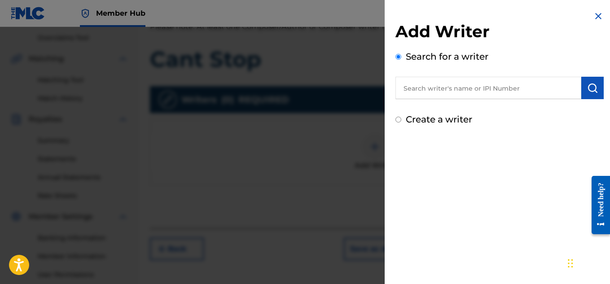
click at [427, 89] on input "text" at bounding box center [489, 88] width 186 height 22
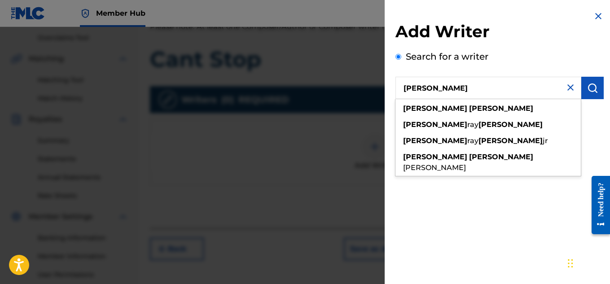
type input "[PERSON_NAME]"
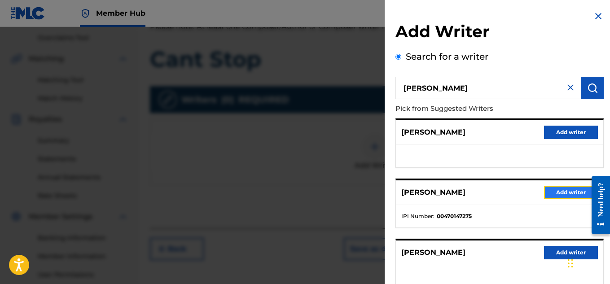
click at [551, 192] on button "Add writer" at bounding box center [571, 192] width 54 height 13
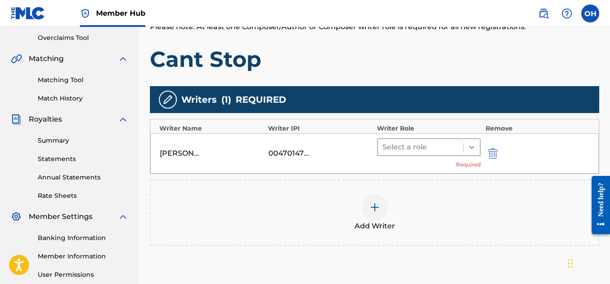
click at [466, 148] on div at bounding box center [472, 147] width 16 height 16
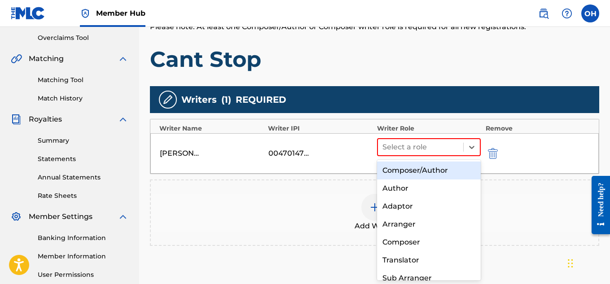
click at [443, 172] on div "Composer/Author" at bounding box center [429, 171] width 104 height 18
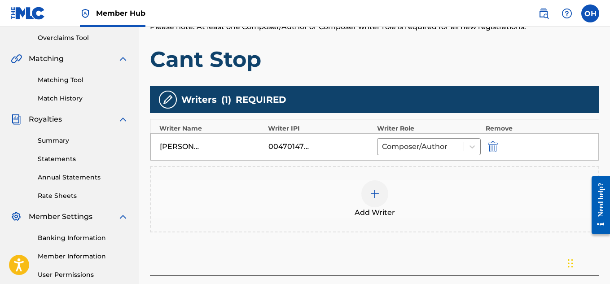
click at [370, 200] on div at bounding box center [374, 194] width 27 height 27
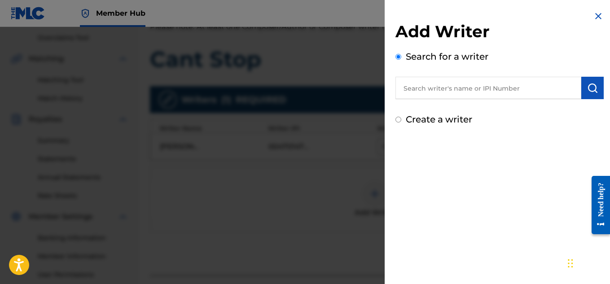
click at [462, 93] on input "text" at bounding box center [489, 88] width 186 height 22
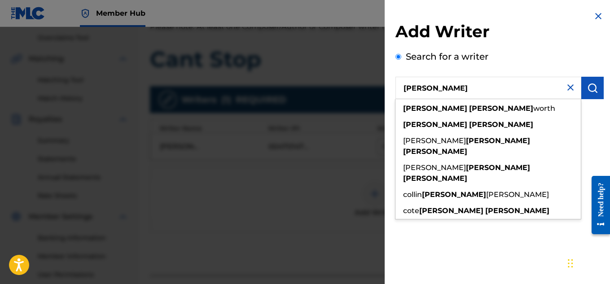
type input "[PERSON_NAME]"
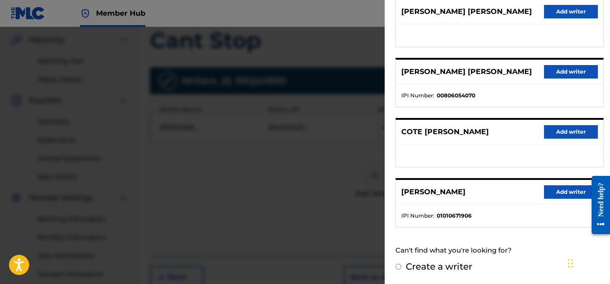
scroll to position [206, 0]
click at [555, 194] on button "Add writer" at bounding box center [571, 191] width 54 height 13
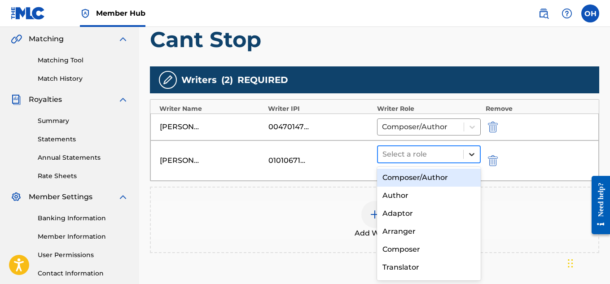
click at [473, 152] on icon at bounding box center [471, 154] width 9 height 9
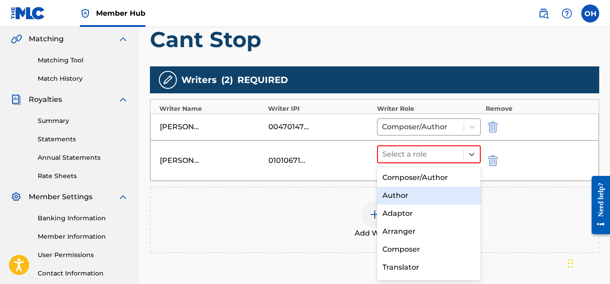
click at [443, 192] on div "Author" at bounding box center [429, 196] width 104 height 18
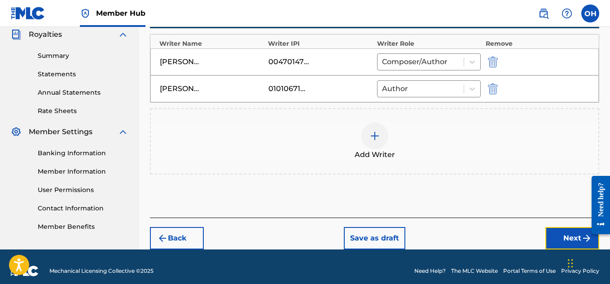
click at [560, 238] on button "Next" at bounding box center [573, 238] width 54 height 22
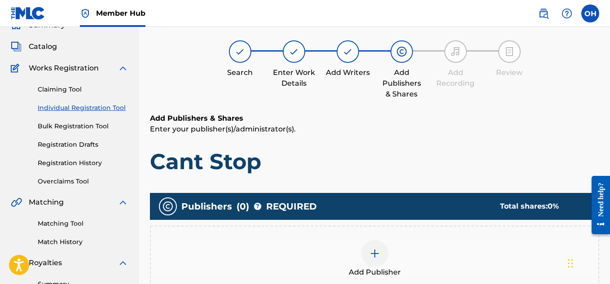
scroll to position [40, 0]
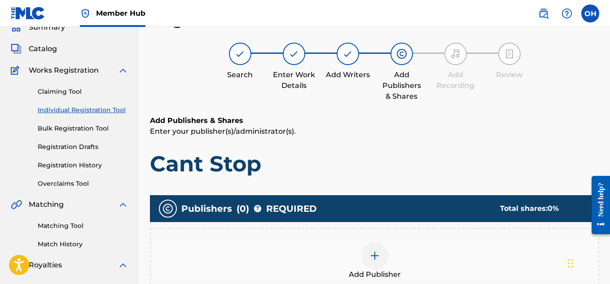
click at [365, 252] on div at bounding box center [374, 255] width 27 height 27
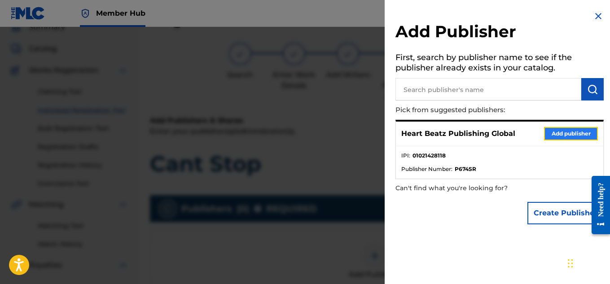
click at [551, 133] on button "Add publisher" at bounding box center [571, 133] width 54 height 13
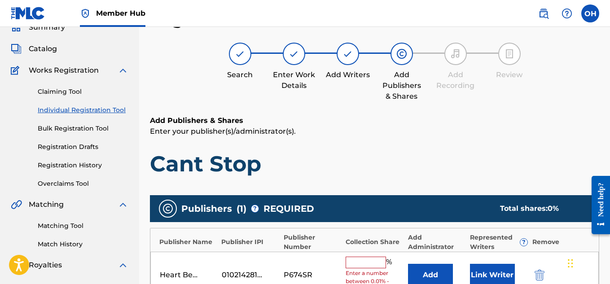
click at [364, 262] on input "text" at bounding box center [366, 263] width 40 height 12
click at [373, 264] on input "text" at bounding box center [366, 263] width 40 height 12
type input "100"
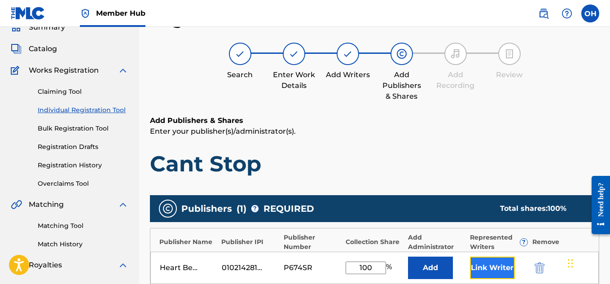
click at [480, 265] on button "Link Writer" at bounding box center [492, 268] width 45 height 22
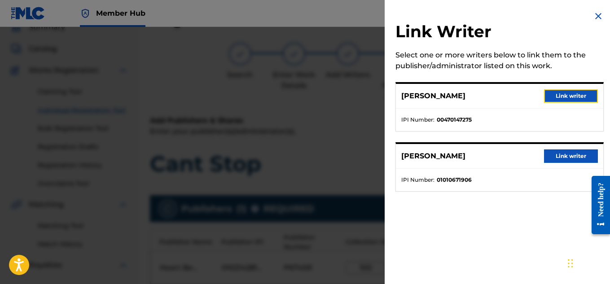
click at [568, 97] on button "Link writer" at bounding box center [571, 95] width 54 height 13
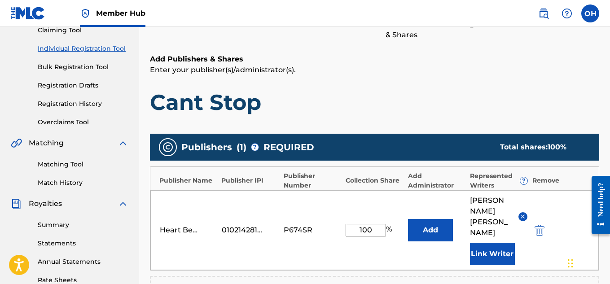
scroll to position [103, 0]
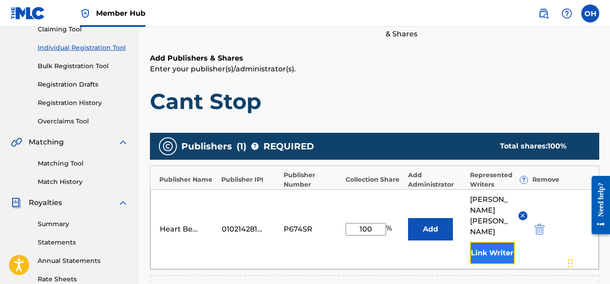
click at [484, 242] on button "Link Writer" at bounding box center [492, 253] width 45 height 22
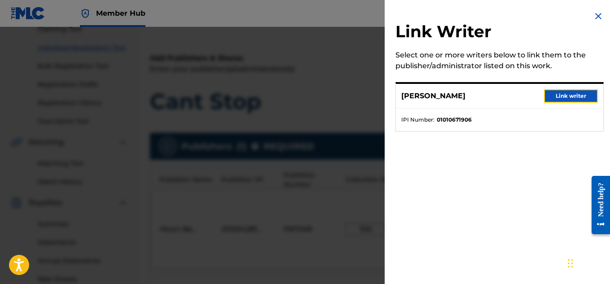
click at [555, 101] on button "Link writer" at bounding box center [571, 95] width 54 height 13
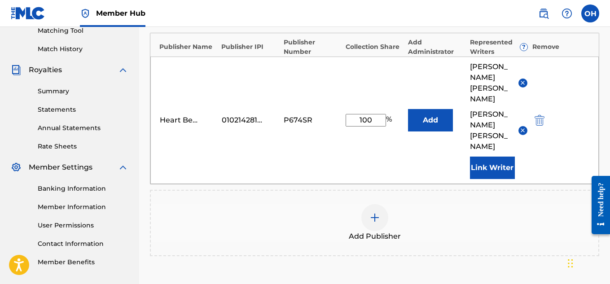
scroll to position [310, 0]
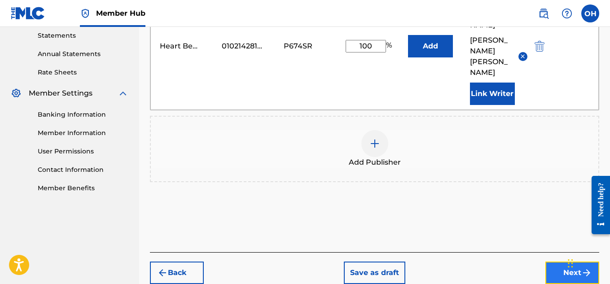
click at [562, 262] on button "Next" at bounding box center [573, 273] width 54 height 22
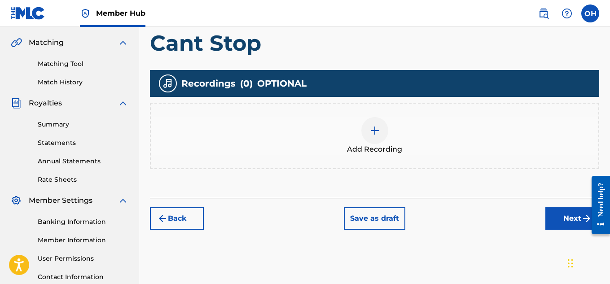
scroll to position [203, 0]
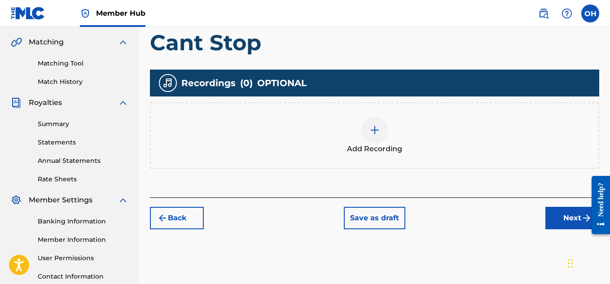
click at [370, 128] on img at bounding box center [375, 130] width 11 height 11
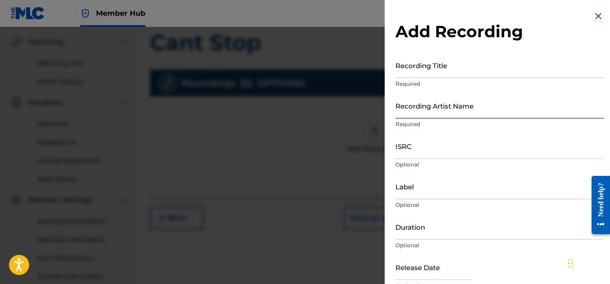
click at [468, 108] on input "Recording Artist Name" at bounding box center [500, 106] width 208 height 26
type input "[PERSON_NAME] OTS"
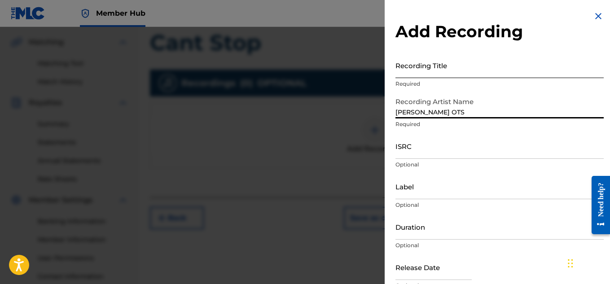
click at [430, 76] on input "Recording Title" at bounding box center [500, 66] width 208 height 26
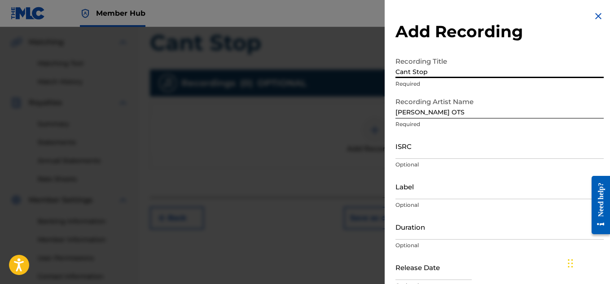
scroll to position [44, 0]
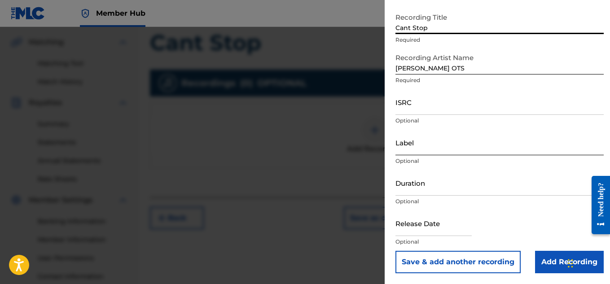
type input "Cant Stop"
click at [430, 145] on input "Label" at bounding box center [500, 143] width 208 height 26
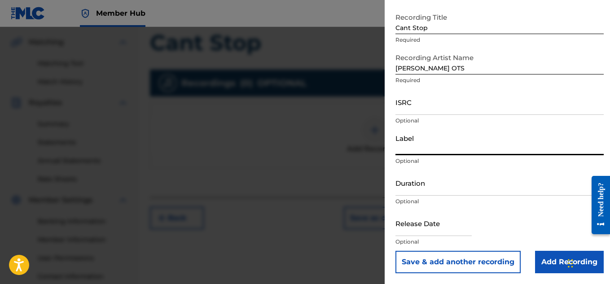
type input "Heartbeatz Entertainment"
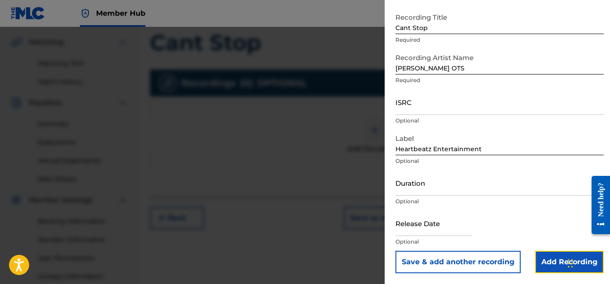
click at [538, 260] on input "Add Recording" at bounding box center [569, 262] width 69 height 22
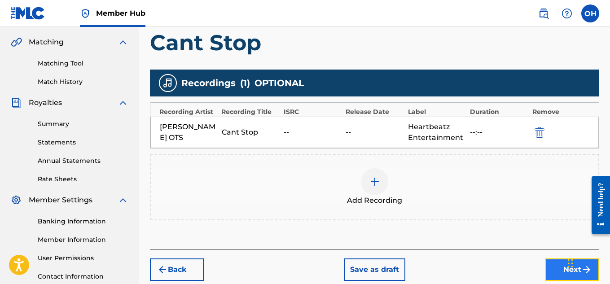
click at [552, 274] on button "Next" at bounding box center [573, 270] width 54 height 22
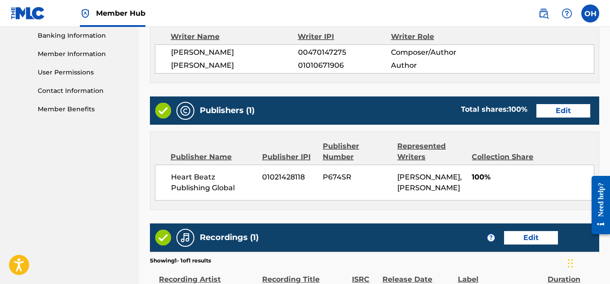
scroll to position [514, 0]
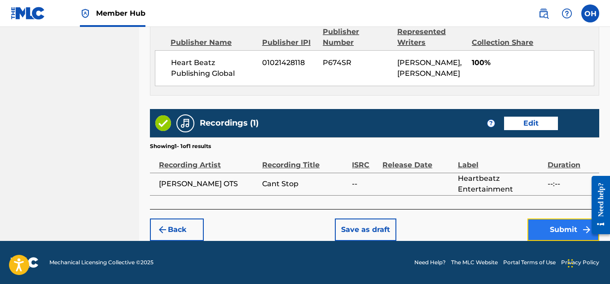
click at [557, 232] on button "Submit" at bounding box center [564, 230] width 72 height 22
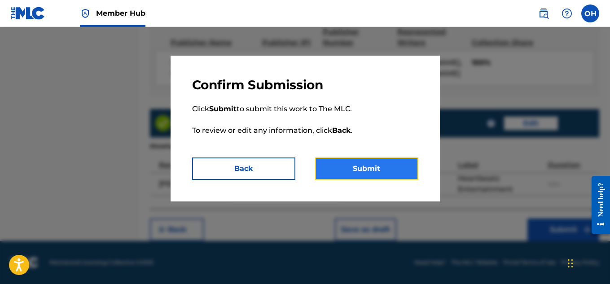
click at [389, 174] on button "Submit" at bounding box center [366, 169] width 103 height 22
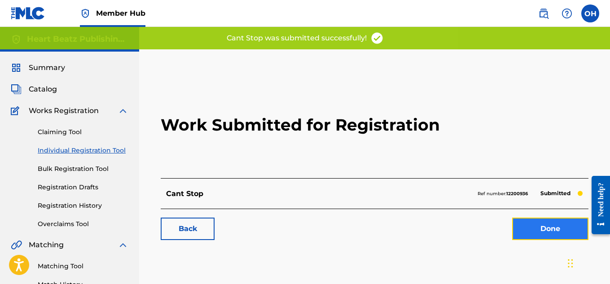
click at [550, 229] on link "Done" at bounding box center [550, 229] width 76 height 22
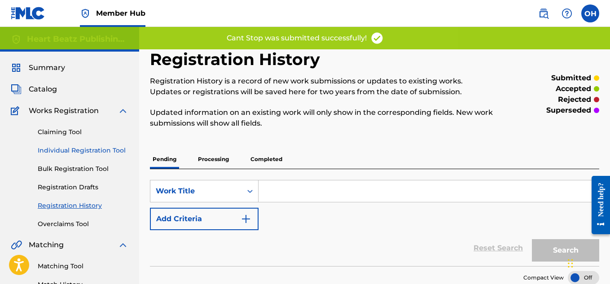
click at [78, 150] on link "Individual Registration Tool" at bounding box center [83, 150] width 91 height 9
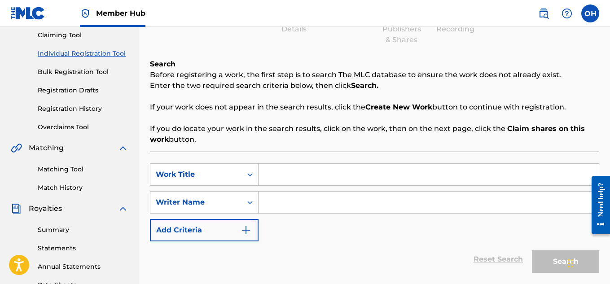
scroll to position [101, 0]
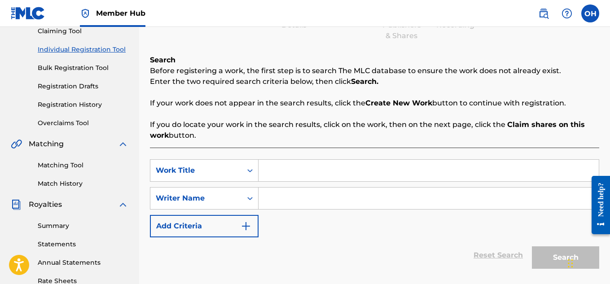
click at [319, 167] on input "Search Form" at bounding box center [429, 171] width 340 height 22
type input "Drop My Pride"
click at [308, 198] on input "Search Form" at bounding box center [429, 199] width 340 height 22
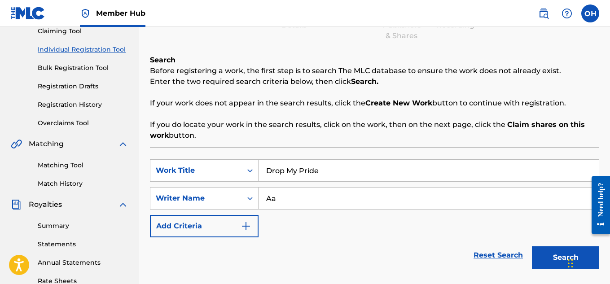
type input "Aa"
click at [532, 247] on button "Search" at bounding box center [565, 258] width 67 height 22
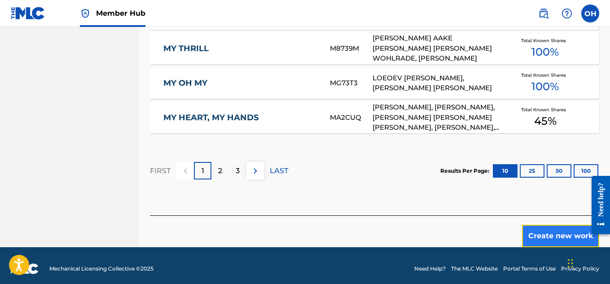
click at [536, 234] on button "Create new work" at bounding box center [560, 236] width 77 height 22
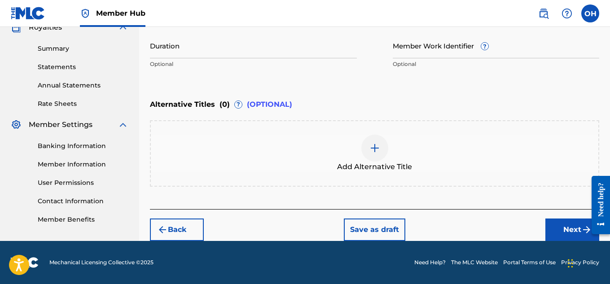
scroll to position [278, 0]
click at [553, 232] on button "Next" at bounding box center [573, 230] width 54 height 22
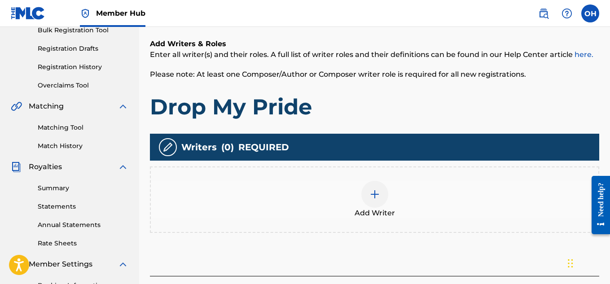
scroll to position [139, 0]
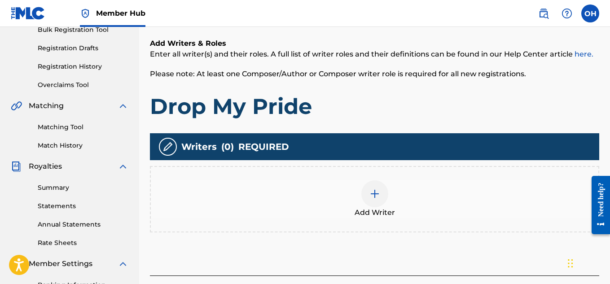
click at [372, 194] on img at bounding box center [375, 194] width 11 height 11
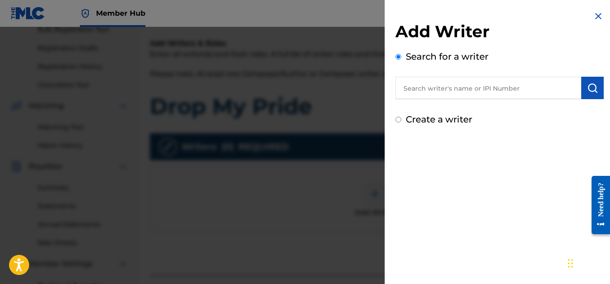
click at [456, 96] on input "text" at bounding box center [489, 88] width 186 height 22
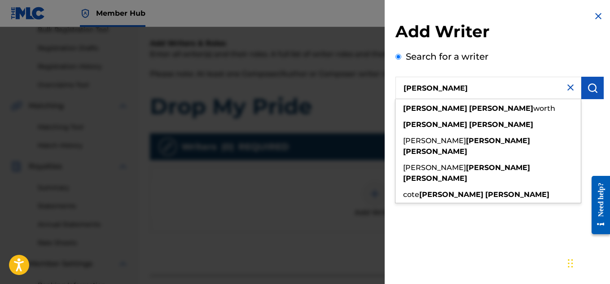
type input "[PERSON_NAME]"
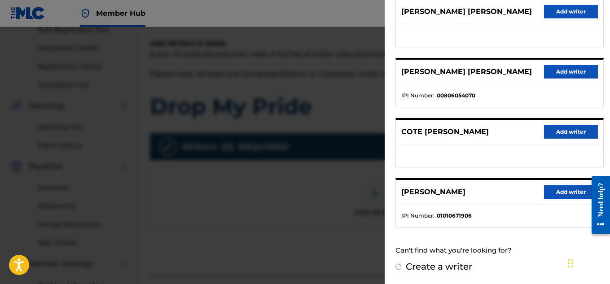
scroll to position [224, 0]
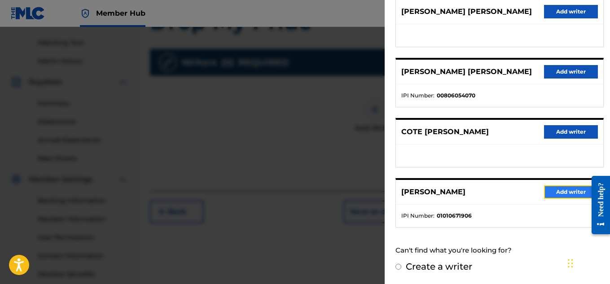
click at [552, 193] on button "Add writer" at bounding box center [571, 191] width 54 height 13
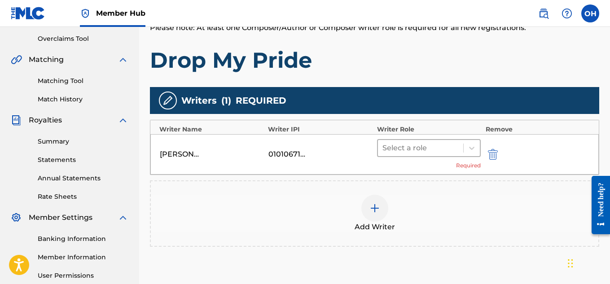
scroll to position [184, 0]
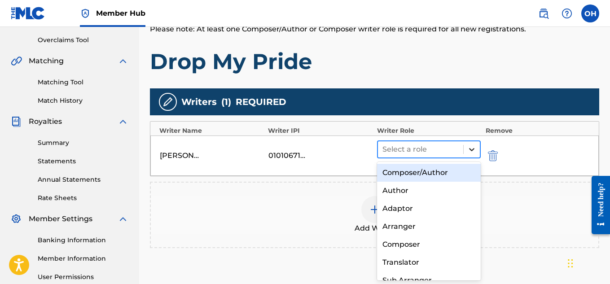
click at [465, 147] on div at bounding box center [472, 149] width 16 height 16
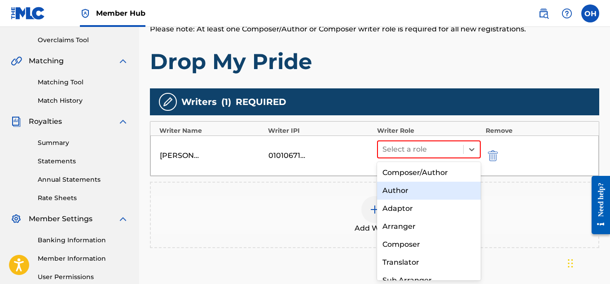
click at [424, 189] on div "Author" at bounding box center [429, 191] width 104 height 18
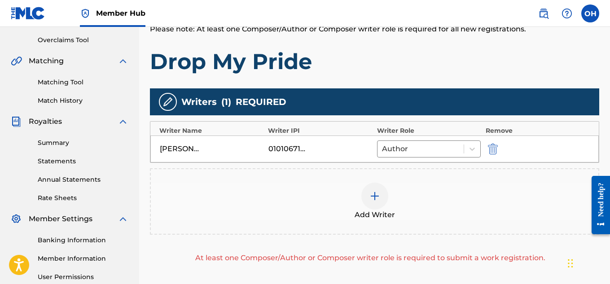
click at [376, 198] on img at bounding box center [375, 196] width 11 height 11
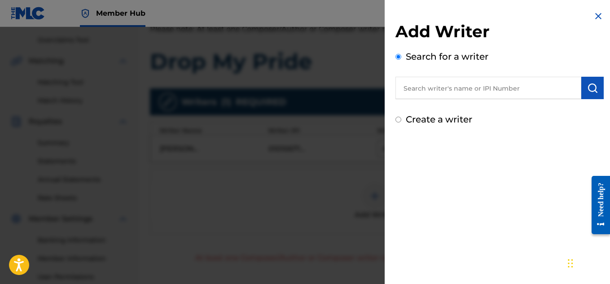
click at [473, 96] on input "text" at bounding box center [489, 88] width 186 height 22
paste input "DEUNDRAEUS PORTIS"
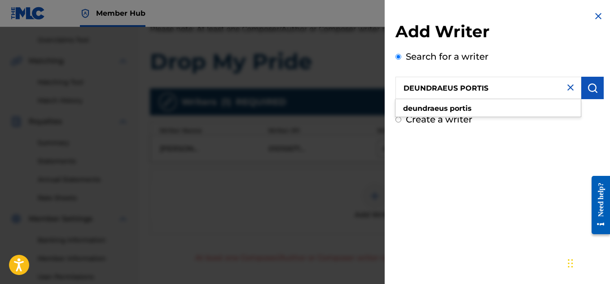
type input "DEUNDRAEUS PORTIS"
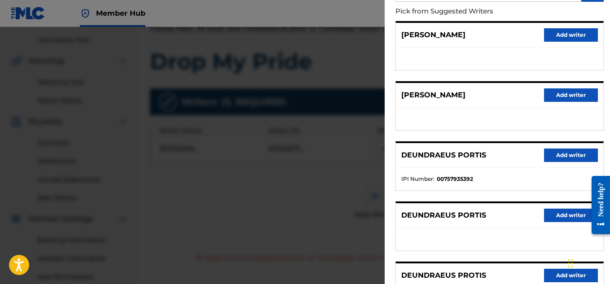
scroll to position [98, 0]
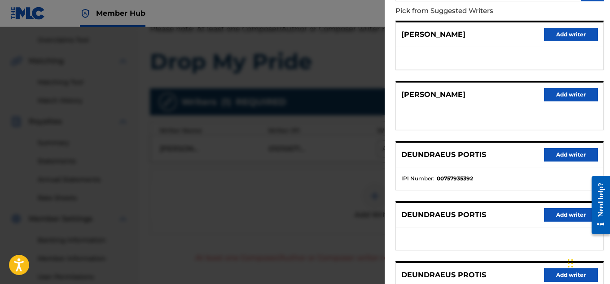
click at [524, 216] on div "DEUNDRAEUS PORTIS Add writer" at bounding box center [499, 215] width 207 height 25
click at [560, 154] on button "Add writer" at bounding box center [571, 154] width 54 height 13
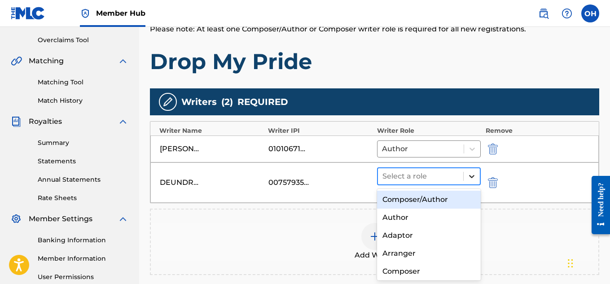
click at [470, 176] on icon at bounding box center [471, 176] width 9 height 9
click at [449, 202] on div "Composer/Author" at bounding box center [429, 200] width 104 height 18
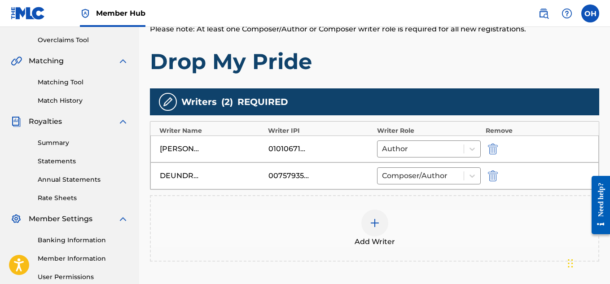
click at [373, 222] on img at bounding box center [375, 223] width 11 height 11
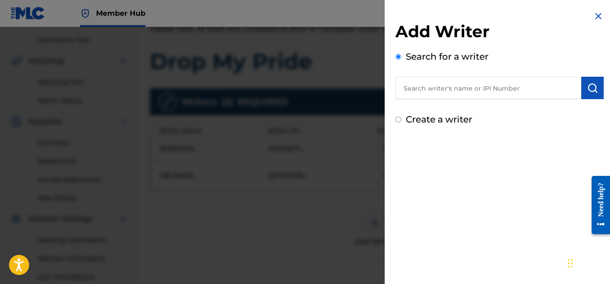
click at [465, 86] on input "text" at bounding box center [489, 88] width 186 height 22
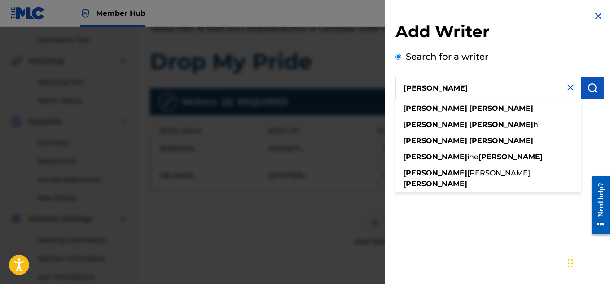
type input "[PERSON_NAME]"
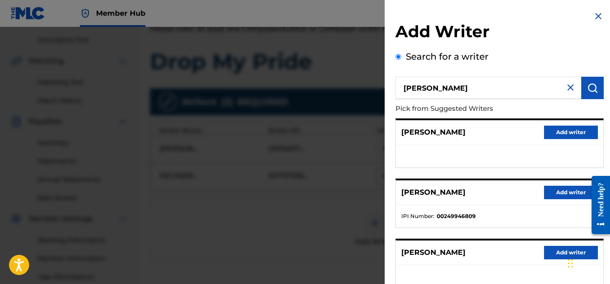
click at [502, 248] on div "[PERSON_NAME] Add writer" at bounding box center [499, 253] width 207 height 25
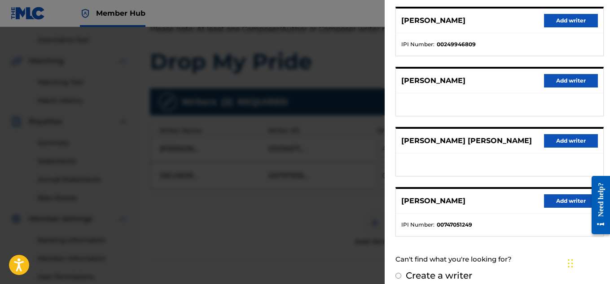
scroll to position [181, 0]
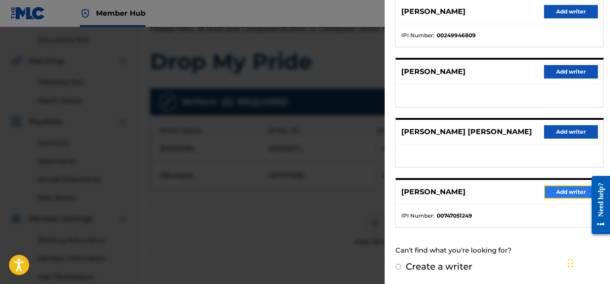
click at [557, 190] on button "Add writer" at bounding box center [571, 191] width 54 height 13
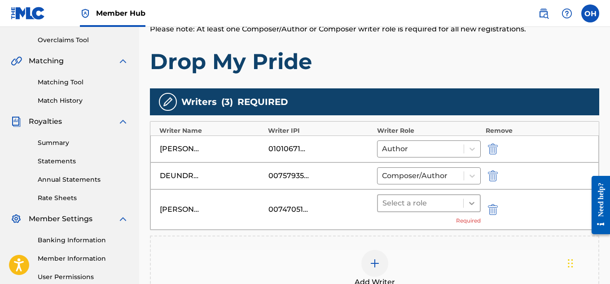
click at [474, 205] on icon at bounding box center [471, 203] width 9 height 9
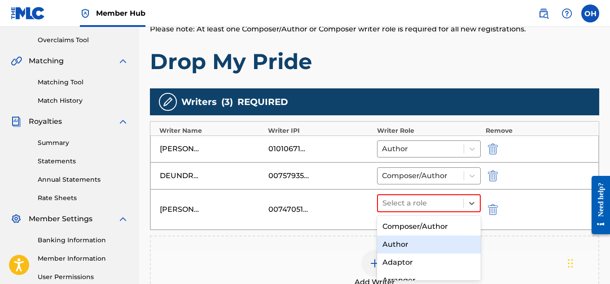
click at [427, 246] on div "Author" at bounding box center [429, 245] width 104 height 18
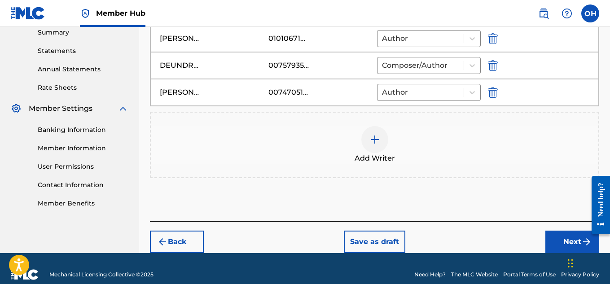
scroll to position [295, 0]
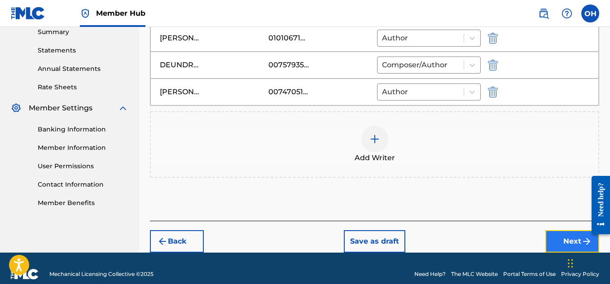
click at [552, 238] on button "Next" at bounding box center [573, 241] width 54 height 22
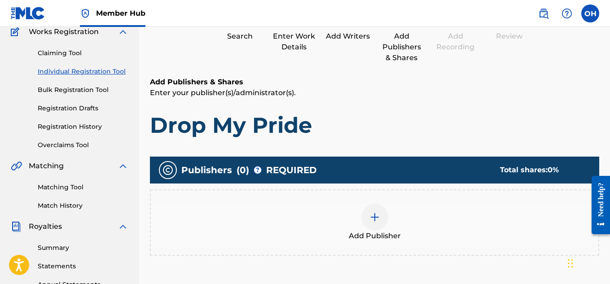
scroll to position [90, 0]
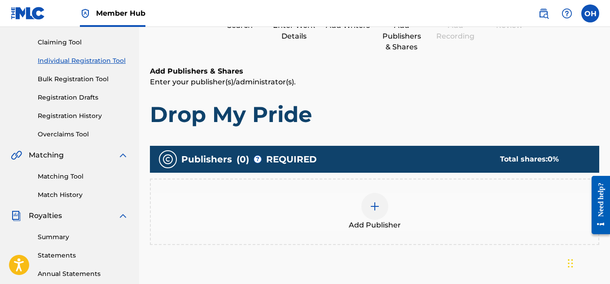
click at [382, 205] on div at bounding box center [374, 206] width 27 height 27
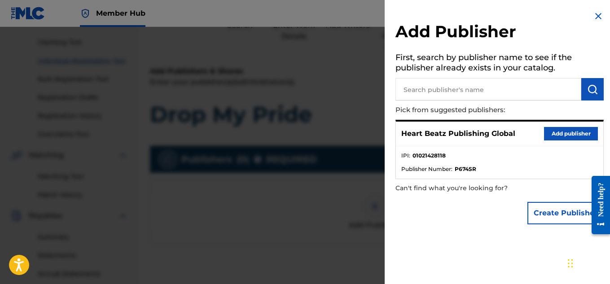
click at [539, 132] on div "Heart Beatz Publishing Global Add publisher" at bounding box center [499, 134] width 207 height 25
click at [551, 137] on button "Add publisher" at bounding box center [571, 133] width 54 height 13
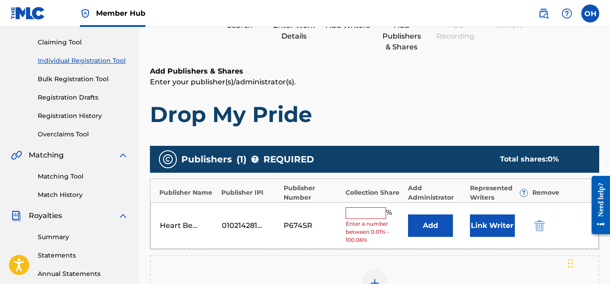
click at [370, 216] on input "text" at bounding box center [366, 213] width 40 height 12
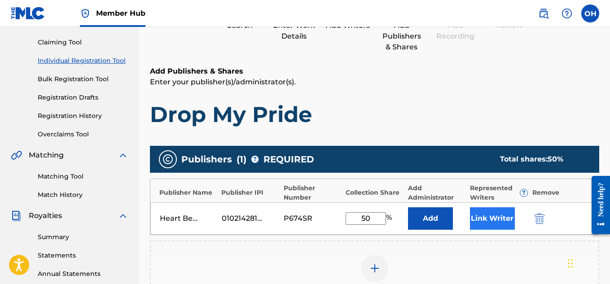
type input "50"
click at [492, 220] on button "Link Writer" at bounding box center [492, 218] width 45 height 22
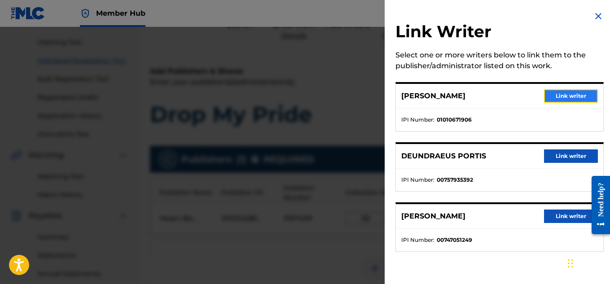
click at [548, 98] on button "Link writer" at bounding box center [571, 95] width 54 height 13
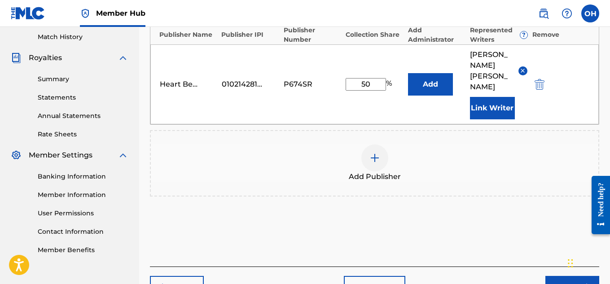
scroll to position [284, 0]
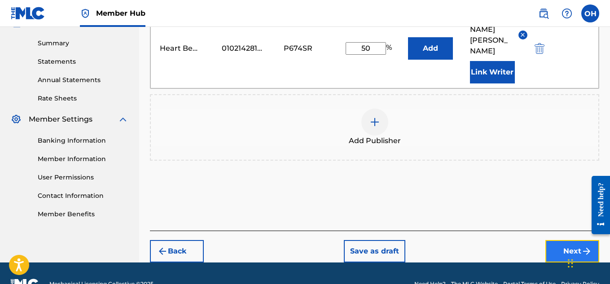
click at [565, 240] on button "Next" at bounding box center [573, 251] width 54 height 22
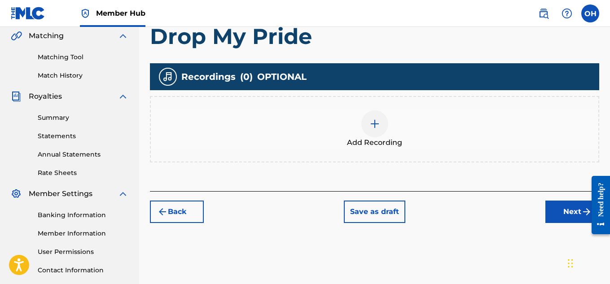
scroll to position [210, 0]
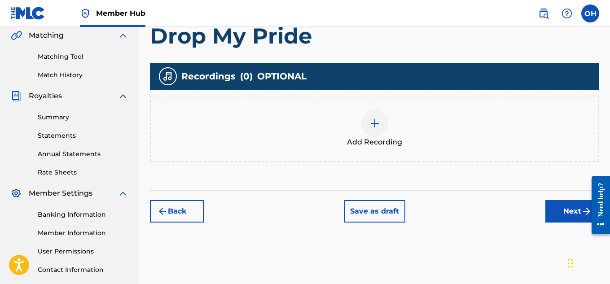
click at [385, 129] on div at bounding box center [374, 123] width 27 height 27
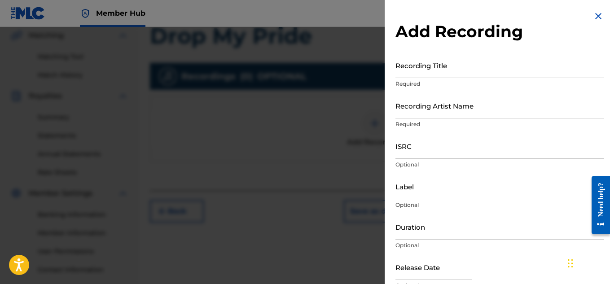
click at [437, 119] on div "Recording Artist Name Required" at bounding box center [500, 113] width 208 height 40
click at [438, 114] on input "Recording Artist Name" at bounding box center [500, 106] width 208 height 26
type input "[PERSON_NAME] OTS"
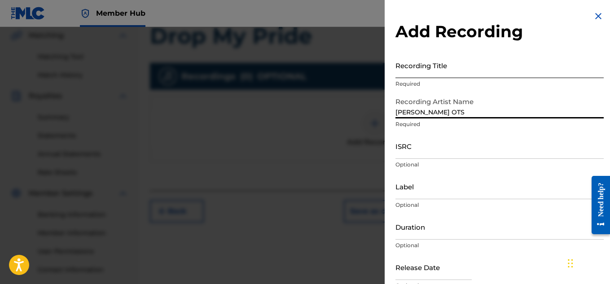
click at [421, 71] on input "Recording Title" at bounding box center [500, 66] width 208 height 26
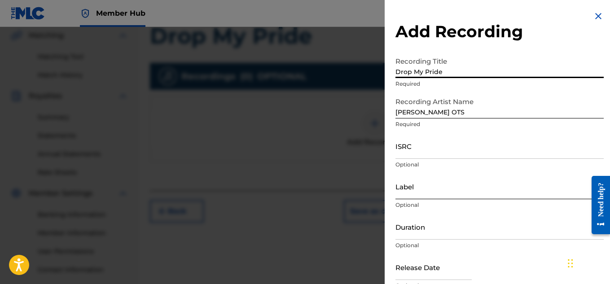
type input "Drop My Pride"
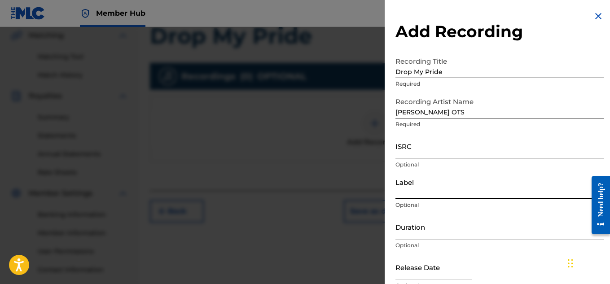
click at [447, 197] on input "Label" at bounding box center [500, 187] width 208 height 26
type input "Heartbeatz Entertainment"
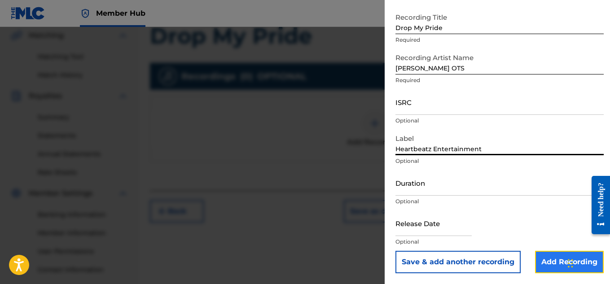
click at [546, 259] on input "Add Recording" at bounding box center [569, 262] width 69 height 22
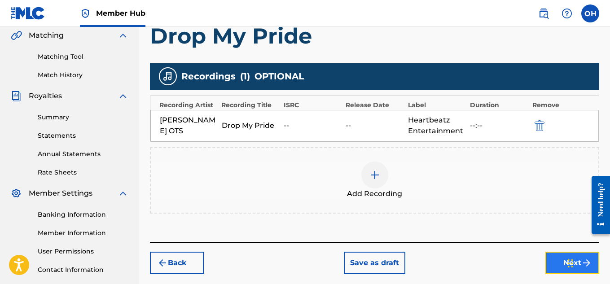
click at [550, 262] on button "Next" at bounding box center [573, 263] width 54 height 22
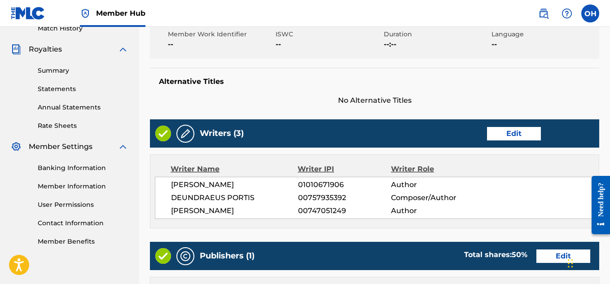
scroll to position [256, 0]
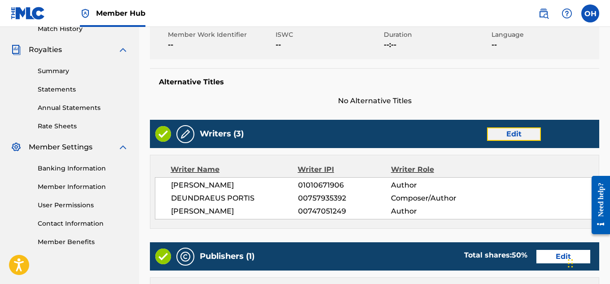
click at [496, 136] on button "Edit" at bounding box center [514, 134] width 54 height 13
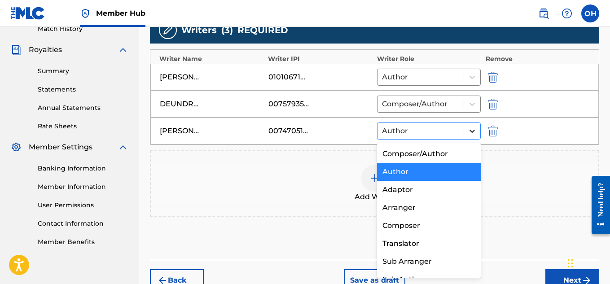
click at [478, 135] on div at bounding box center [472, 131] width 16 height 16
drag, startPoint x: 452, startPoint y: 152, endPoint x: 423, endPoint y: 228, distance: 81.3
click at [423, 228] on div "Composer/Author Author Adaptor Arranger Composer Translator Sub Arranger Sub Au…" at bounding box center [429, 210] width 104 height 135
click at [414, 225] on div "Composer" at bounding box center [429, 226] width 104 height 18
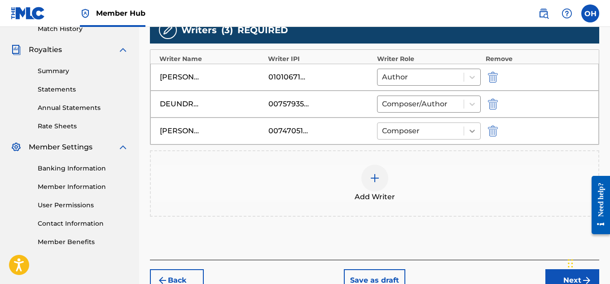
click at [469, 127] on icon at bounding box center [472, 131] width 9 height 9
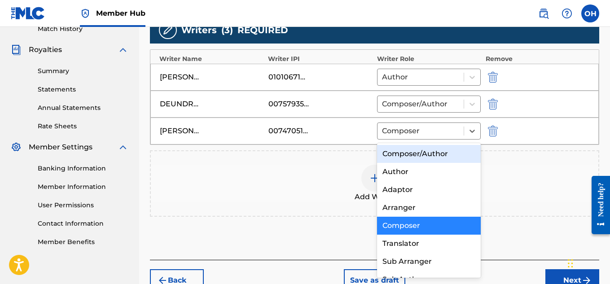
click at [448, 158] on div "Composer/Author" at bounding box center [429, 154] width 104 height 18
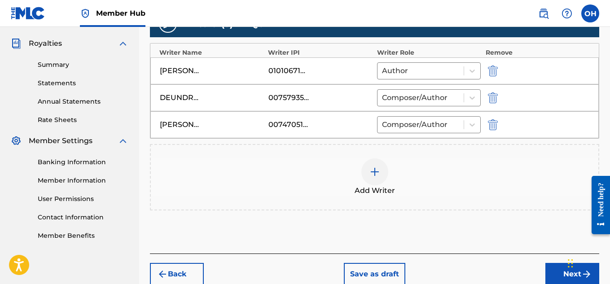
scroll to position [262, 0]
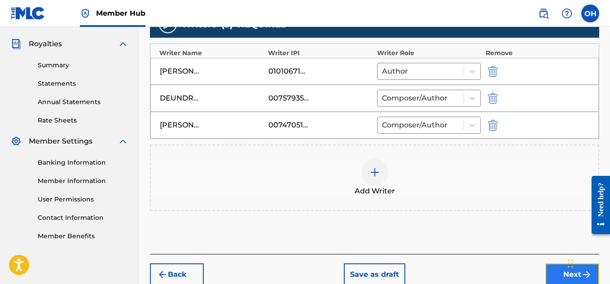
click at [559, 267] on button "Next" at bounding box center [573, 275] width 54 height 22
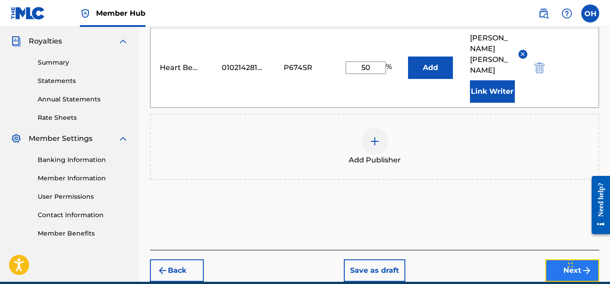
click at [552, 260] on button "Next" at bounding box center [573, 271] width 54 height 22
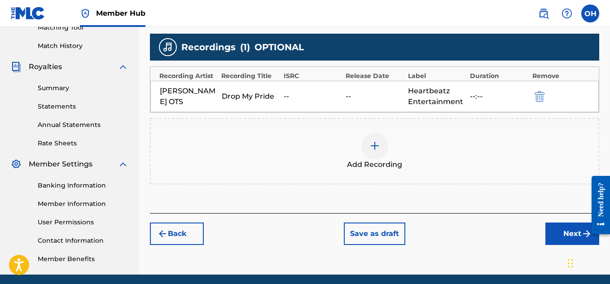
scroll to position [245, 0]
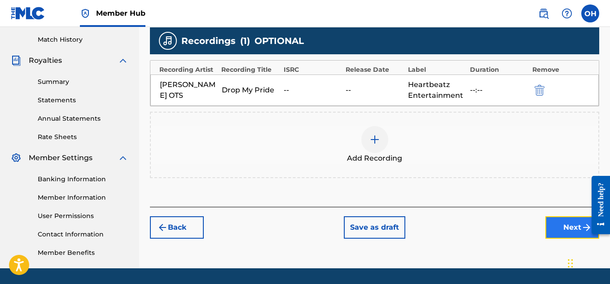
click at [553, 227] on button "Next" at bounding box center [573, 227] width 54 height 22
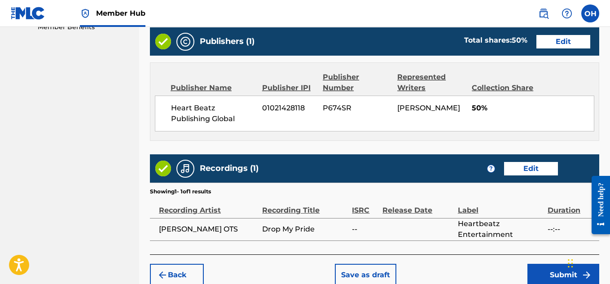
scroll to position [516, 0]
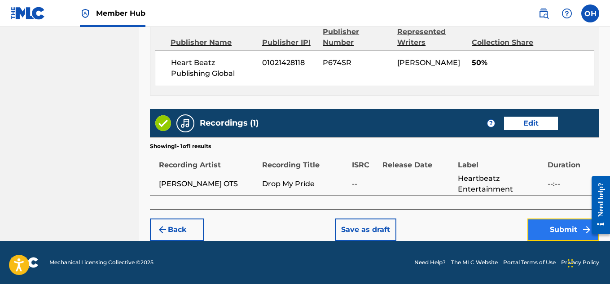
click at [555, 227] on button "Submit" at bounding box center [564, 230] width 72 height 22
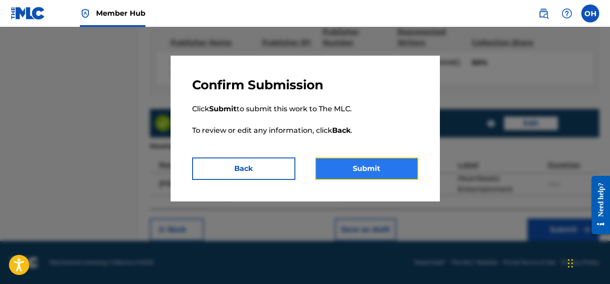
click at [380, 167] on button "Submit" at bounding box center [366, 169] width 103 height 22
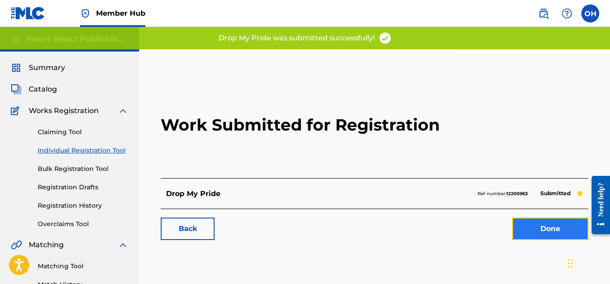
click at [541, 225] on link "Done" at bounding box center [550, 229] width 76 height 22
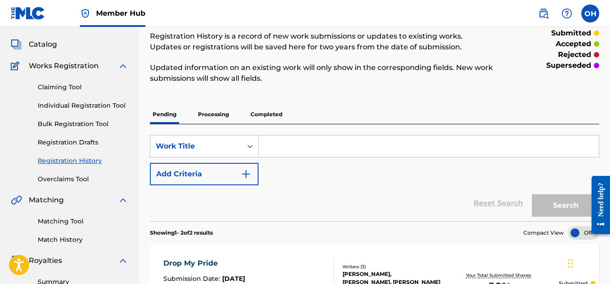
scroll to position [44, 0]
click at [75, 106] on link "Individual Registration Tool" at bounding box center [83, 105] width 91 height 9
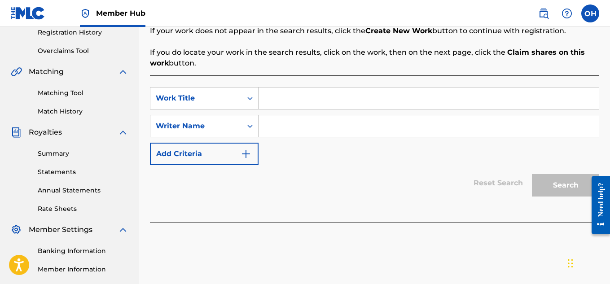
scroll to position [174, 0]
